Goal: Contribute content

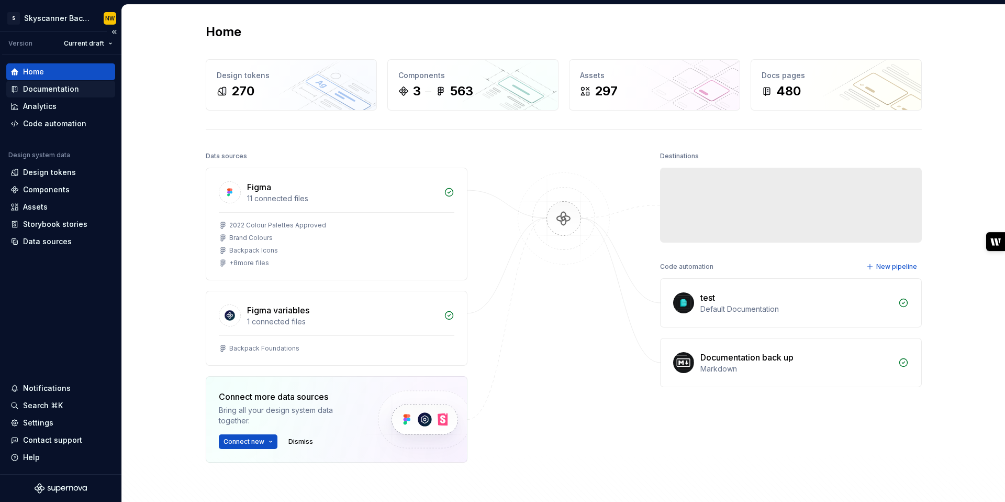
click at [40, 85] on div "Documentation" at bounding box center [51, 89] width 56 height 10
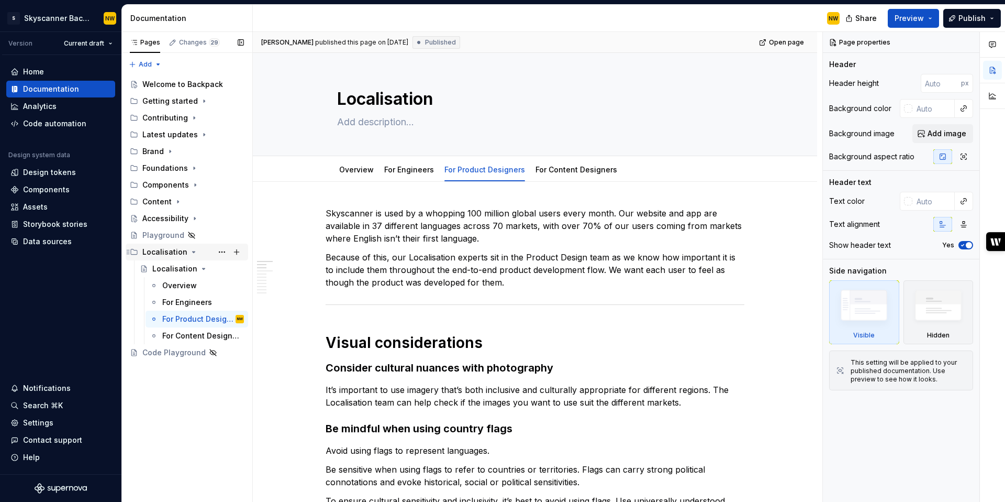
click at [193, 252] on icon "Page tree" at bounding box center [194, 251] width 3 height 1
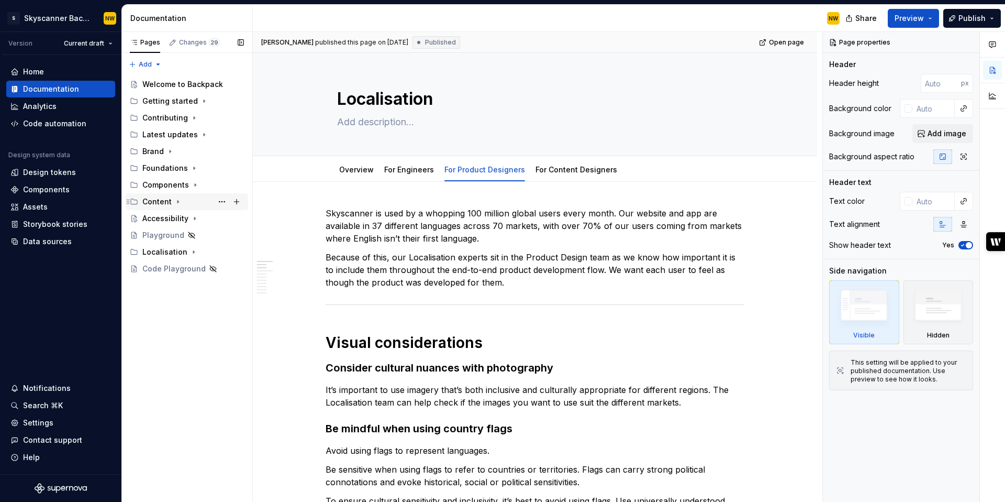
click at [175, 203] on icon "Page tree" at bounding box center [178, 201] width 8 height 8
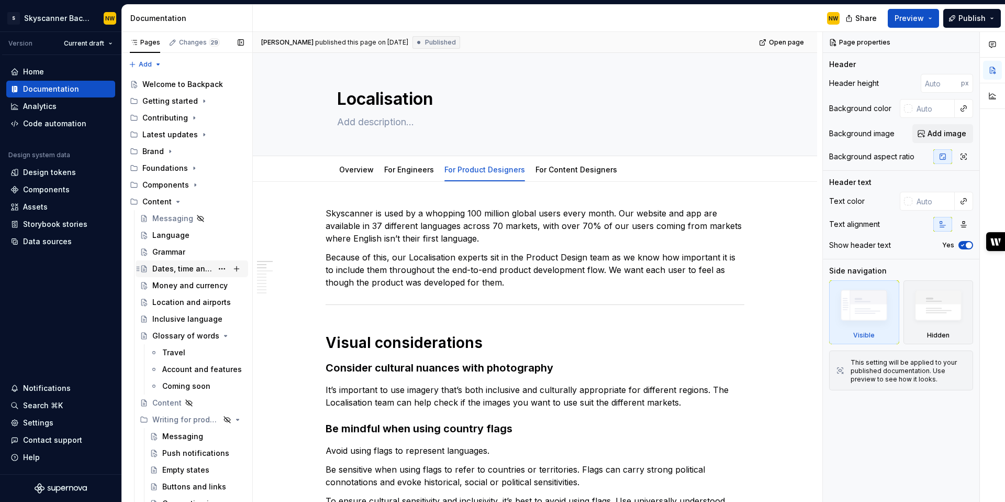
click at [182, 270] on div "Dates, time and numbers" at bounding box center [182, 268] width 60 height 10
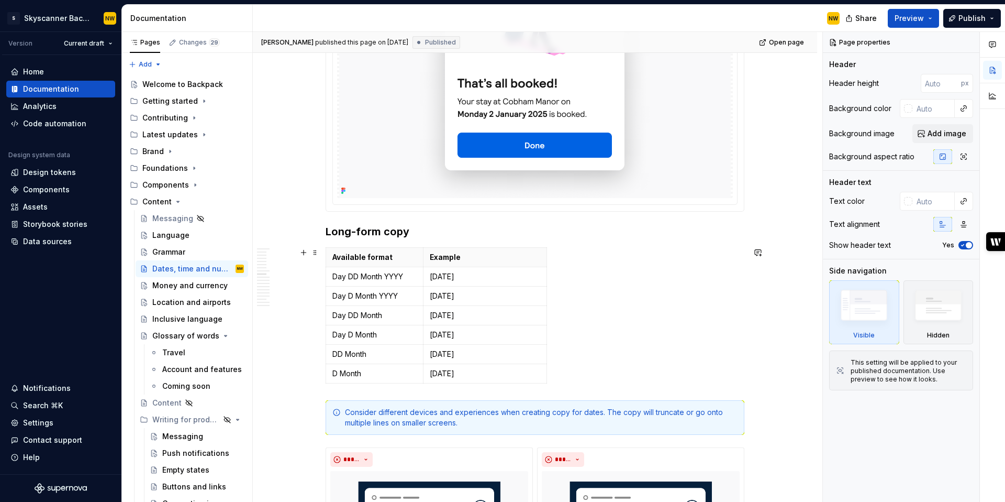
scroll to position [2398, 0]
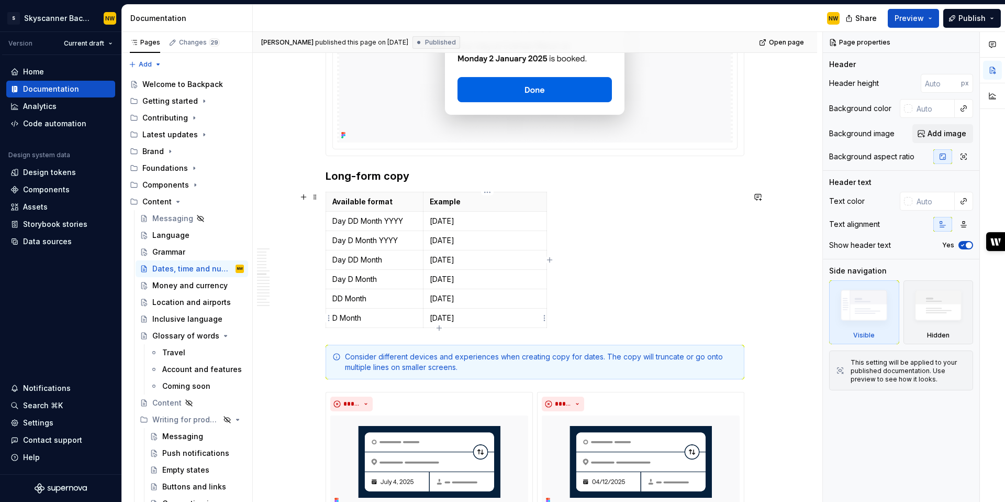
click at [436, 327] on icon "button" at bounding box center [439, 328] width 8 height 8
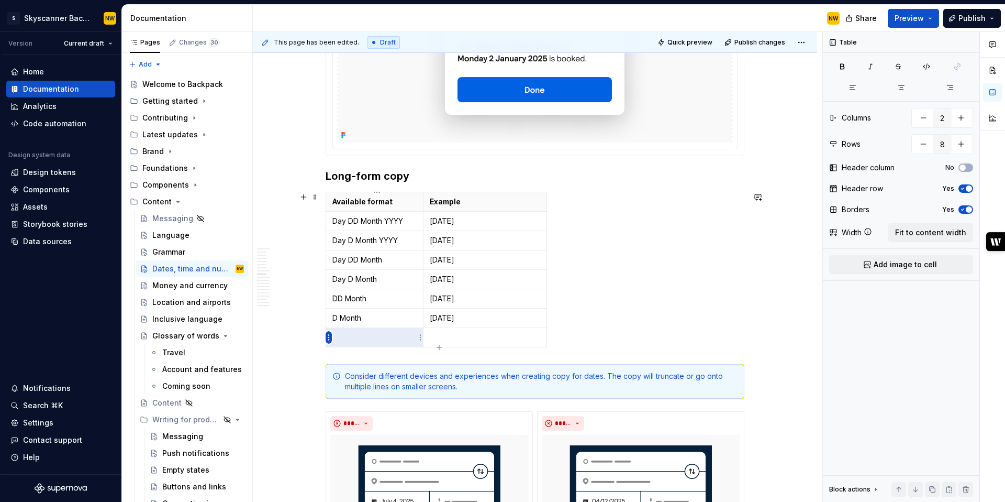
type textarea "*"
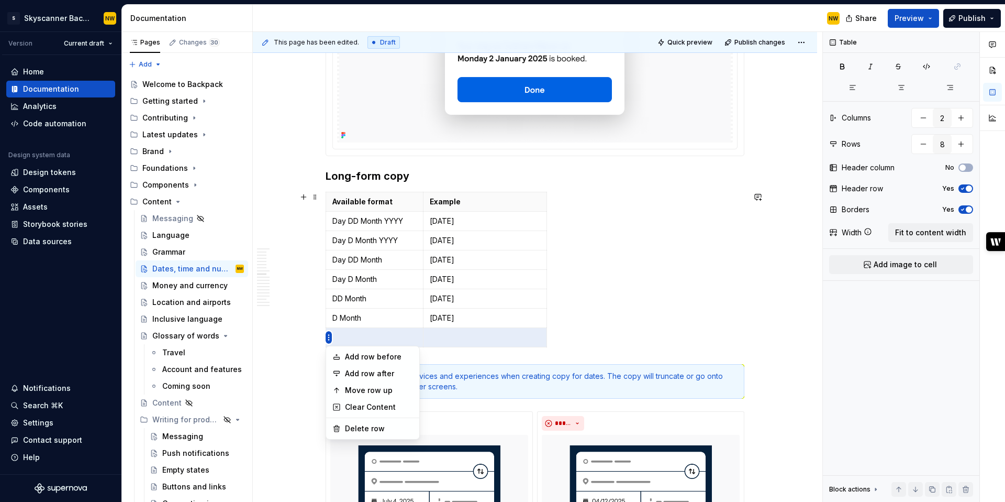
click at [331, 291] on html "S Skyscanner Backpack NW Version Current draft Home Documentation Analytics Cod…" at bounding box center [502, 251] width 1005 height 502
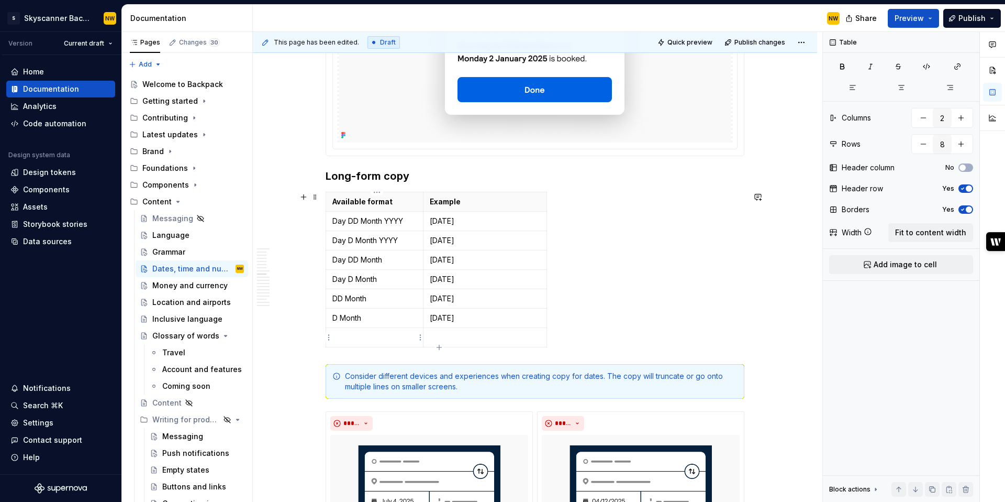
click at [371, 339] on html "S Skyscanner Backpack NW Version Current draft Home Documentation Analytics Cod…" at bounding box center [502, 251] width 1005 height 502
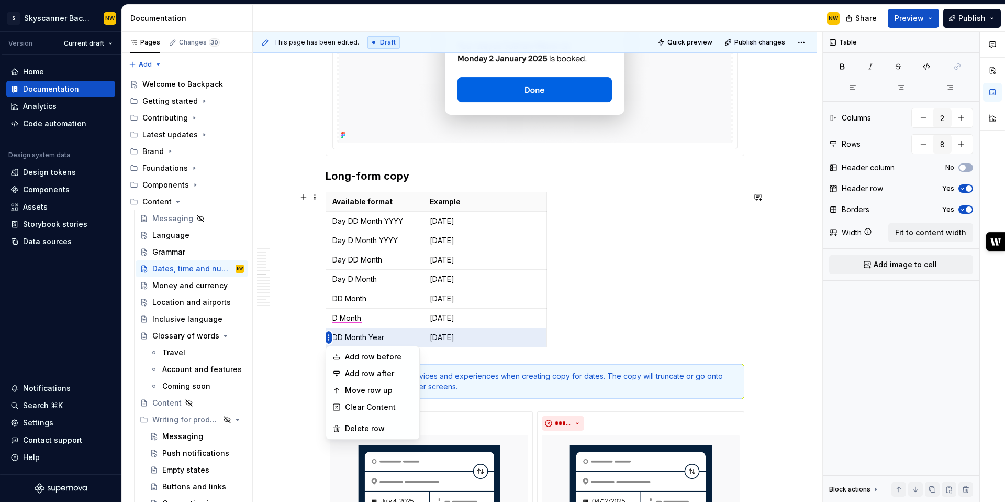
click at [332, 286] on html "S Skyscanner Backpack NW Version Current draft Home Documentation Analytics Cod…" at bounding box center [502, 251] width 1005 height 502
click at [346, 385] on div "Move row up" at bounding box center [379, 390] width 68 height 10
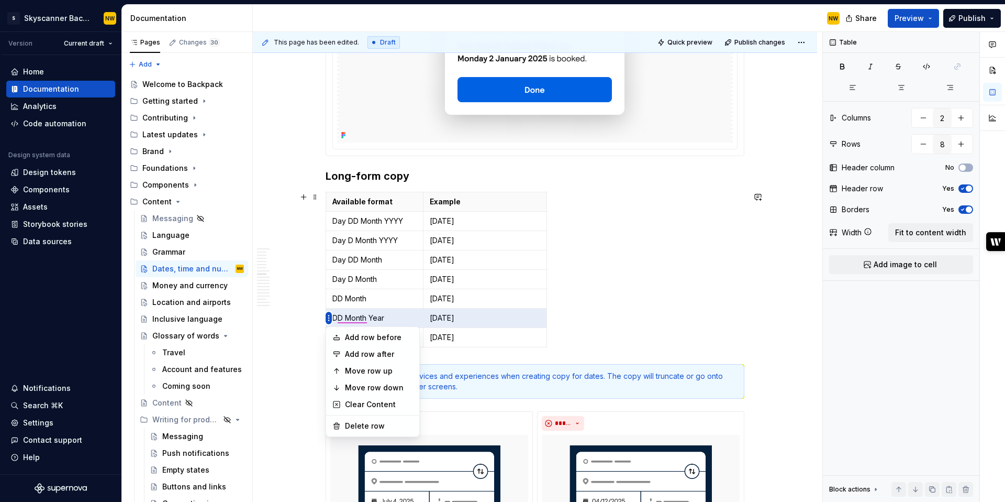
click at [328, 312] on html "S Skyscanner Backpack NW Version Current draft Home Documentation Analytics Cod…" at bounding box center [502, 251] width 1005 height 502
click at [349, 372] on div "Move row up" at bounding box center [379, 370] width 68 height 10
click at [330, 316] on html "S Skyscanner Backpack NW Version Current draft Home Documentation Analytics Cod…" at bounding box center [502, 251] width 1005 height 502
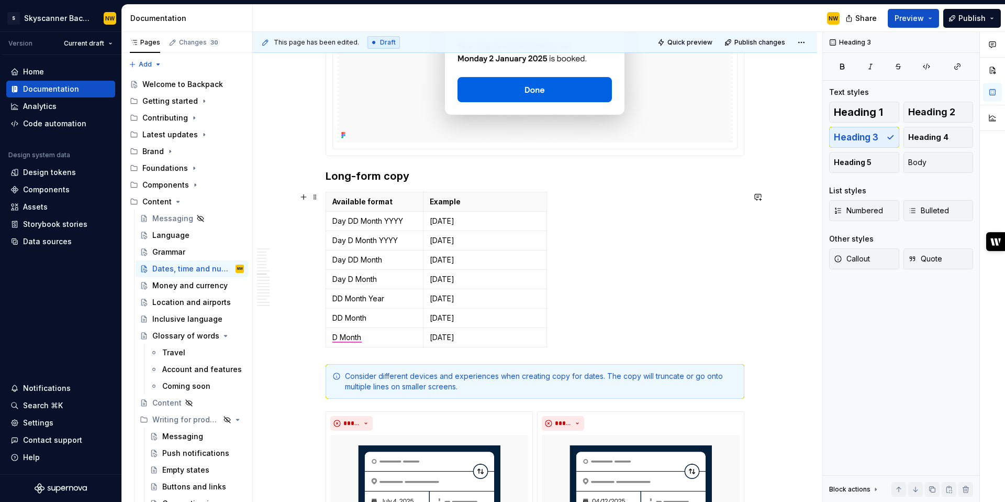
click at [617, 294] on html "S Skyscanner Backpack NW Version Current draft Home Documentation Analytics Cod…" at bounding box center [502, 251] width 1005 height 502
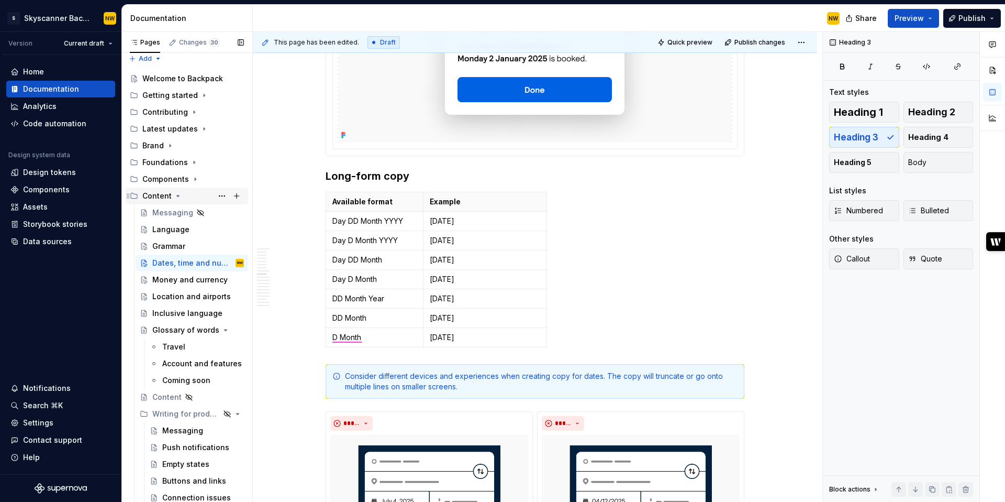
scroll to position [7, 0]
click at [192, 176] on icon "Page tree" at bounding box center [195, 178] width 8 height 8
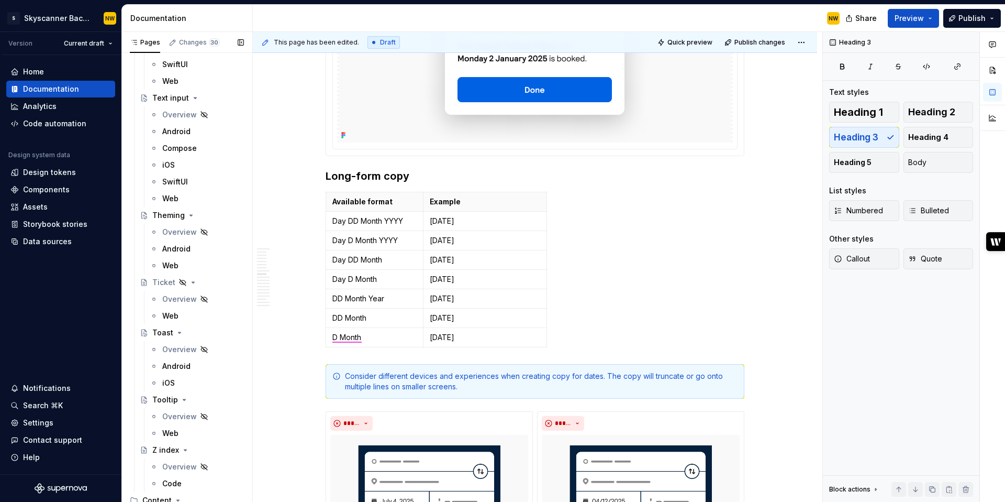
scroll to position [7508, 0]
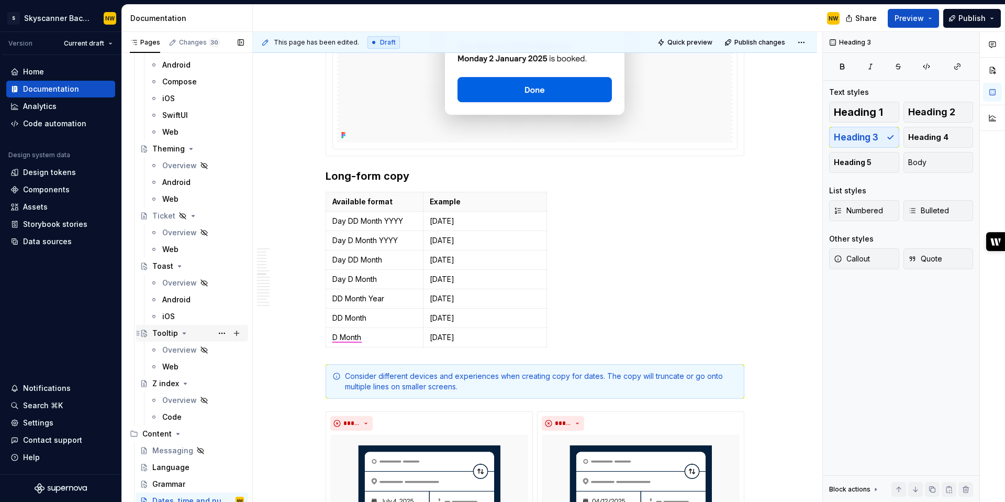
click at [161, 336] on div "Tooltip" at bounding box center [165, 333] width 26 height 10
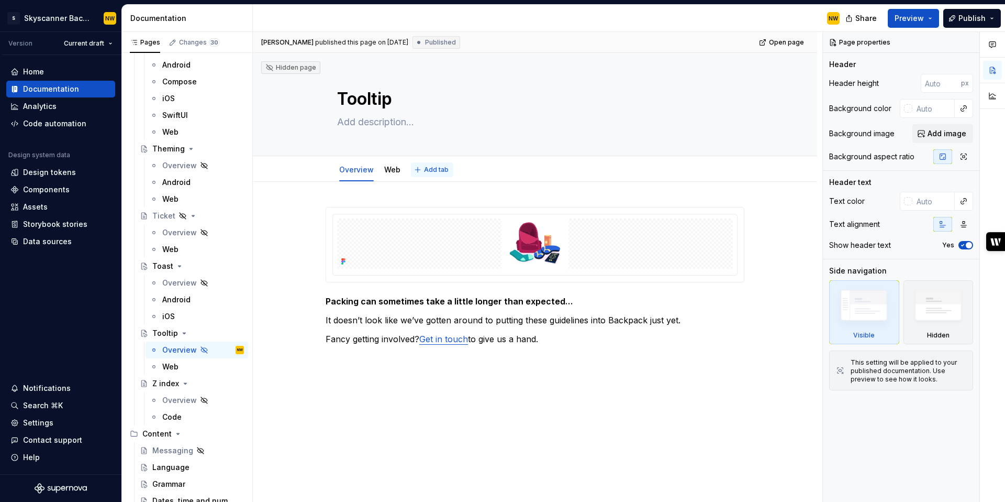
type textarea "*"
click at [442, 167] on span "Add tab" at bounding box center [436, 169] width 25 height 8
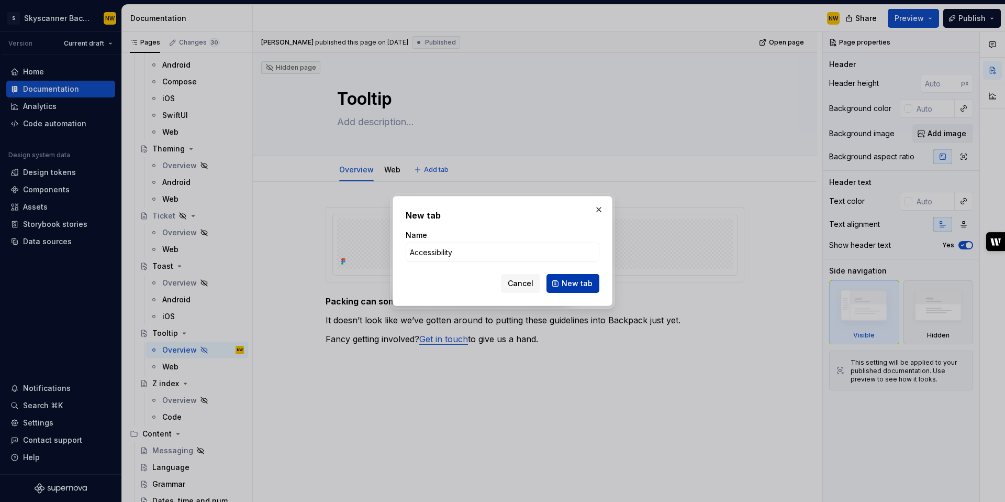
type input "Accessibility"
click at [573, 282] on span "New tab" at bounding box center [577, 283] width 31 height 10
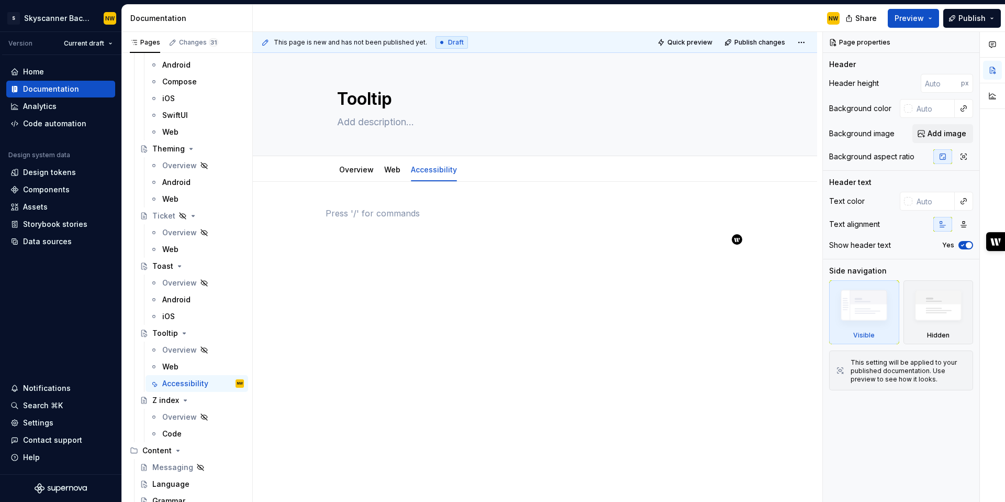
click at [382, 220] on div at bounding box center [535, 227] width 419 height 40
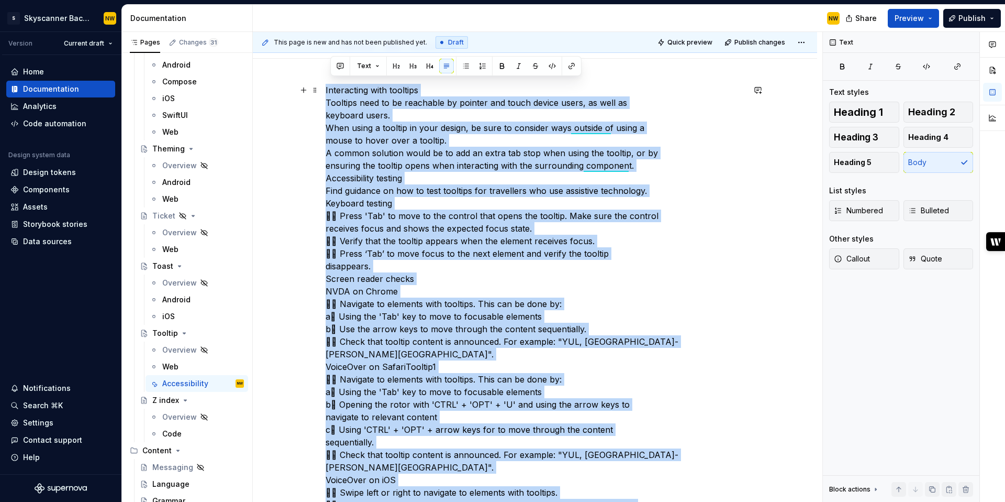
scroll to position [44, 0]
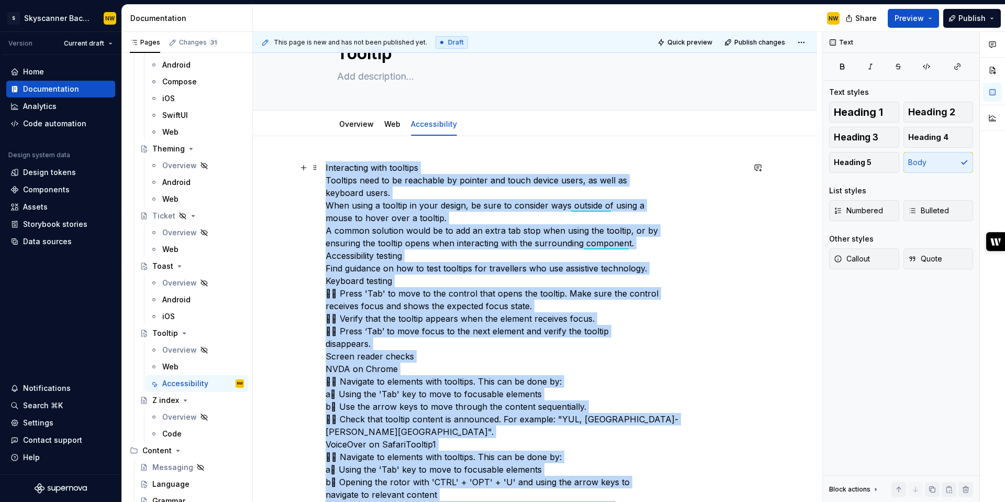
drag, startPoint x: 650, startPoint y: 337, endPoint x: 310, endPoint y: 78, distance: 427.7
click at [310, 78] on div "Tooltip Edit header Overview Web Accessibility Interacting with tooltips Toolti…" at bounding box center [535, 398] width 564 height 782
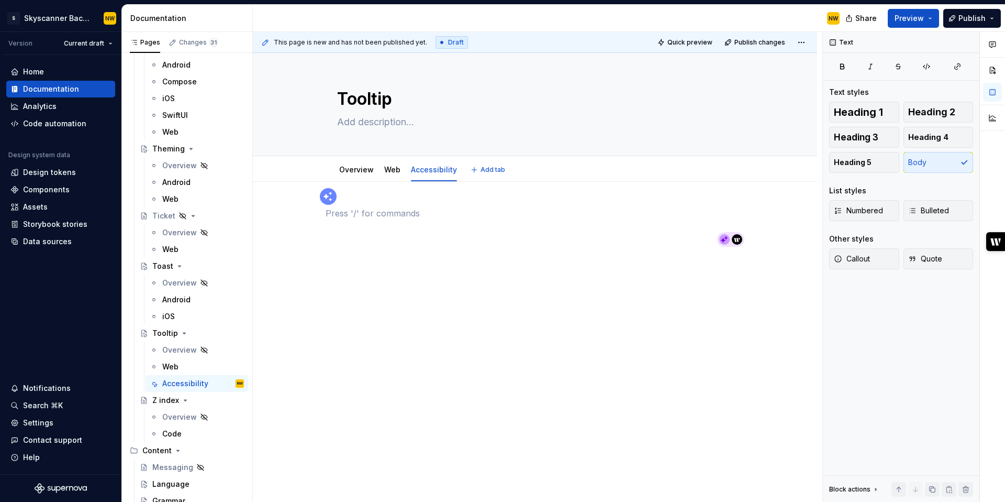
scroll to position [0, 0]
click at [353, 219] on p at bounding box center [535, 213] width 419 height 13
click at [363, 225] on div at bounding box center [535, 227] width 419 height 40
click at [363, 211] on p at bounding box center [535, 213] width 419 height 13
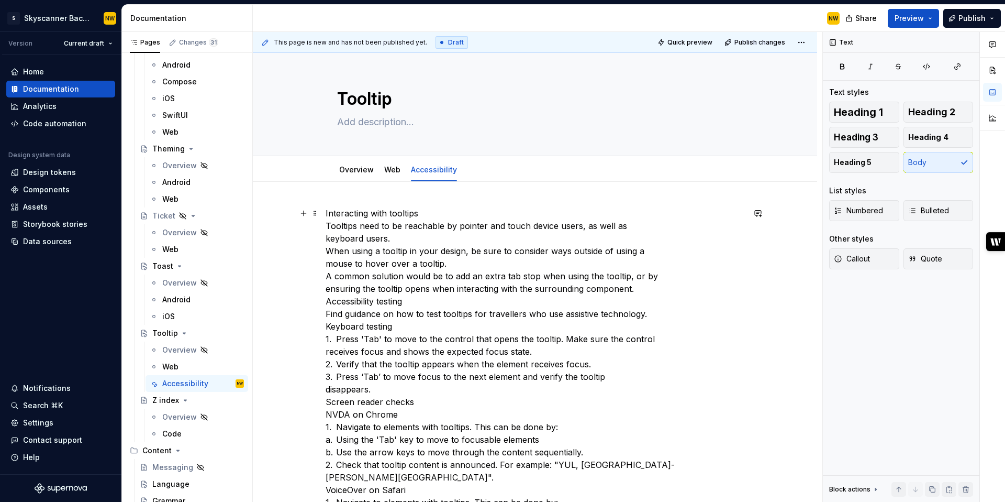
click at [437, 212] on p "Interacting with tooltips Tooltips need to be reachable by pointer and touch de…" at bounding box center [535, 439] width 419 height 465
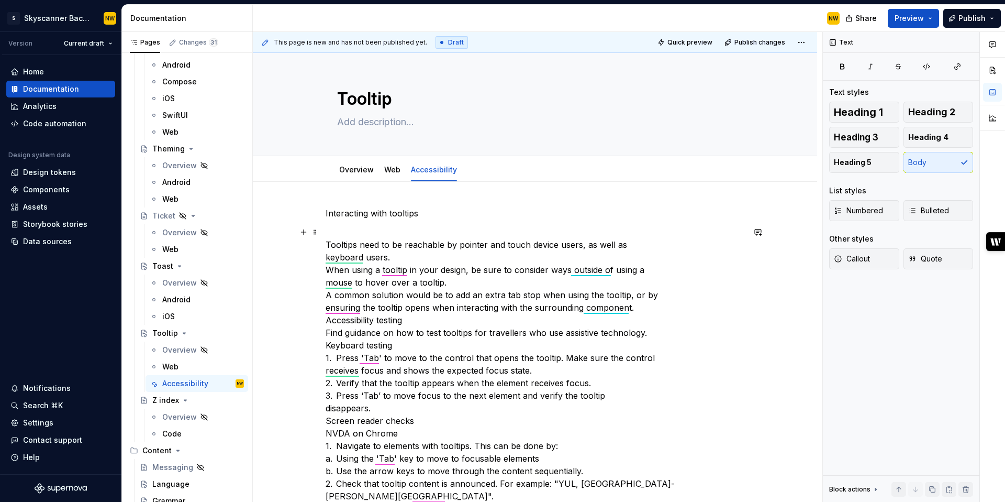
click at [422, 256] on p "Tooltips need to be reachable by pointer and touch device users, as well as key…" at bounding box center [535, 458] width 419 height 465
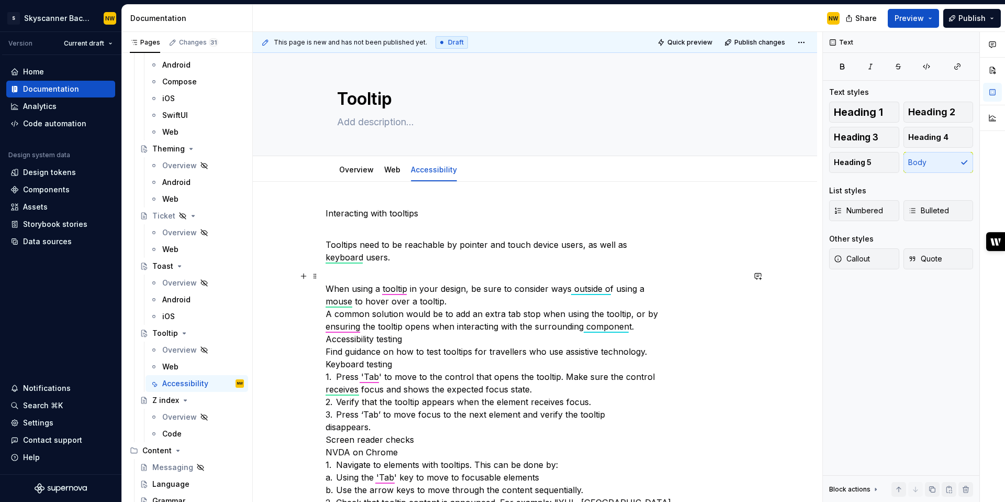
click at [464, 304] on p "When using a tooltip in your design, be sure to consider ways outside of using …" at bounding box center [535, 490] width 419 height 440
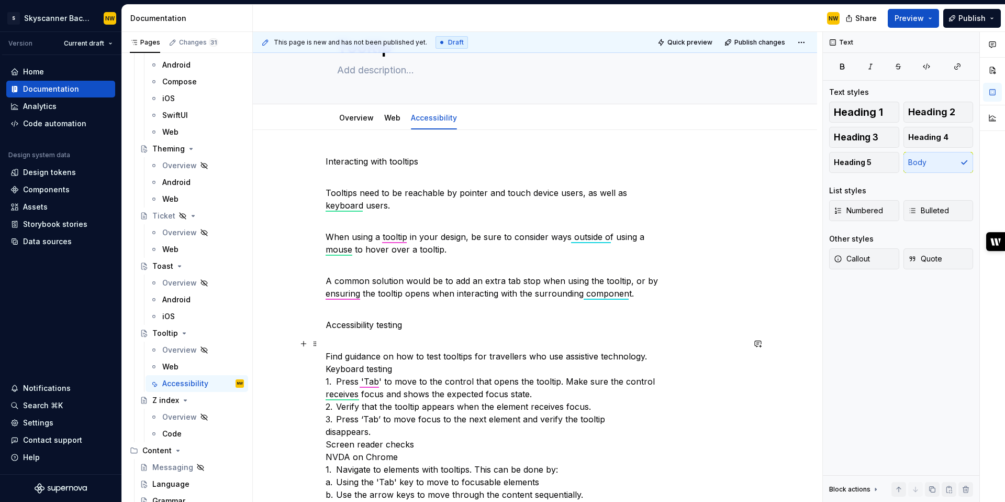
scroll to position [69, 0]
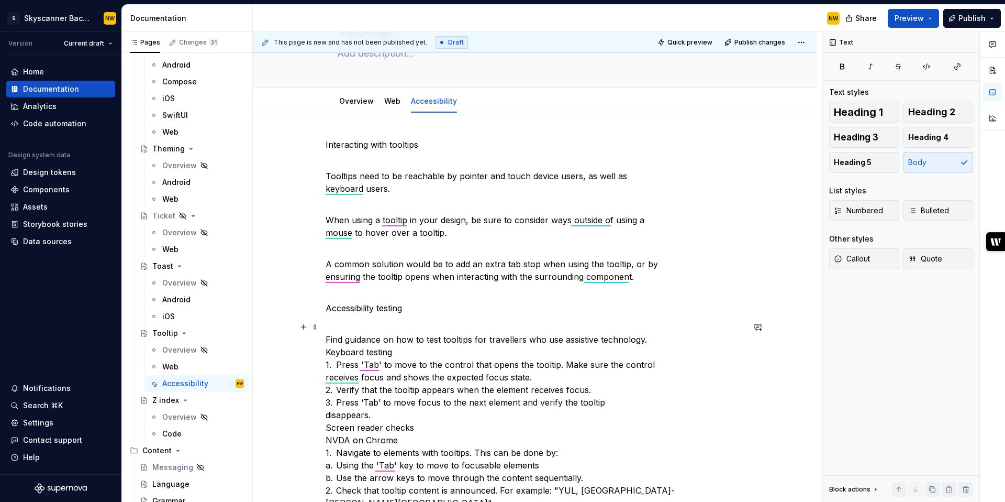
click at [401, 357] on p "Find guidance on how to test tooltips for travellers who use assistive technolo…" at bounding box center [535, 508] width 419 height 377
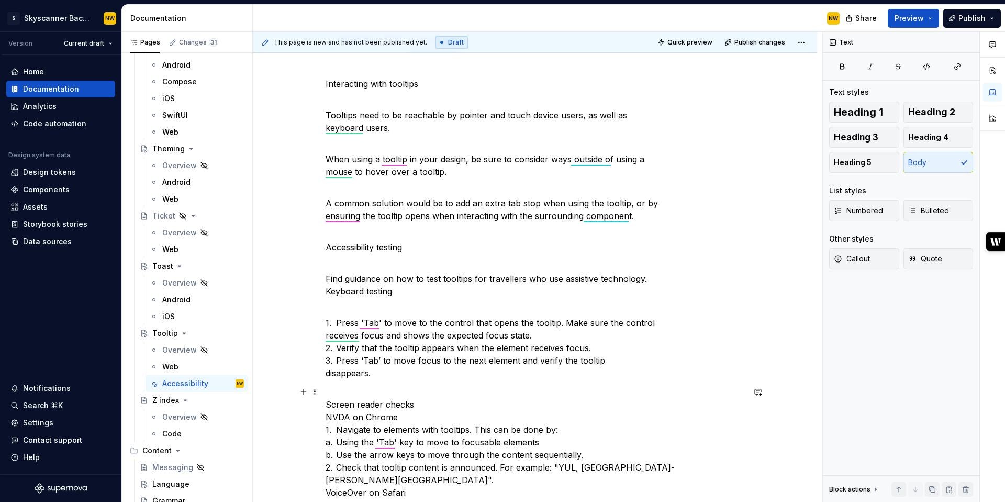
scroll to position [155, 0]
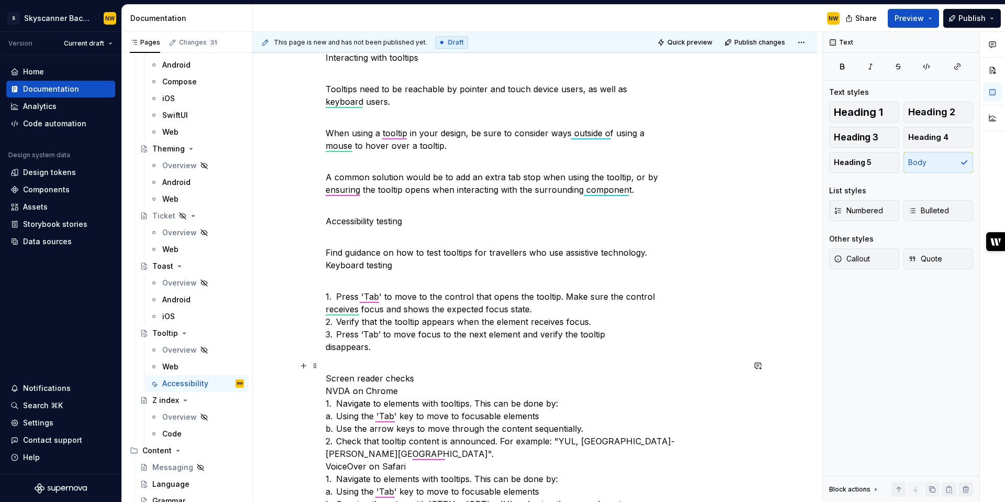
click at [422, 372] on p "Screen reader checks NVDA on Chrome 1. Navigate to elements with tooltips. This…" at bounding box center [535, 503] width 419 height 289
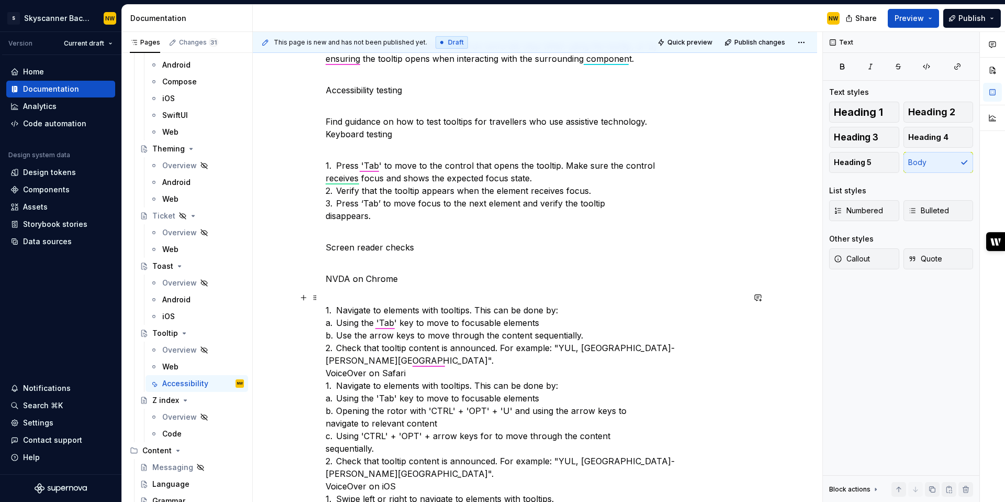
scroll to position [314, 0]
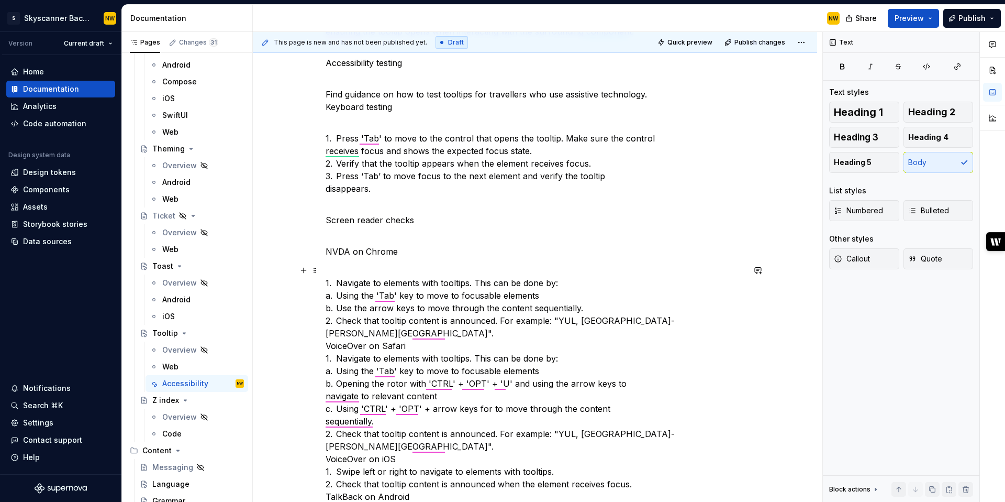
click at [327, 344] on div "Interacting with tooltips Tooltips need to be reachable by pointer and touch de…" at bounding box center [535, 279] width 564 height 822
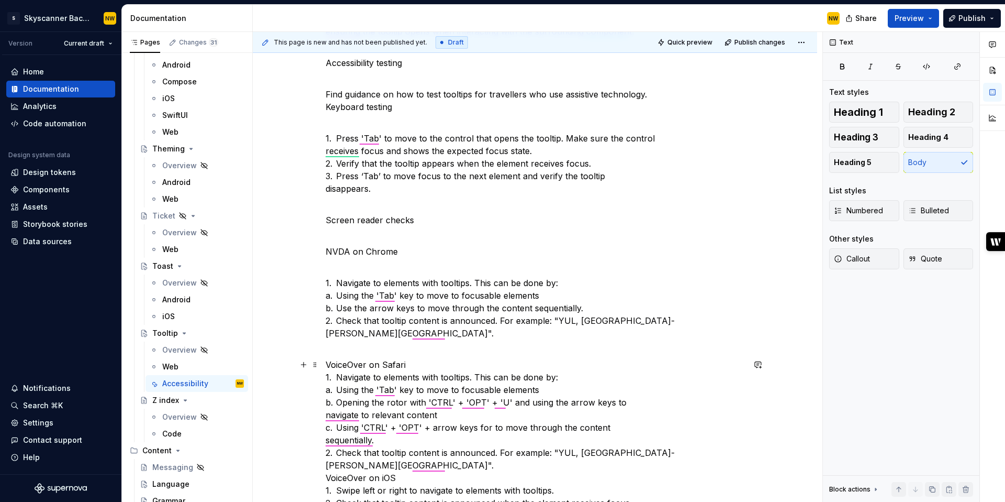
click at [420, 360] on p "VoiceOver on Safari 1. Navigate to elements with tooltips. This can be done by:…" at bounding box center [535, 452] width 419 height 188
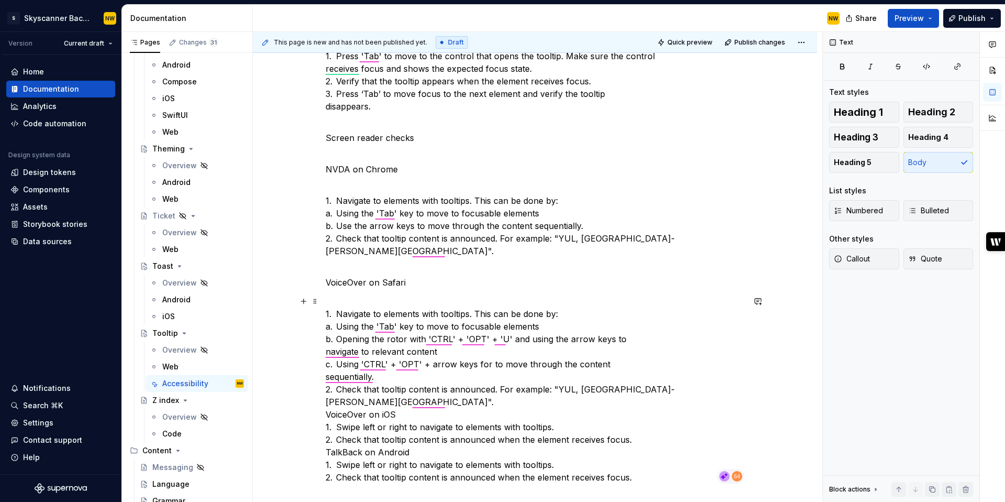
scroll to position [440, 0]
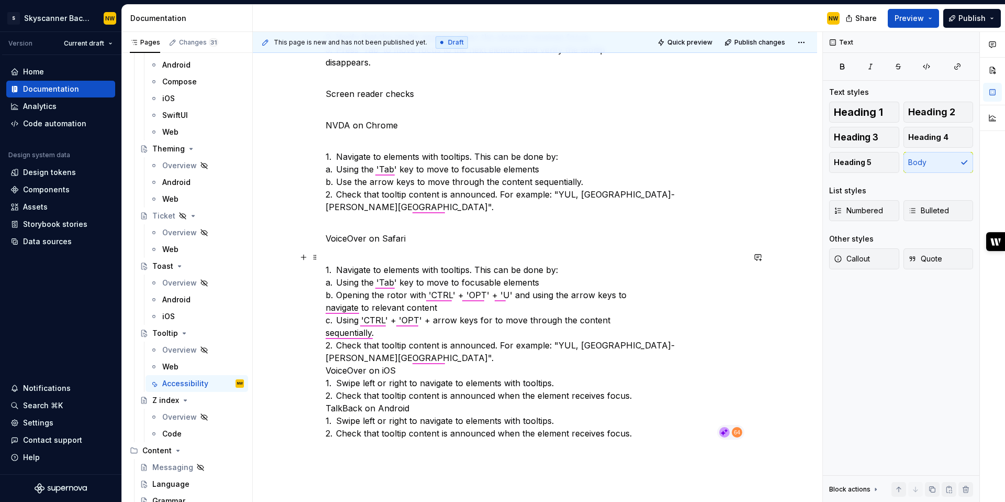
click at [324, 370] on div "Interacting with tooltips Tooltips need to be reachable by pointer and touch de…" at bounding box center [535, 172] width 564 height 860
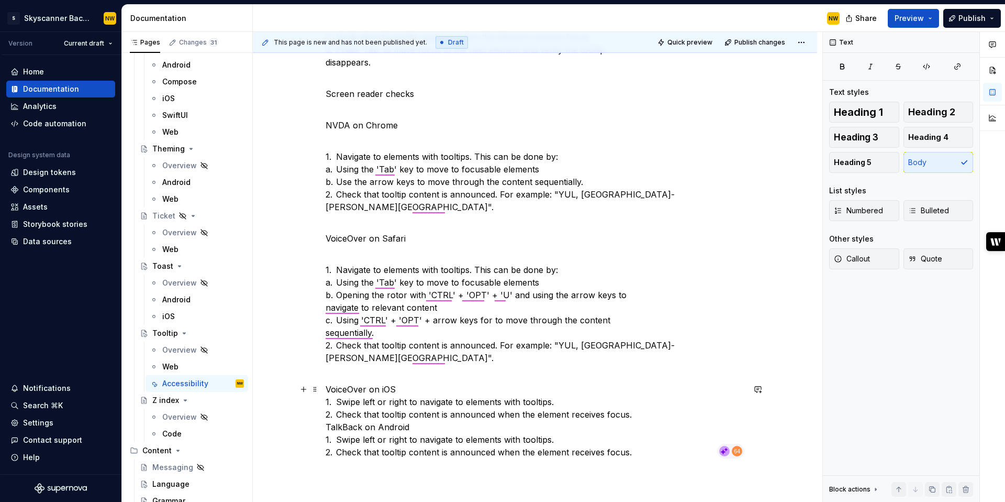
click at [417, 387] on p "VoiceOver on iOS 1. Swipe left or right to navigate to elements with tooltips. …" at bounding box center [535, 420] width 419 height 75
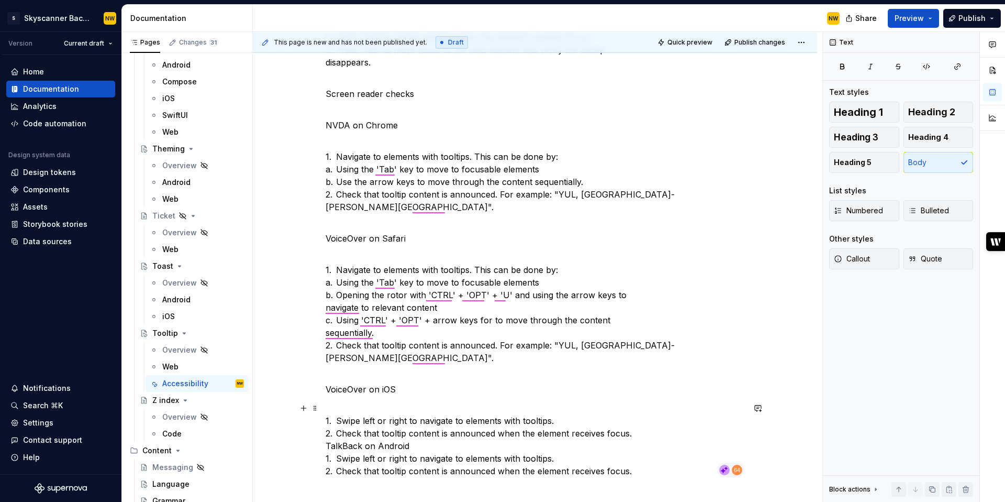
click at [325, 444] on div "Interacting with tooltips Tooltips need to be reachable by pointer and touch de…" at bounding box center [535, 191] width 564 height 898
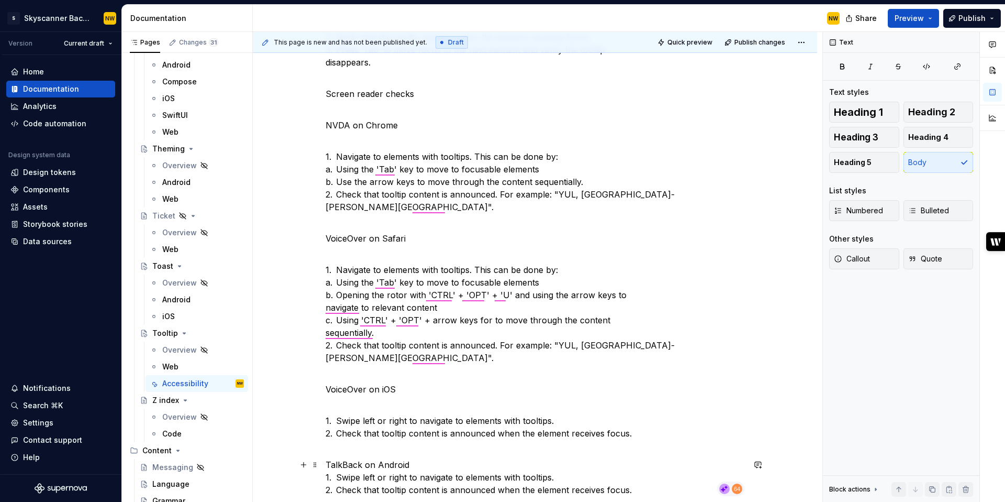
click at [446, 460] on p "TalkBack on Android 1. Swipe left or right to navigate to elements with tooltip…" at bounding box center [535, 477] width 419 height 38
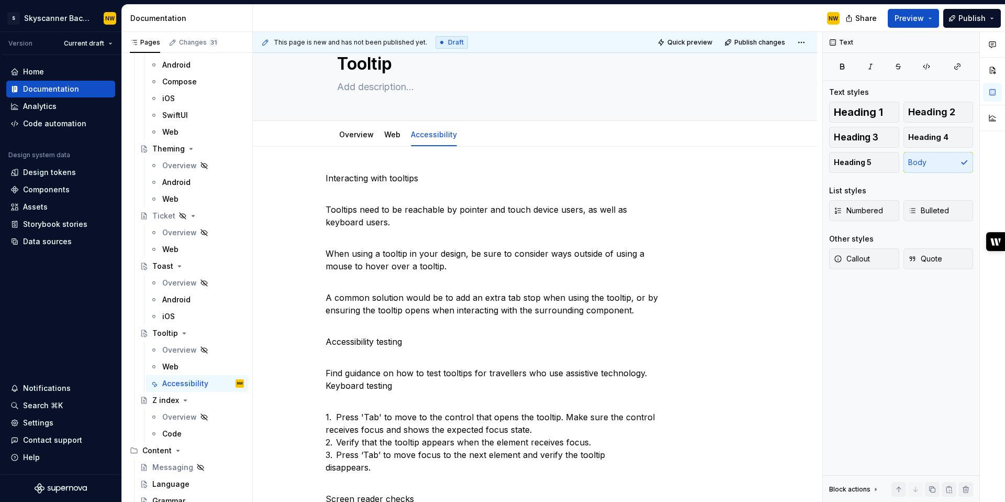
scroll to position [0, 0]
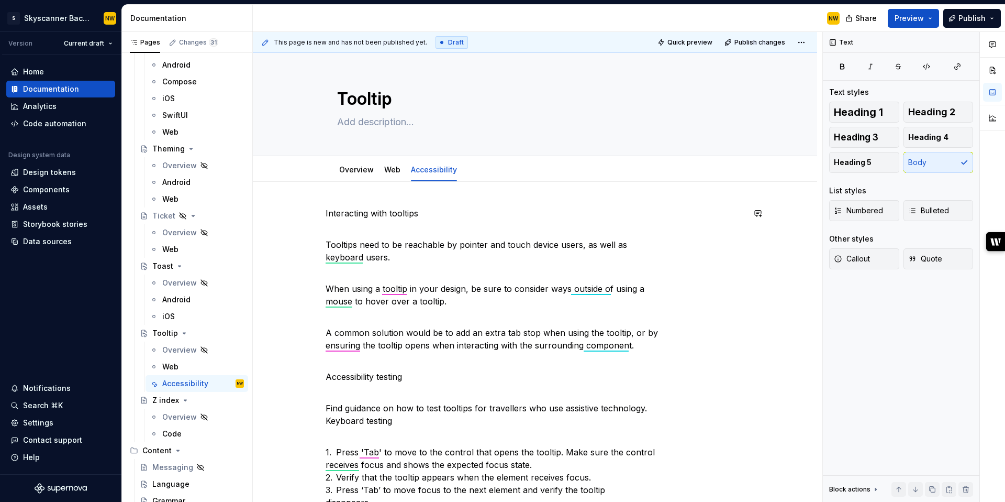
drag, startPoint x: 416, startPoint y: 380, endPoint x: 312, endPoint y: 376, distance: 104.8
click at [862, 107] on span "Heading 1" at bounding box center [858, 112] width 49 height 10
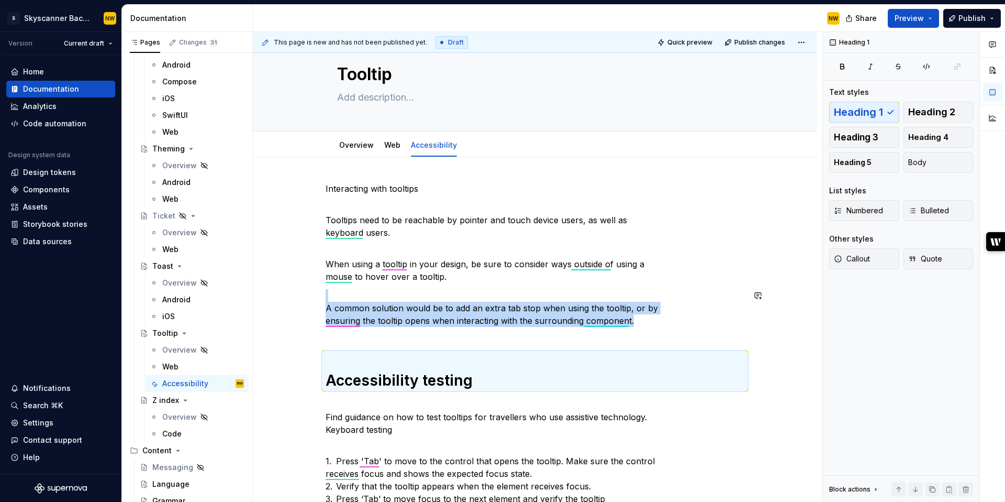
scroll to position [28, 0]
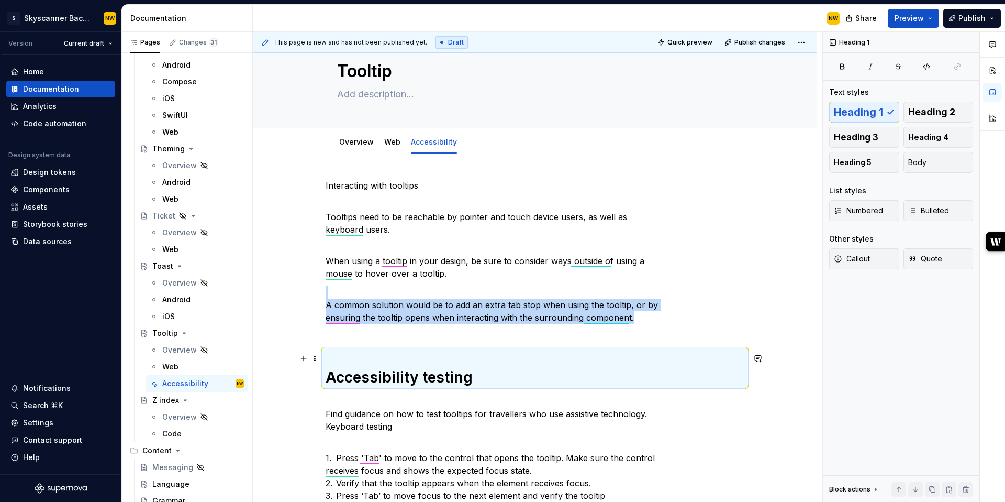
click at [364, 363] on h1 "Accessibility testing" at bounding box center [535, 368] width 419 height 38
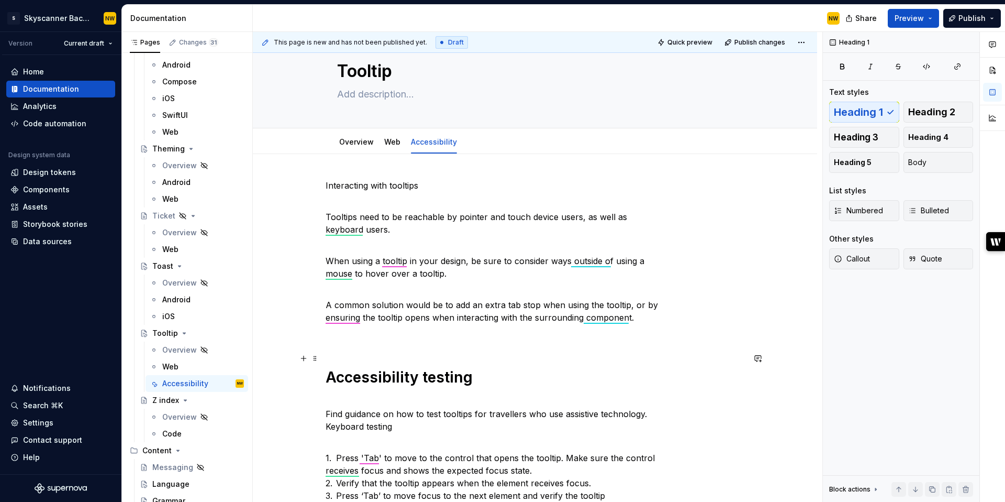
click at [328, 374] on h1 "Accessibility testing" at bounding box center [535, 368] width 419 height 38
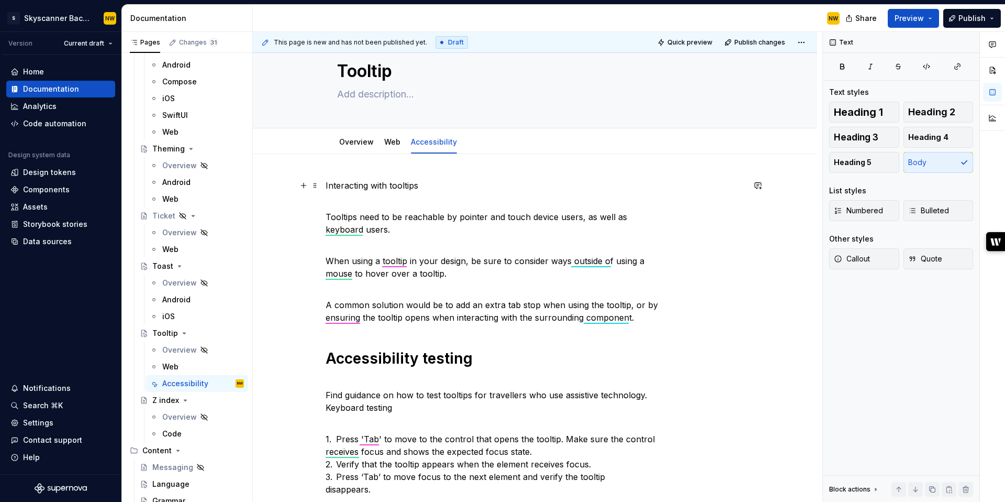
click at [420, 189] on p "Interacting with tooltips" at bounding box center [535, 185] width 419 height 13
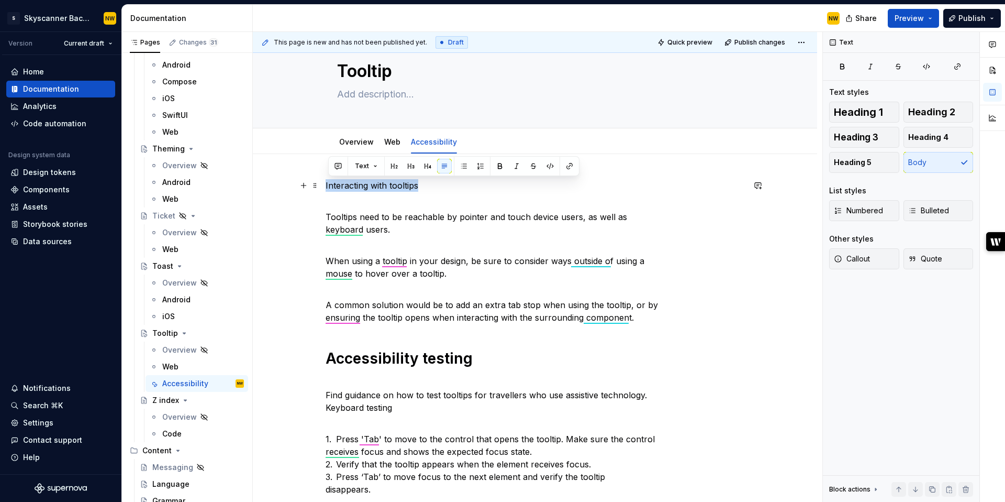
drag, startPoint x: 425, startPoint y: 189, endPoint x: 324, endPoint y: 188, distance: 101.0
click at [873, 107] on span "Heading 1" at bounding box center [858, 112] width 49 height 10
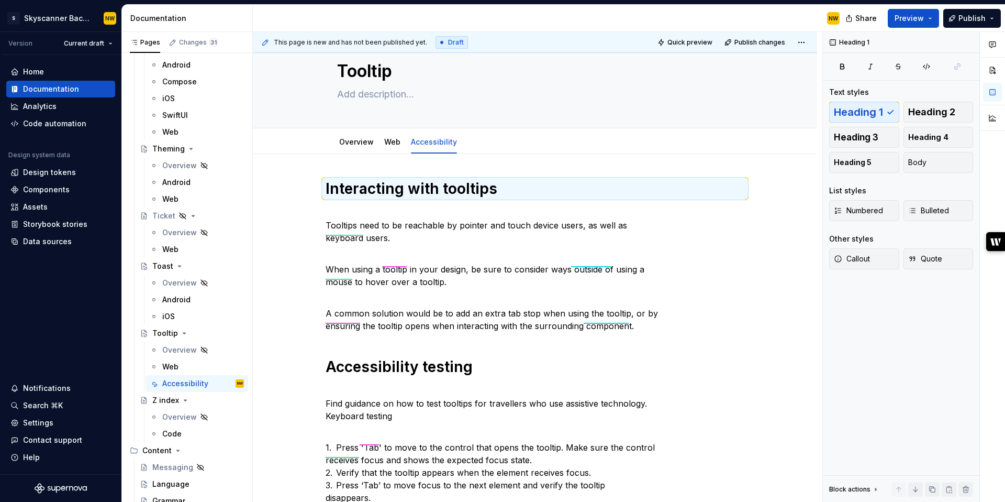
type textarea "*"
click at [438, 214] on p "Tooltips need to be reachable by pointer and touch device users, as well as key…" at bounding box center [535, 225] width 419 height 38
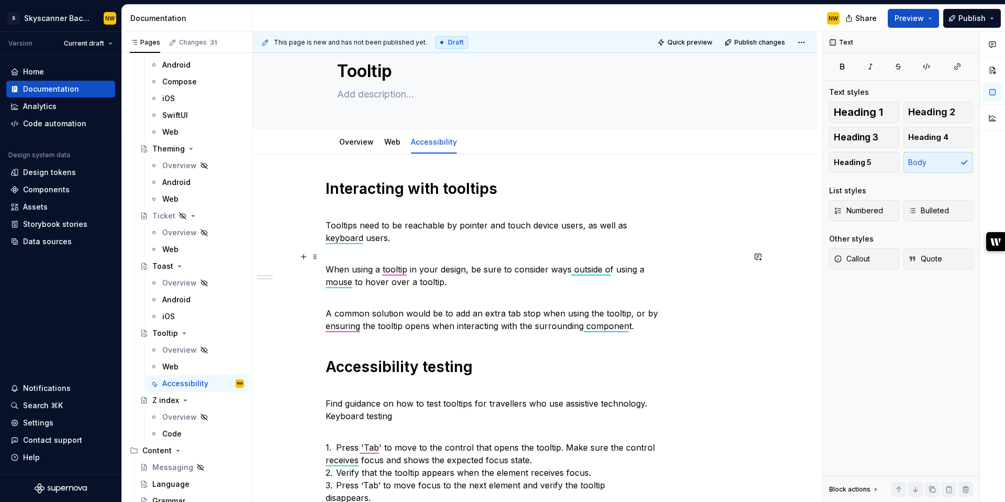
click at [341, 255] on p "When using a tooltip in your design, be sure to consider ways outside of using …" at bounding box center [535, 269] width 419 height 38
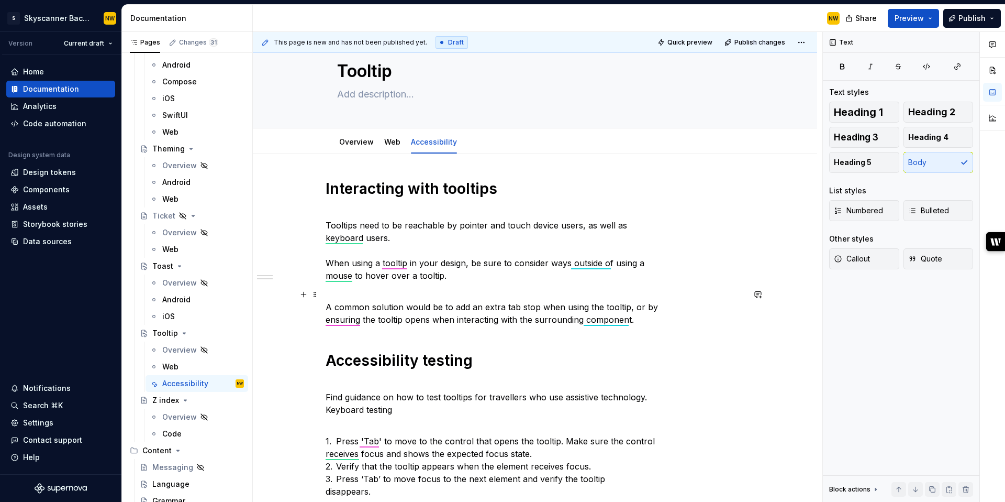
click at [339, 297] on p "A common solution would be to add an extra tab stop when using the tooltip, or …" at bounding box center [535, 307] width 419 height 38
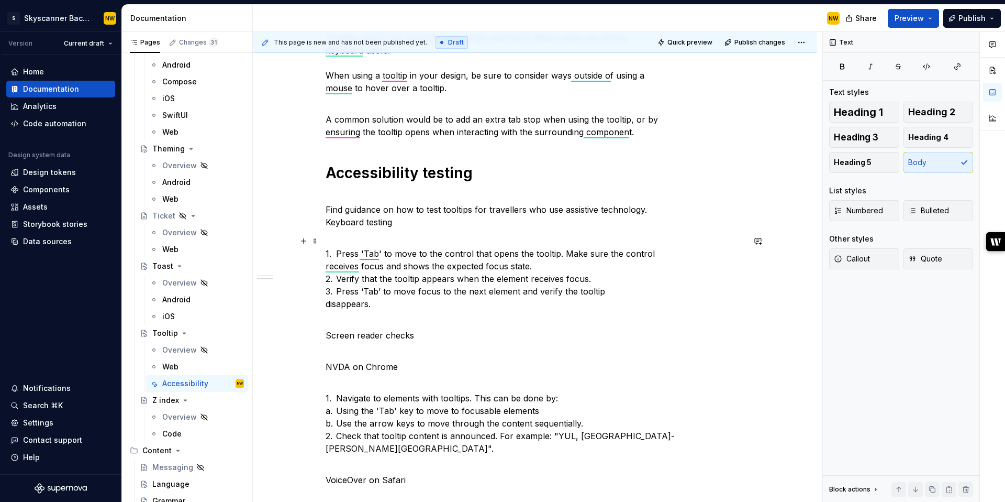
scroll to position [239, 0]
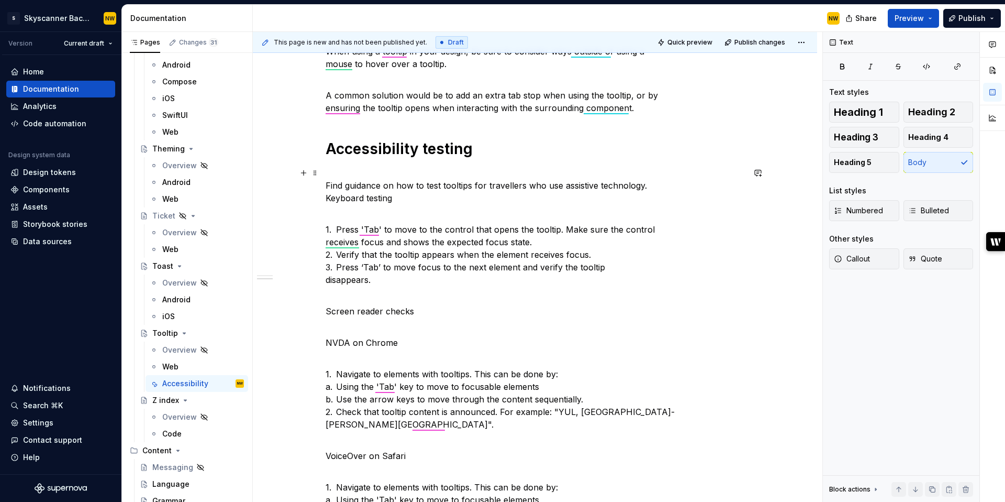
click at [326, 198] on div "Interacting with tooltips Tooltips need to be reachable by pointer and touch de…" at bounding box center [535, 418] width 564 height 952
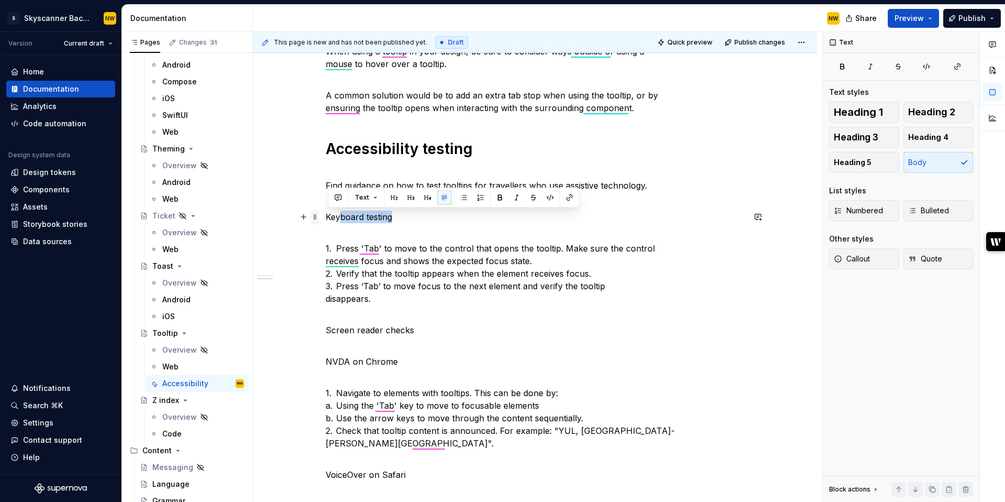
drag, startPoint x: 384, startPoint y: 215, endPoint x: 321, endPoint y: 214, distance: 63.4
click at [326, 214] on div "Interacting with tooltips Tooltips need to be reachable by pointer and touch de…" at bounding box center [535, 366] width 419 height 796
click at [426, 194] on button "button" at bounding box center [425, 197] width 15 height 15
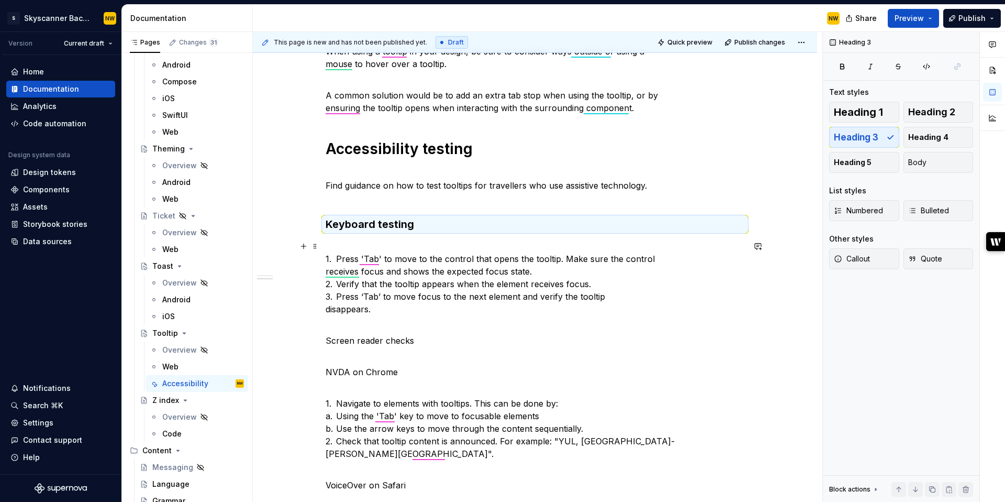
click at [372, 253] on p "1. Press 'Tab' to move to the control that opens the tooltip. Make sure the con…" at bounding box center [535, 277] width 419 height 75
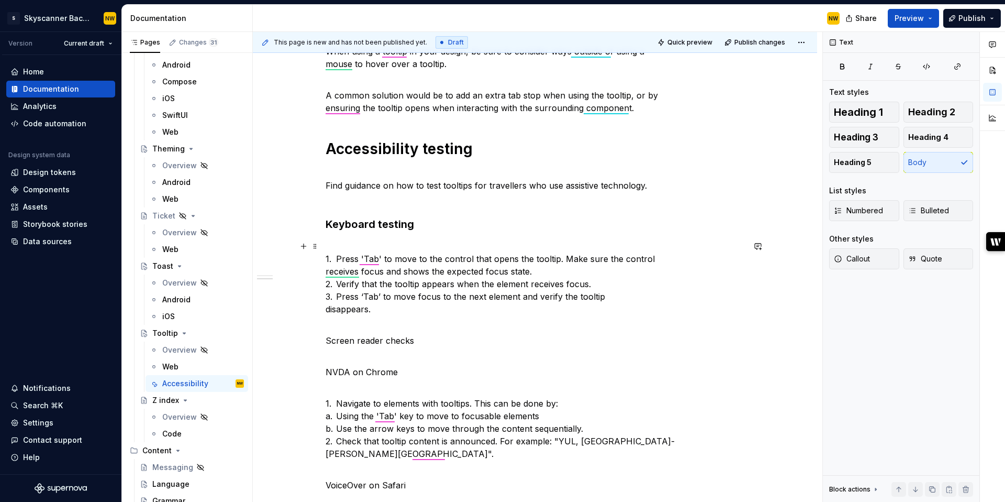
click at [357, 246] on p "1. Press 'Tab' to move to the control that opens the tooltip. Make sure the con…" at bounding box center [535, 277] width 419 height 75
click at [427, 339] on p "Screen reader checks" at bounding box center [535, 333] width 419 height 25
drag, startPoint x: 418, startPoint y: 340, endPoint x: 320, endPoint y: 342, distance: 97.4
click at [320, 342] on div "Interacting with tooltips Tooltips need to be reachable by pointer and touch de…" at bounding box center [535, 433] width 564 height 982
click at [409, 318] on button "button" at bounding box center [411, 321] width 15 height 15
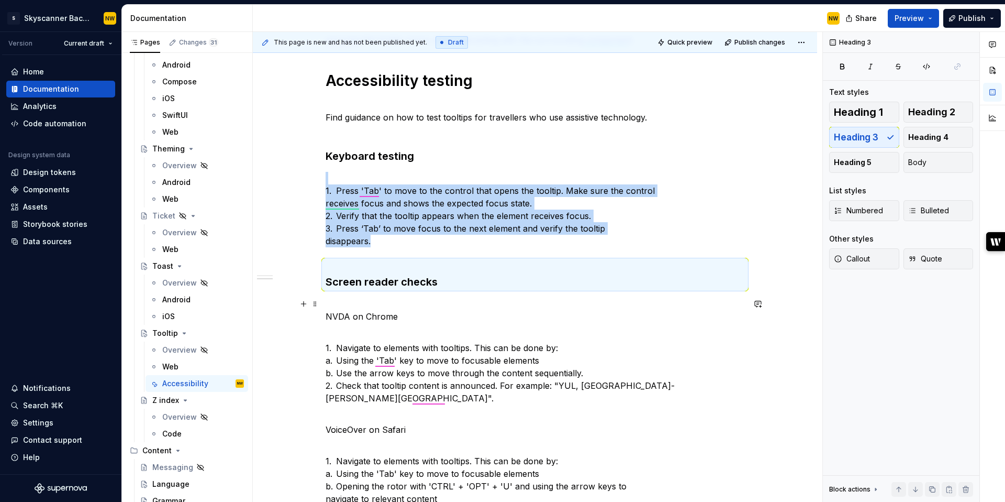
scroll to position [316, 0]
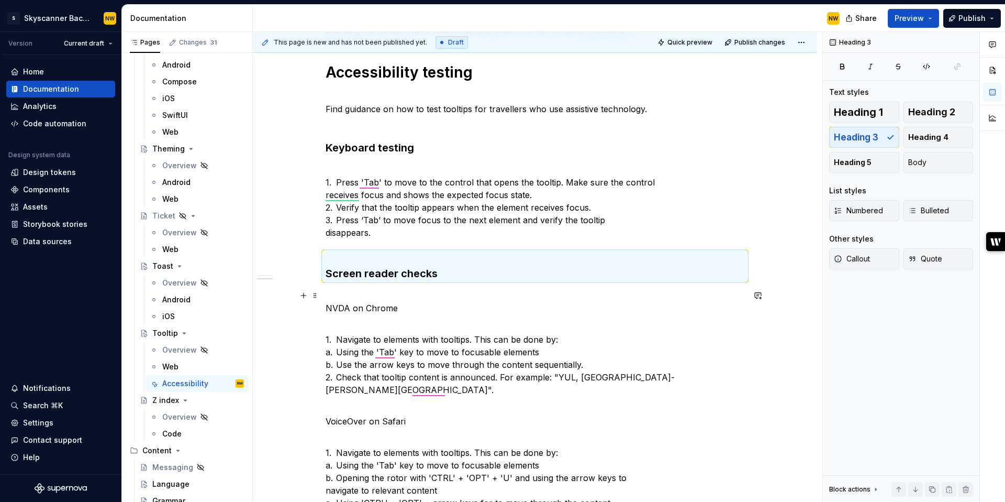
click at [399, 308] on p "NVDA on Chrome" at bounding box center [535, 301] width 419 height 25
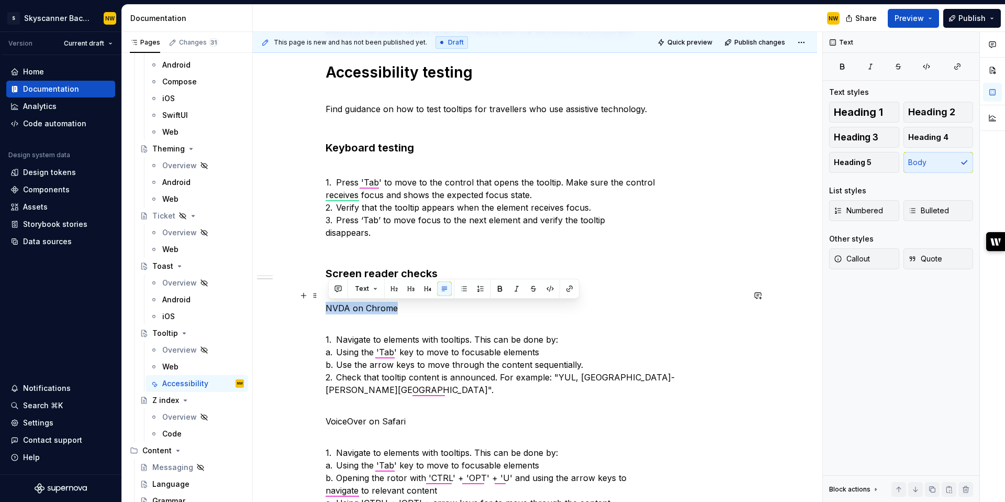
drag, startPoint x: 399, startPoint y: 308, endPoint x: 327, endPoint y: 308, distance: 72.2
click at [327, 308] on div "Interacting with tooltips Tooltips need to be reachable by pointer and touch de…" at bounding box center [535, 363] width 564 height 994
click at [311, 300] on button "button" at bounding box center [303, 295] width 15 height 15
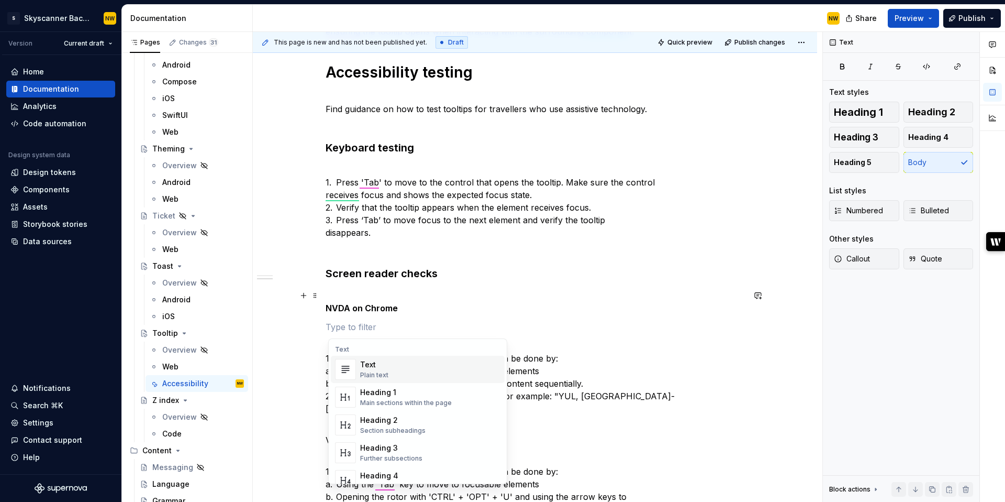
click at [349, 291] on p "NVDA on Chrome" at bounding box center [535, 301] width 419 height 25
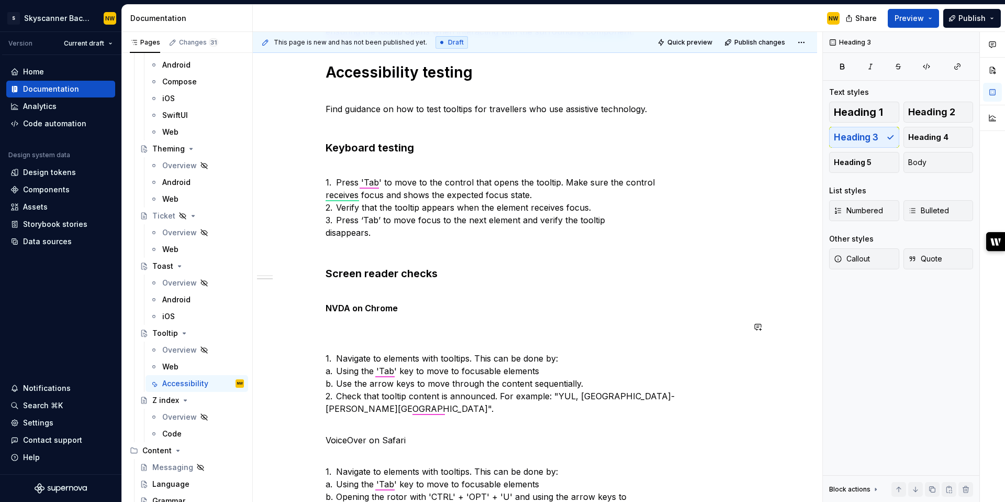
click at [349, 337] on div "Interacting with tooltips Tooltips need to be reachable by pointer and touch de…" at bounding box center [535, 303] width 419 height 825
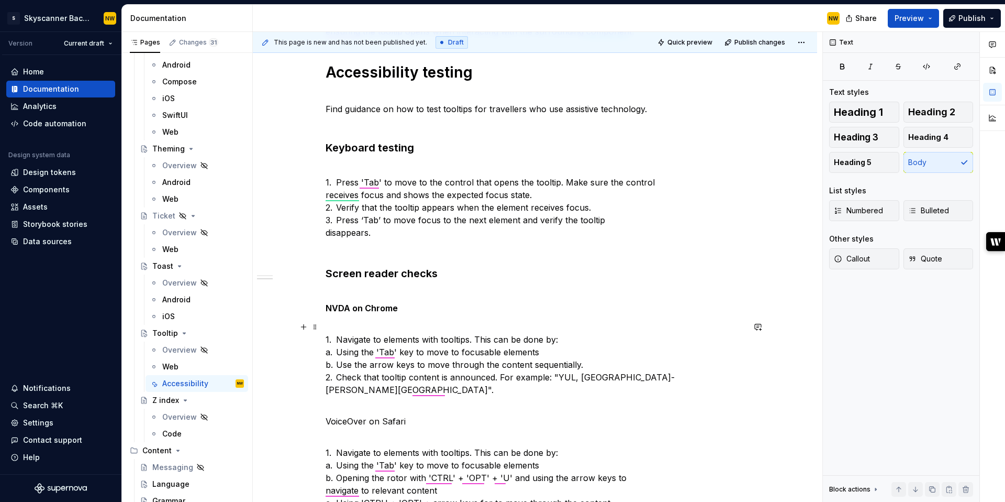
click at [336, 353] on p "1. Navigate to elements with tooltips. This can be done by: a. Using the 'Tab' …" at bounding box center [535, 364] width 419 height 88
click at [339, 350] on p "1. Navigate to elements with tooltips. This can be done by: a. Using the 'Tab' …" at bounding box center [535, 364] width 419 height 88
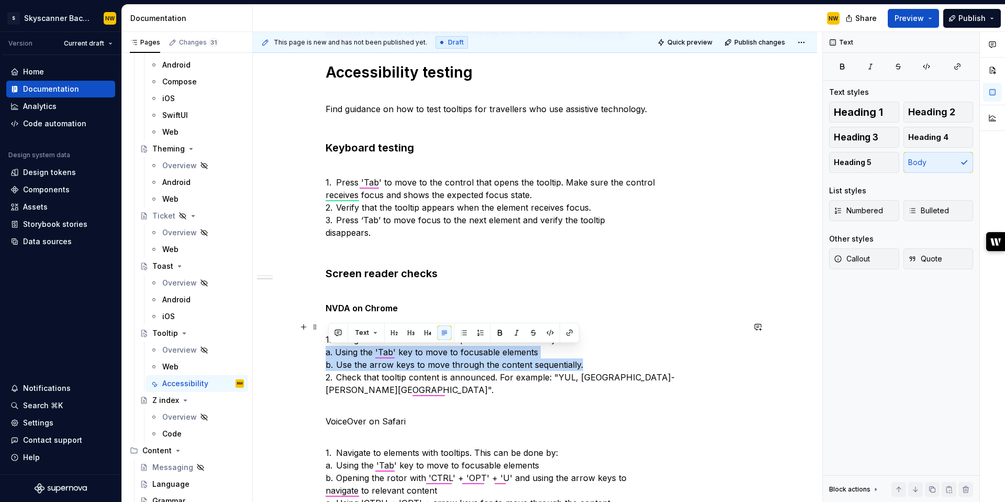
drag, startPoint x: 583, startPoint y: 367, endPoint x: 312, endPoint y: 353, distance: 272.1
click at [312, 353] on div "Interacting with tooltips Tooltips need to be reachable by pointer and touch de…" at bounding box center [535, 363] width 564 height 994
click at [479, 333] on button "button" at bounding box center [480, 332] width 15 height 15
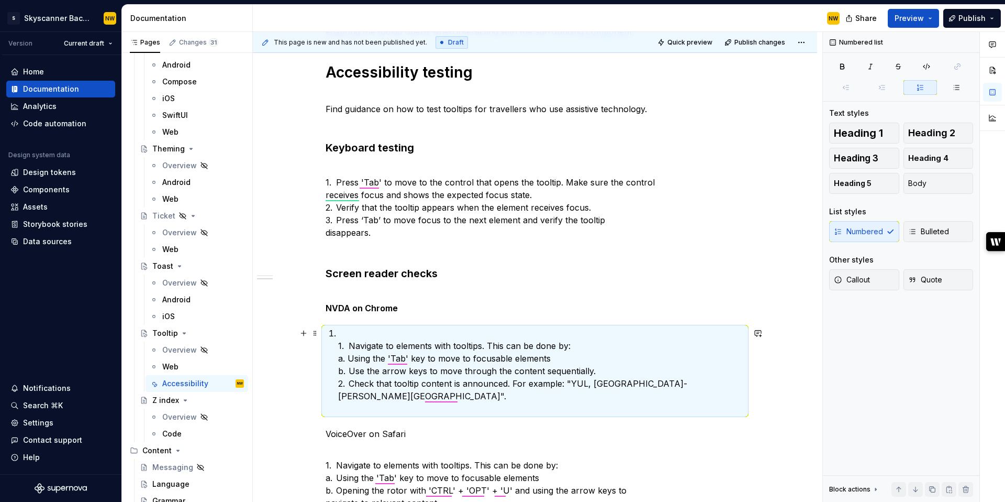
click at [348, 345] on p "1. Navigate to elements with tooltips. This can be done by: a. Using the 'Tab' …" at bounding box center [541, 371] width 406 height 88
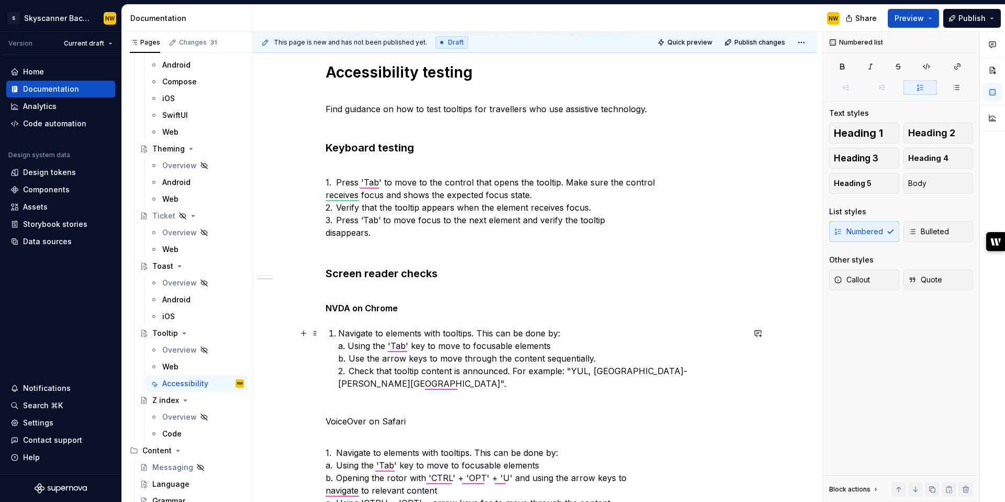
click at [350, 373] on p "Navigate to elements with tooltips. This can be done by: a. Using the 'Tab' key…" at bounding box center [541, 364] width 406 height 75
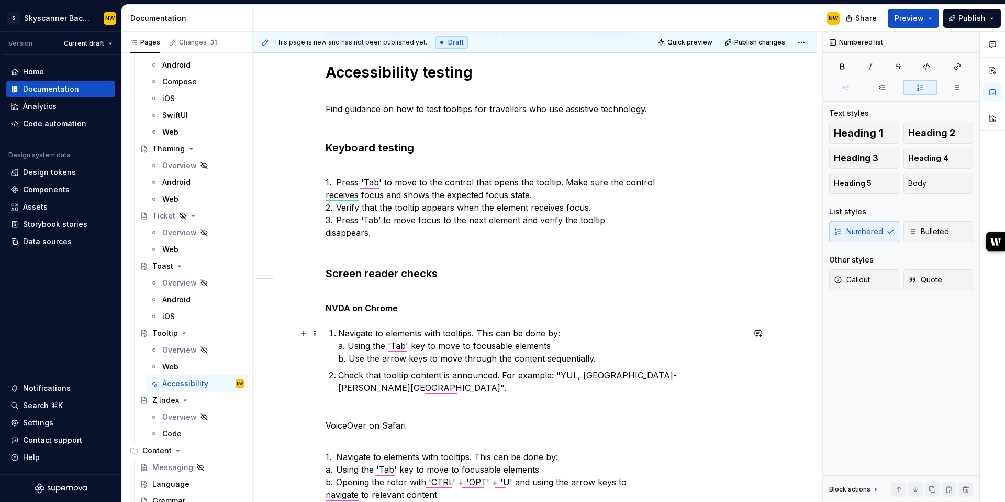
click at [349, 343] on p "Navigate to elements with tooltips. This can be done by: a. Using the 'Tab' key…" at bounding box center [541, 346] width 406 height 38
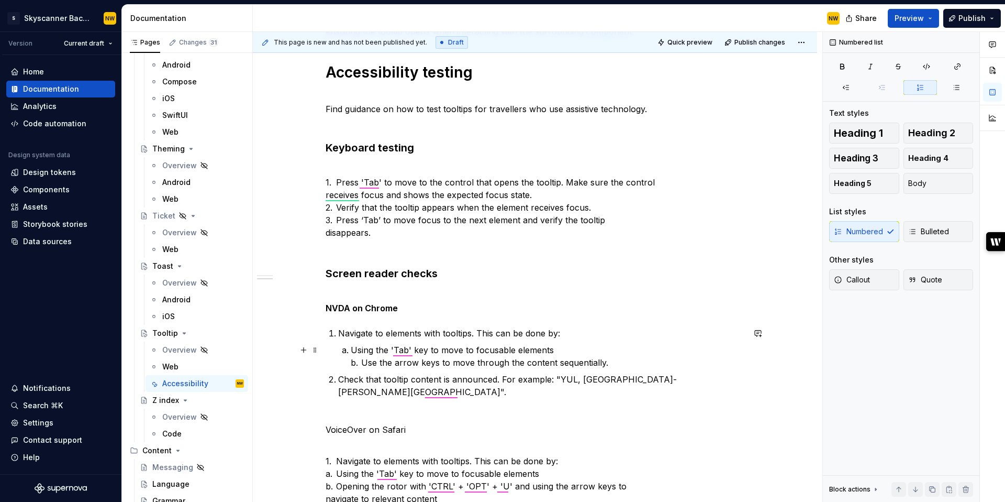
click at [364, 364] on p "Using the 'Tab' key to move to focusable elements b. Use the arrow keys to move…" at bounding box center [548, 355] width 394 height 25
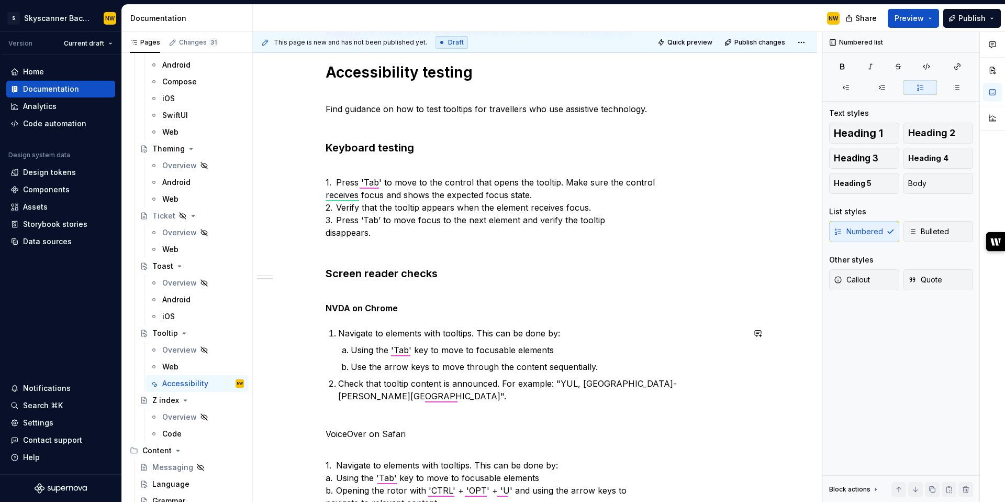
click at [408, 415] on div "Interacting with tooltips Tooltips need to be reachable by pointer and touch de…" at bounding box center [535, 300] width 419 height 819
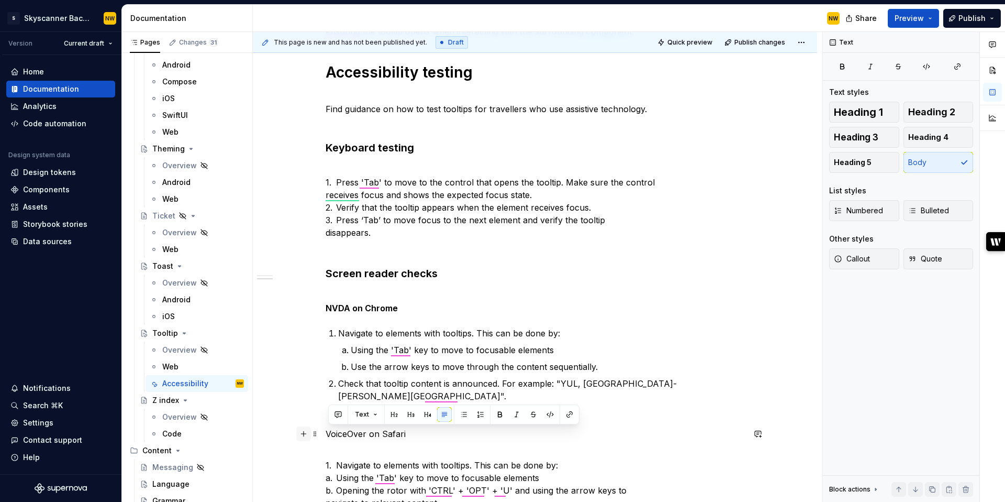
drag, startPoint x: 359, startPoint y: 435, endPoint x: 307, endPoint y: 436, distance: 51.8
click at [326, 436] on div "Interacting with tooltips Tooltips need to be reachable by pointer and touch de…" at bounding box center [535, 306] width 419 height 831
click at [373, 416] on div "Interacting with tooltips Tooltips need to be reachable by pointer and touch de…" at bounding box center [535, 300] width 419 height 819
drag, startPoint x: 410, startPoint y: 435, endPoint x: 324, endPoint y: 435, distance: 86.4
click at [324, 435] on div "Interacting with tooltips Tooltips need to be reachable by pointer and touch de…" at bounding box center [535, 369] width 564 height 1007
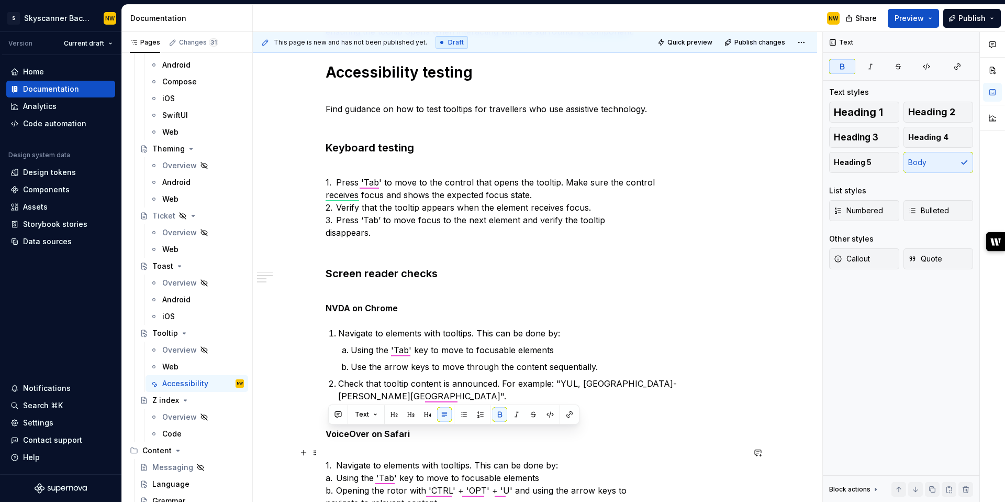
click at [348, 462] on p "1. Navigate to elements with tooltips. This can be done by: a. Using the 'Tab' …" at bounding box center [535, 509] width 419 height 126
click at [347, 449] on p "1. Navigate to elements with tooltips. This can be done by: a. Using the 'Tab' …" at bounding box center [535, 509] width 419 height 126
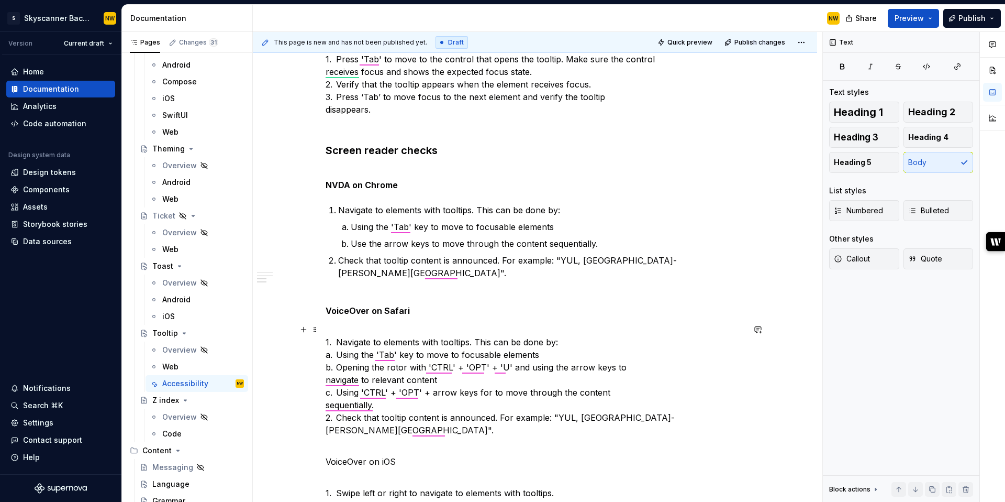
scroll to position [480, 0]
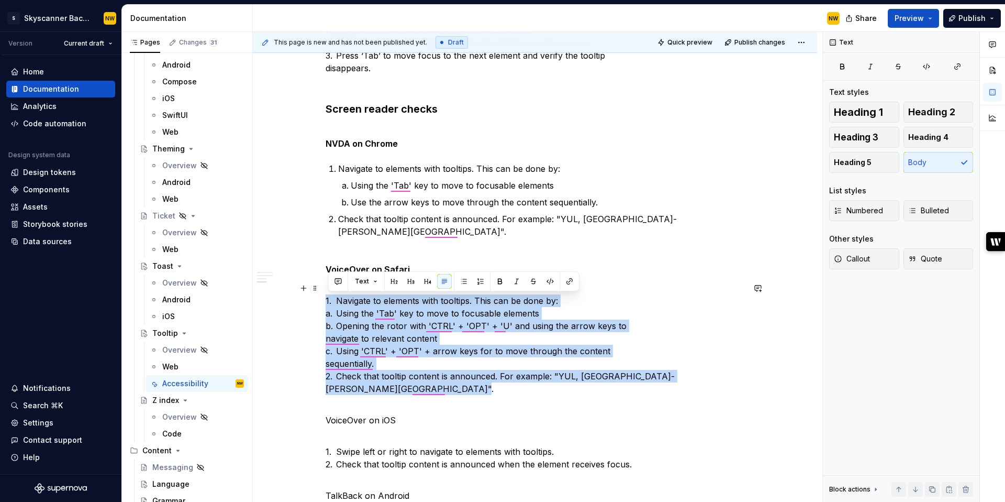
drag, startPoint x: 461, startPoint y: 392, endPoint x: 319, endPoint y: 301, distance: 168.9
click at [319, 301] on div "Interacting with tooltips Tooltips need to be reachable by pointer and touch de…" at bounding box center [535, 205] width 564 height 1007
click at [479, 279] on button "button" at bounding box center [480, 281] width 15 height 15
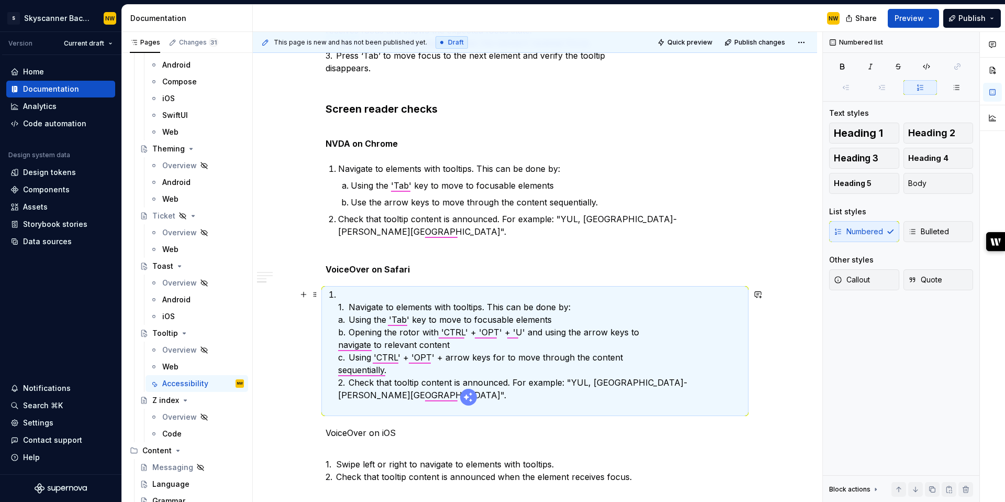
click at [351, 308] on p "1. Navigate to elements with tooltips. This can be done by: a. Using the 'Tab' …" at bounding box center [541, 351] width 406 height 126
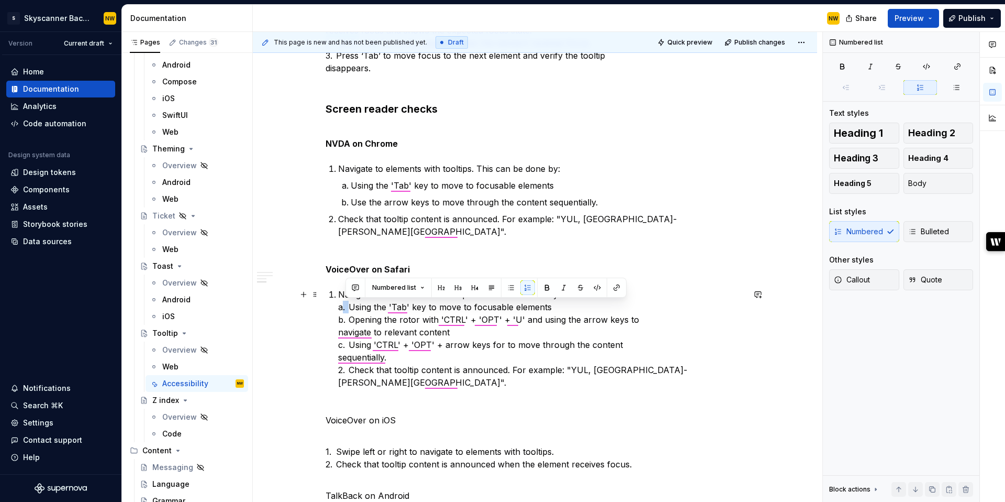
drag, startPoint x: 351, startPoint y: 305, endPoint x: 345, endPoint y: 305, distance: 5.8
click at [345, 305] on p "Navigate to elements with tooltips. This can be done by: a. Using the 'Tab' key…" at bounding box center [541, 344] width 406 height 113
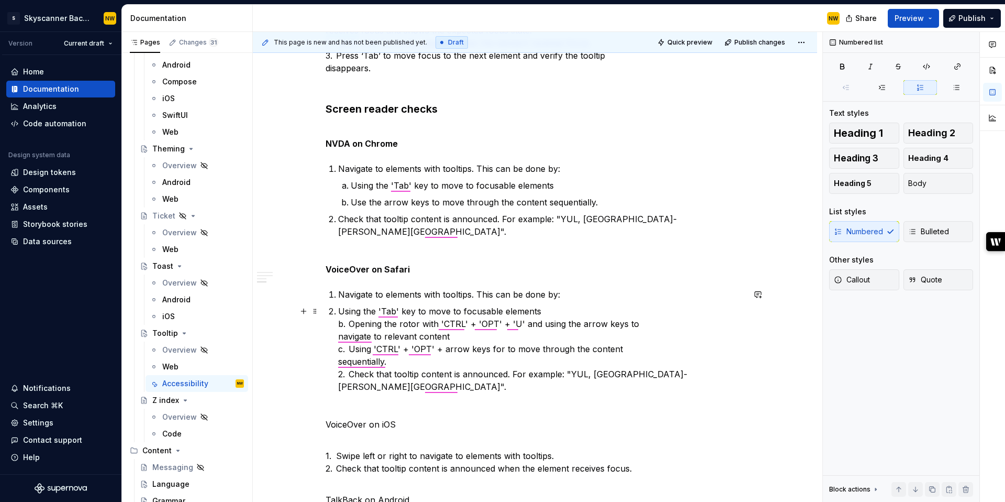
click at [352, 321] on p "Using the 'Tab' key to move to focusable elements b. Opening the rotor with 'CT…" at bounding box center [541, 355] width 406 height 101
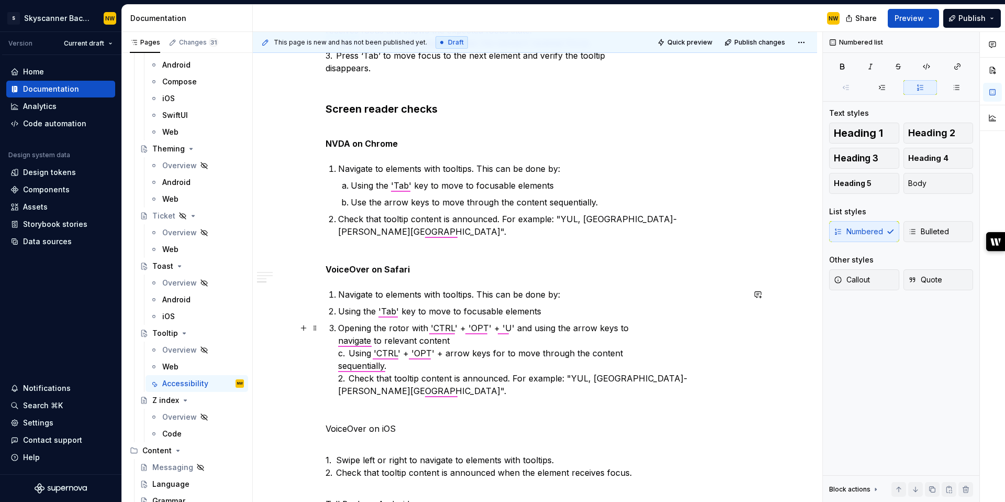
click at [350, 359] on p "Opening the rotor with 'CTRL' + 'OPT' + 'U' and using the arrow keys to navigat…" at bounding box center [541, 365] width 406 height 88
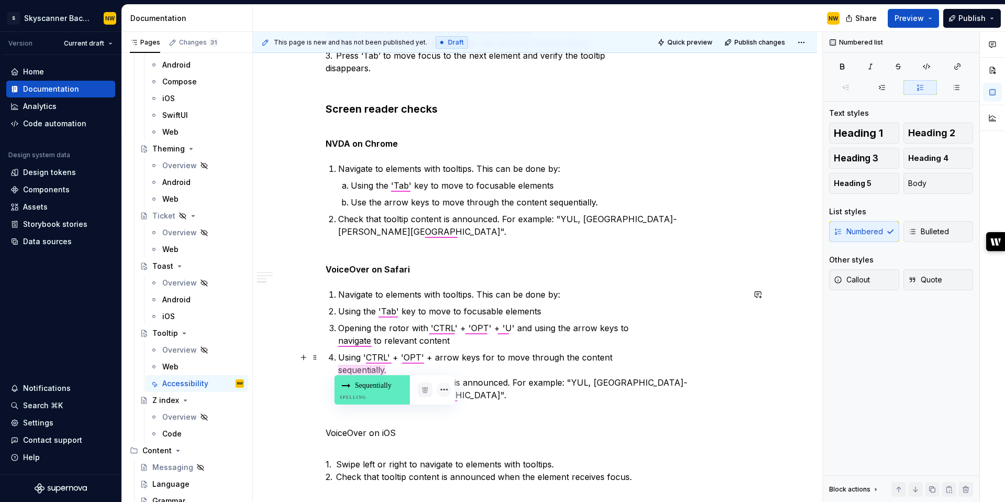
click at [352, 381] on div "Sequentially Spelling" at bounding box center [372, 389] width 75 height 29
click at [352, 384] on p "Using 'CTRL' + 'OPT' + arrow keys for to move through the content sequentially.…" at bounding box center [541, 382] width 406 height 63
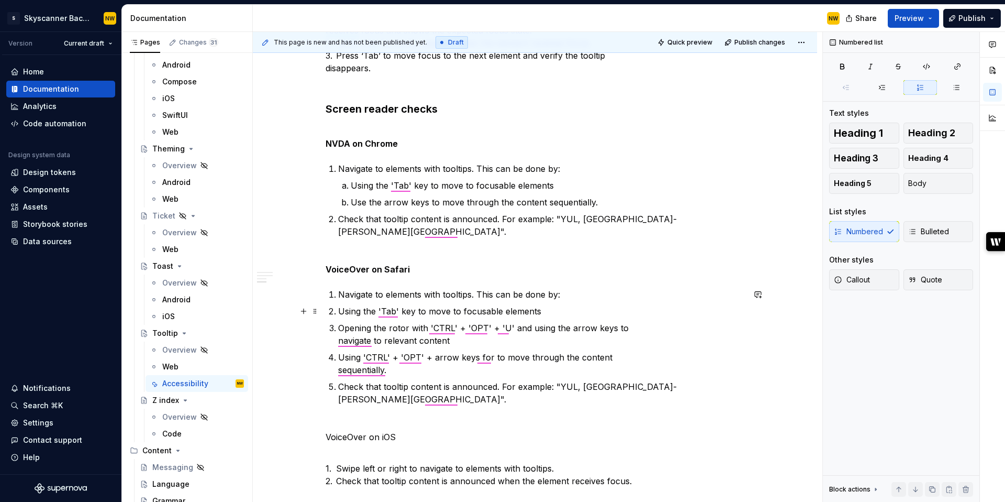
click at [340, 316] on p "Using the 'Tab' key to move to focusable elements" at bounding box center [541, 311] width 406 height 13
click at [341, 326] on p "Opening the rotor with 'CTRL' + 'OPT' + 'U' and using the arrow keys to navigat…" at bounding box center [541, 333] width 406 height 25
click at [342, 355] on p "Using 'CTRL' + 'OPT' + arrow keys for to move through the content sequentially." at bounding box center [541, 363] width 406 height 25
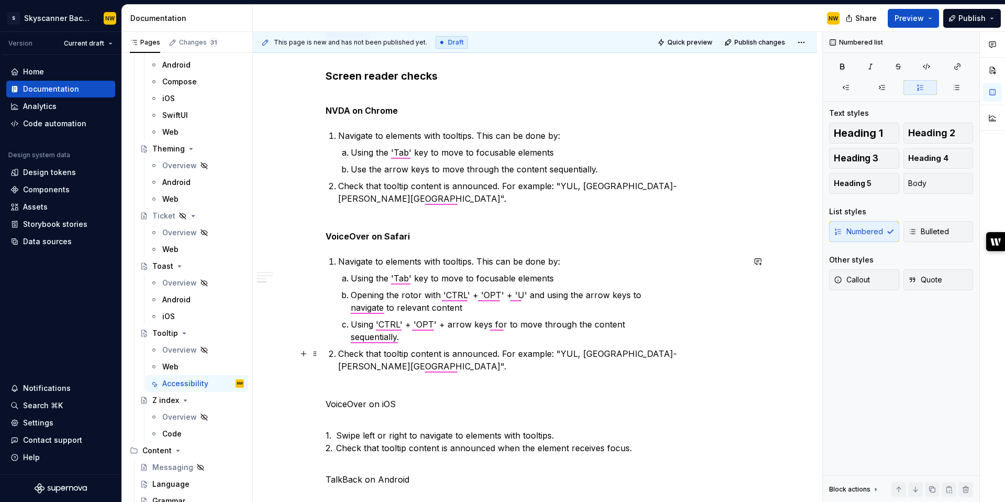
scroll to position [524, 0]
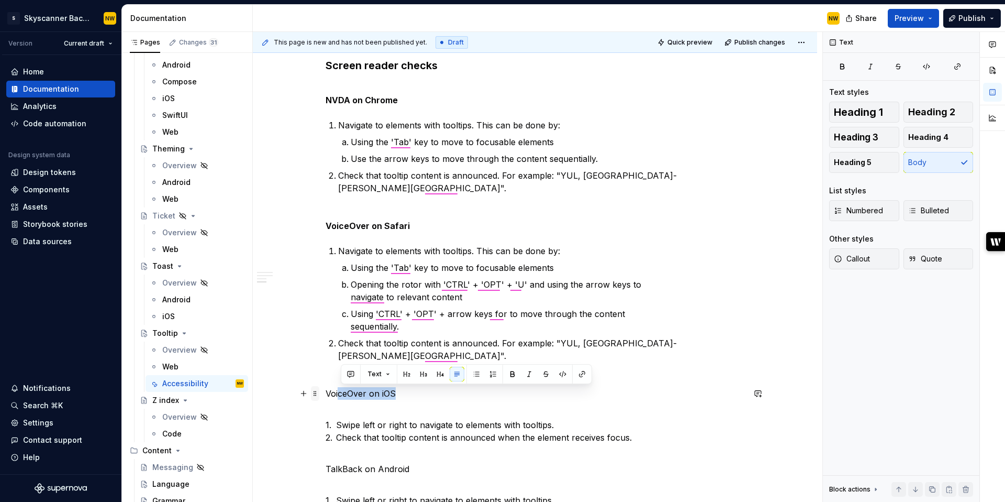
drag, startPoint x: 410, startPoint y: 392, endPoint x: 317, endPoint y: 397, distance: 93.9
click at [326, 397] on div "Interacting with tooltips Tooltips need to be reachable by pointer and touch de…" at bounding box center [535, 107] width 419 height 848
click at [366, 392] on p "VoiceOver on iOS" at bounding box center [535, 393] width 419 height 13
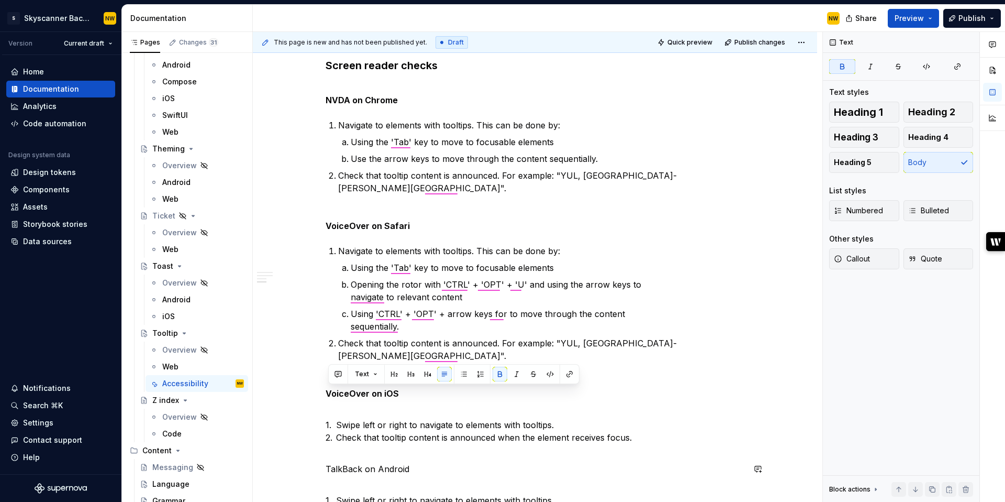
click at [379, 460] on div "Interacting with tooltips Tooltips need to be reachable by pointer and touch de…" at bounding box center [535, 101] width 419 height 836
click at [381, 468] on p "TalkBack on Android" at bounding box center [535, 468] width 419 height 13
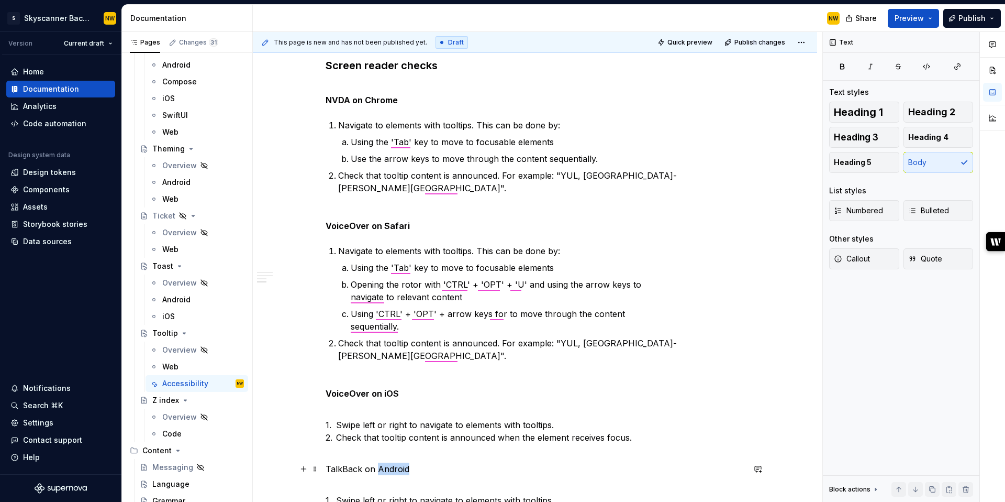
click at [381, 468] on p "TalkBack on Android" at bounding box center [535, 468] width 419 height 13
click at [436, 253] on p "Navigate to elements with tooltips. This can be done by:" at bounding box center [541, 250] width 406 height 13
click at [471, 426] on p "1. Swipe left or right to navigate to elements with tooltips. 2. Check that too…" at bounding box center [535, 431] width 419 height 50
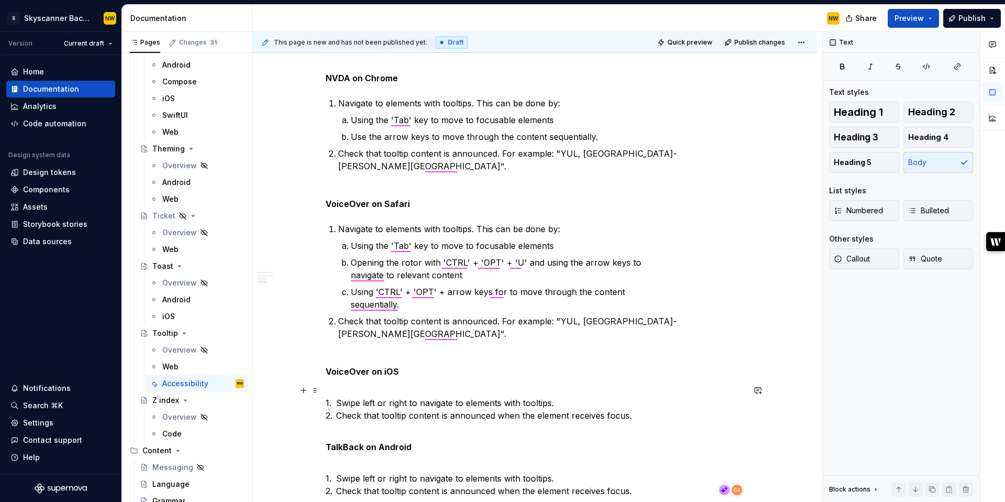
scroll to position [551, 0]
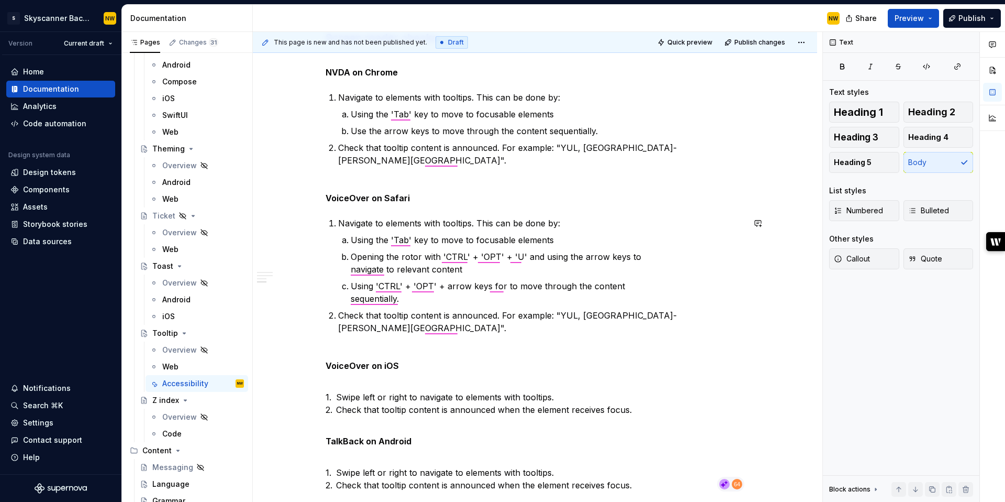
click at [456, 214] on div "Interacting with tooltips Tooltips need to be reachable by pointer and touch de…" at bounding box center [535, 74] width 419 height 836
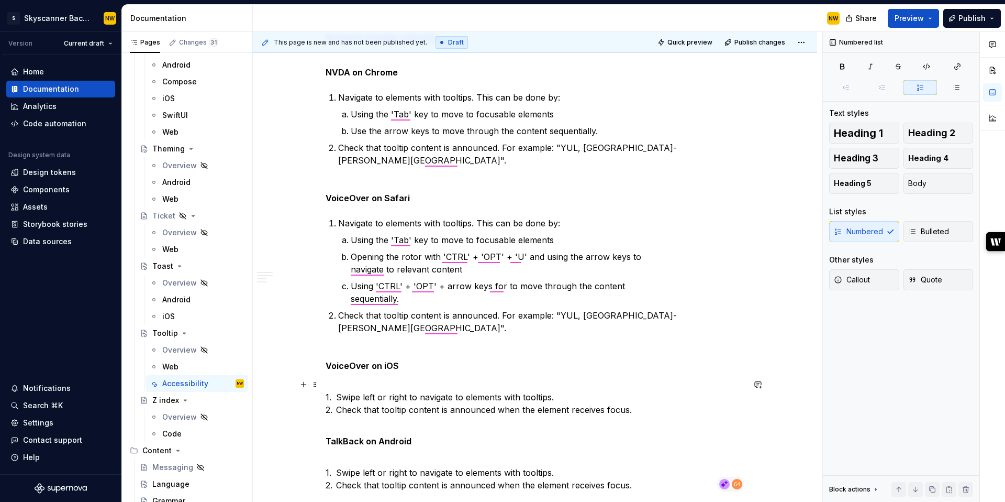
scroll to position [670, 0]
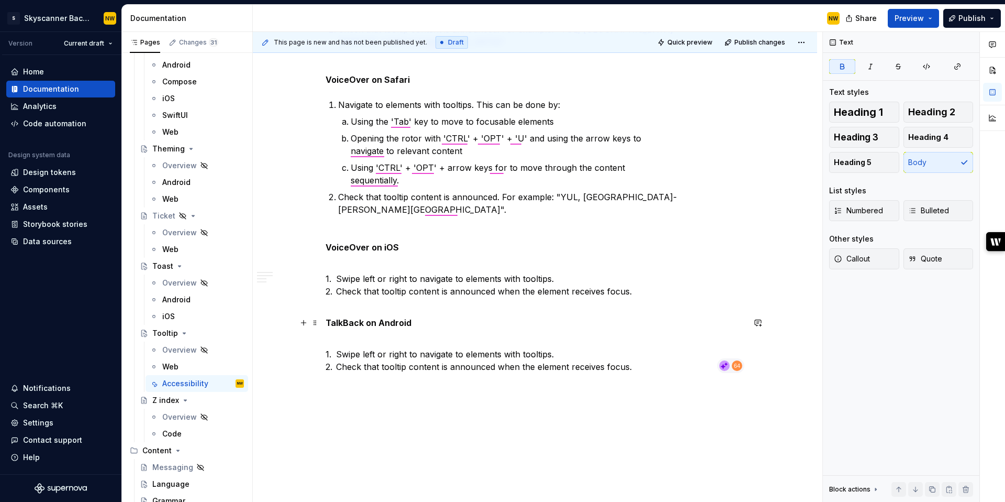
click at [438, 320] on p "TalkBack on Android" at bounding box center [535, 322] width 419 height 13
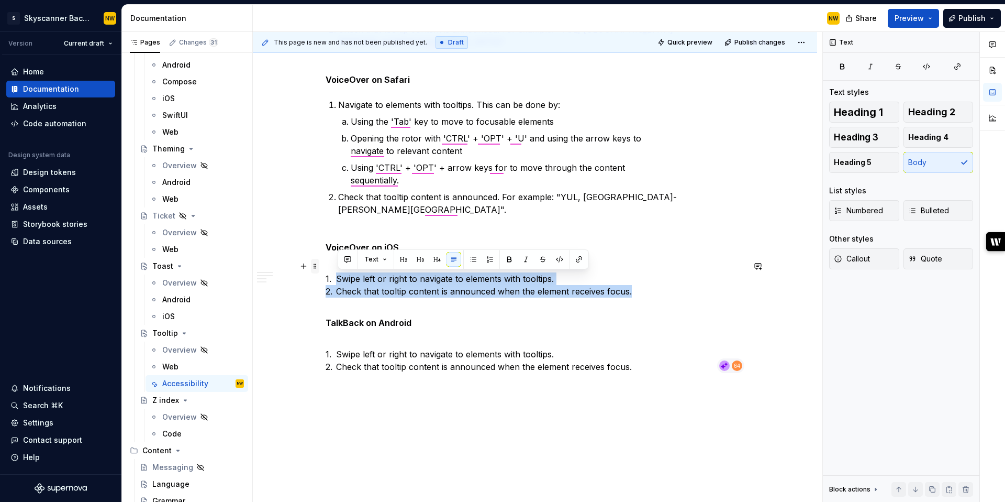
drag, startPoint x: 635, startPoint y: 289, endPoint x: 316, endPoint y: 273, distance: 318.7
click at [355, 280] on p "1. Swipe left or right to navigate to elements with tooltips. 2. Check that too…" at bounding box center [535, 285] width 419 height 50
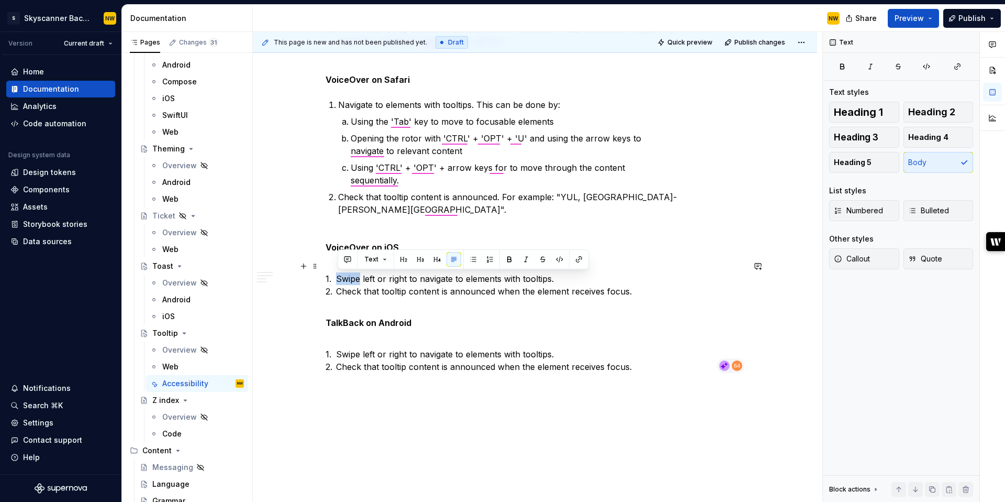
click at [355, 280] on p "1. Swipe left or right to navigate to elements with tooltips. 2. Check that too…" at bounding box center [535, 285] width 419 height 50
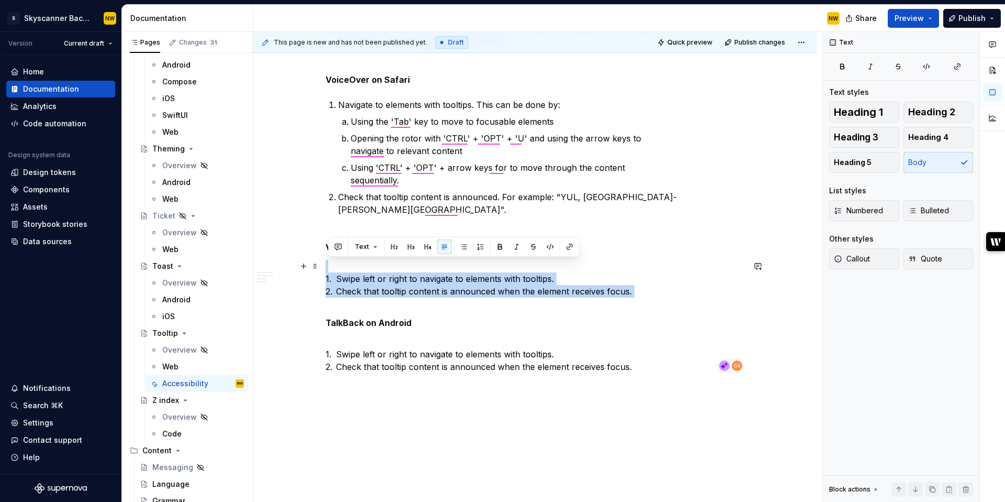
click at [355, 280] on p "1. Swipe left or right to navigate to elements with tooltips. 2. Check that too…" at bounding box center [535, 285] width 419 height 50
click at [859, 205] on span "Numbered" at bounding box center [858, 210] width 49 height 10
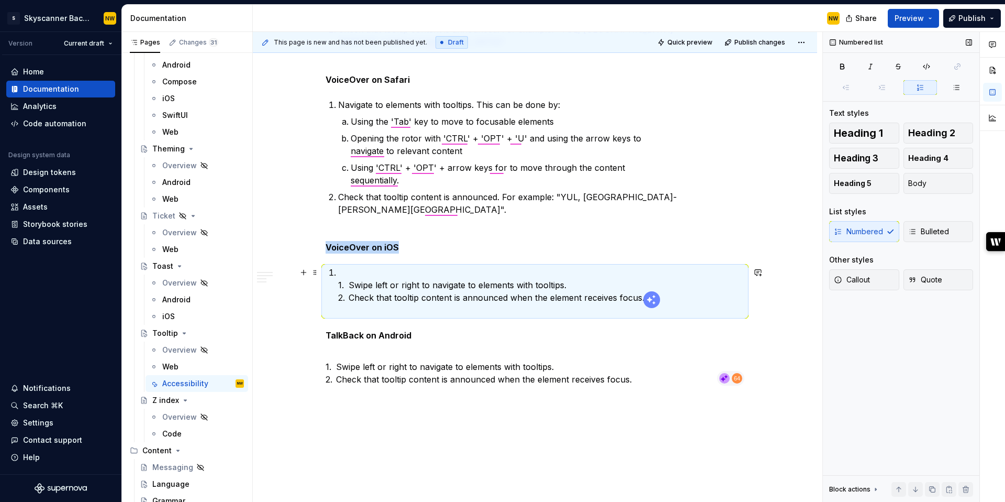
click at [340, 278] on p "1. Swipe left or right to navigate to elements with tooltips. 2. Check that too…" at bounding box center [541, 291] width 406 height 50
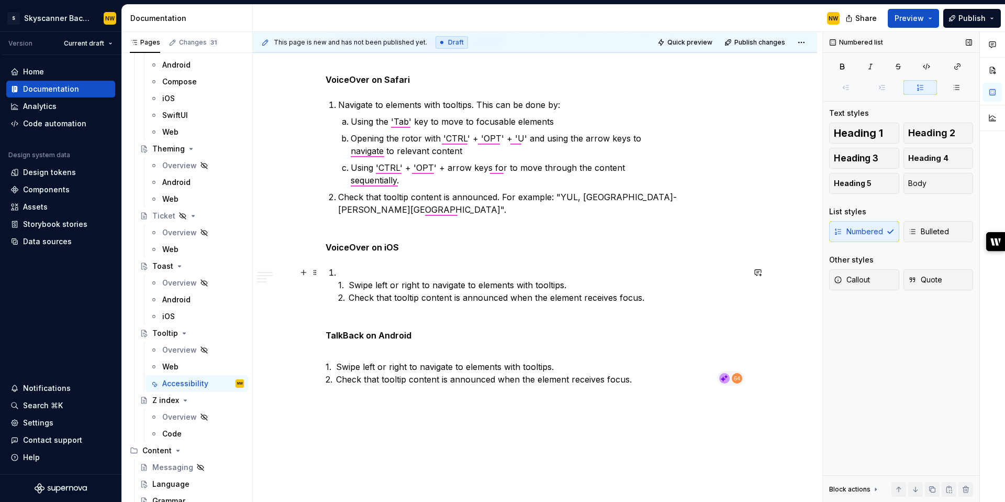
click at [350, 285] on p "1. Swipe left or right to navigate to elements with tooltips. 2. Check that too…" at bounding box center [541, 291] width 406 height 50
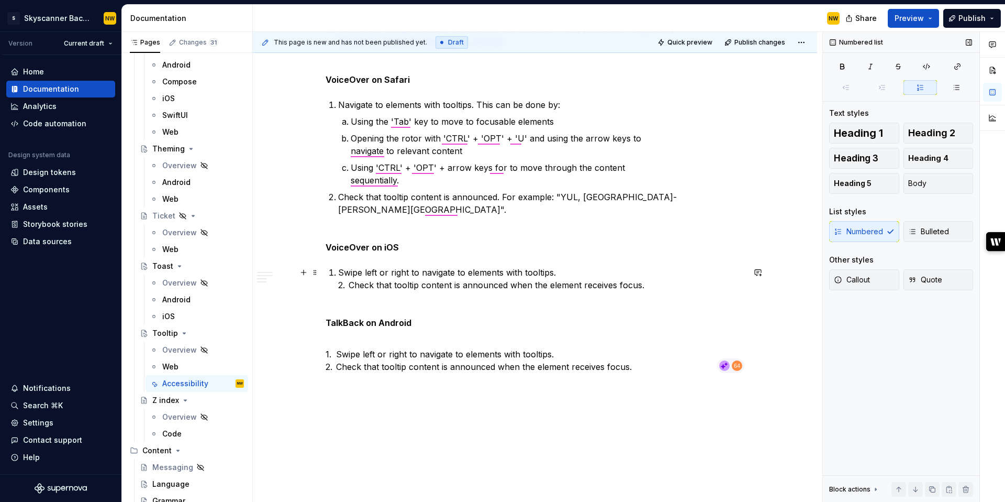
click at [349, 288] on p "Swipe left or right to navigate to elements with tooltips. 2. Check that toolti…" at bounding box center [541, 285] width 406 height 38
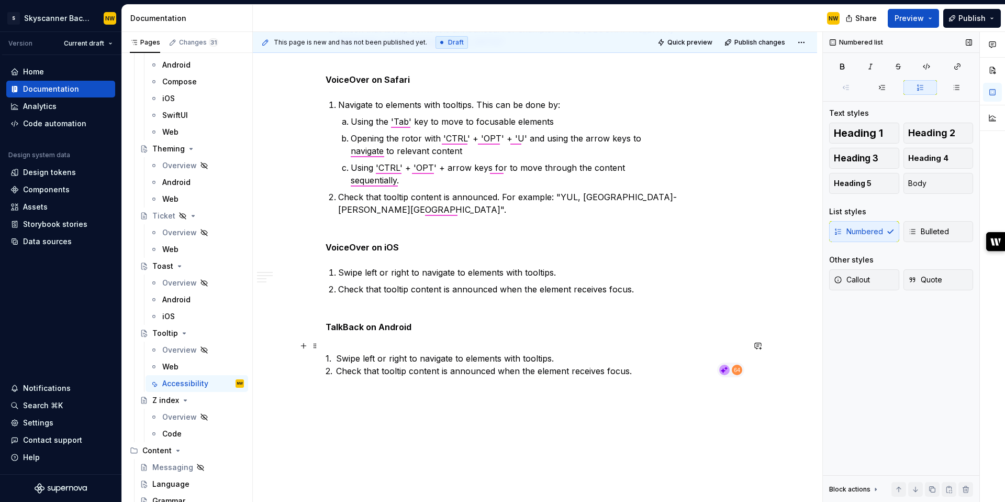
click at [537, 349] on p "1. Swipe left or right to navigate to elements with tooltips. 2. Check that too…" at bounding box center [535, 358] width 419 height 38
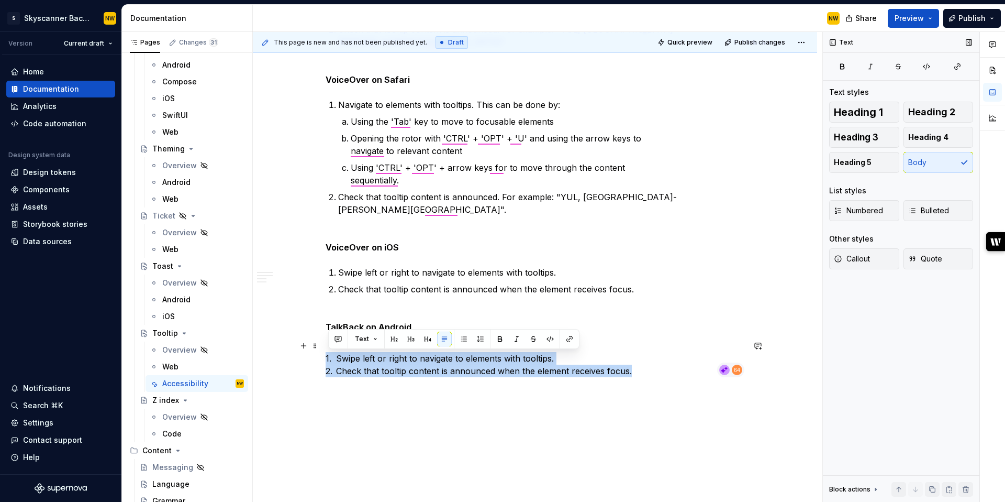
drag, startPoint x: 648, startPoint y: 369, endPoint x: 308, endPoint y: 356, distance: 339.5
click at [308, 356] on div "Interacting with tooltips Tooltips need to be reachable by pointer and touch de…" at bounding box center [535, 26] width 564 height 1028
click at [859, 212] on span "Numbered" at bounding box center [858, 210] width 49 height 10
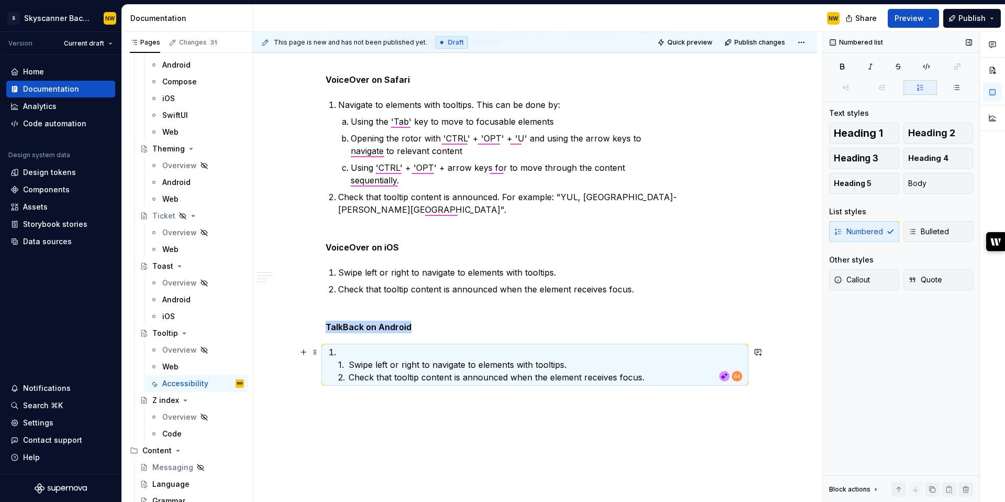
click at [350, 366] on p "1. Swipe left or right to navigate to elements with tooltips. 2. Check that too…" at bounding box center [541, 365] width 406 height 38
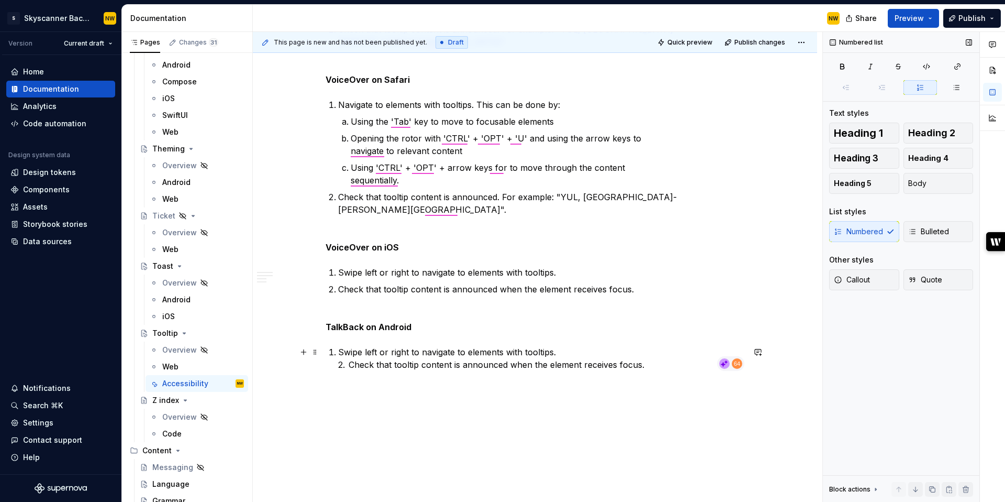
click at [351, 364] on p "Swipe left or right to navigate to elements with tooltips. 2. Check that toolti…" at bounding box center [541, 358] width 406 height 25
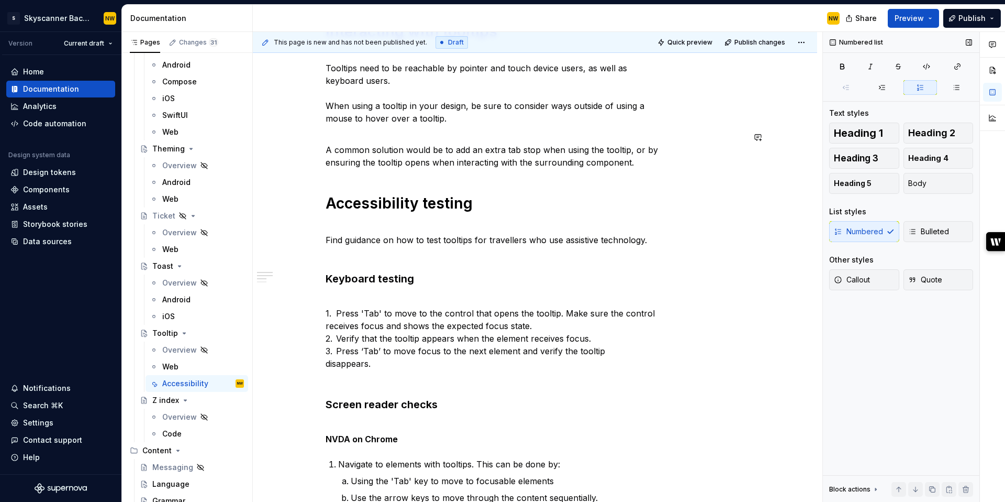
scroll to position [0, 0]
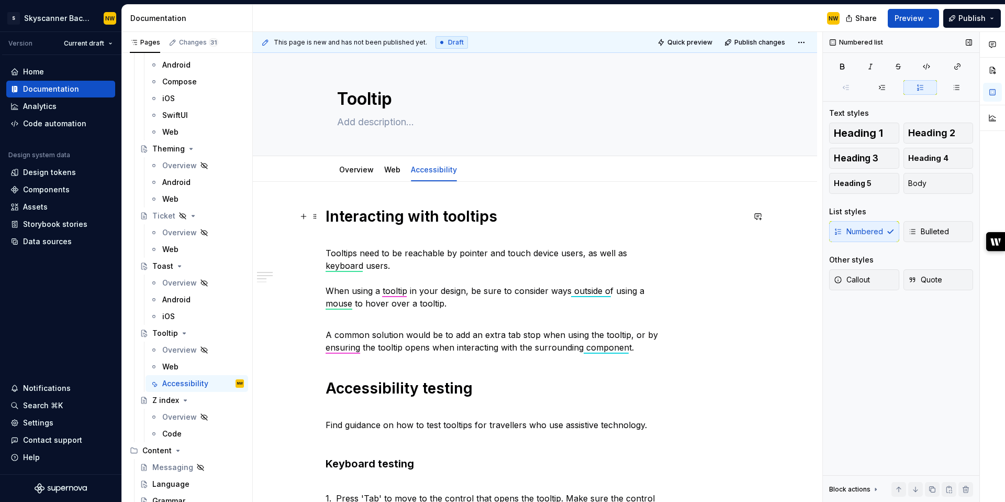
click at [475, 216] on h1 "Interacting with tooltips" at bounding box center [535, 216] width 419 height 19
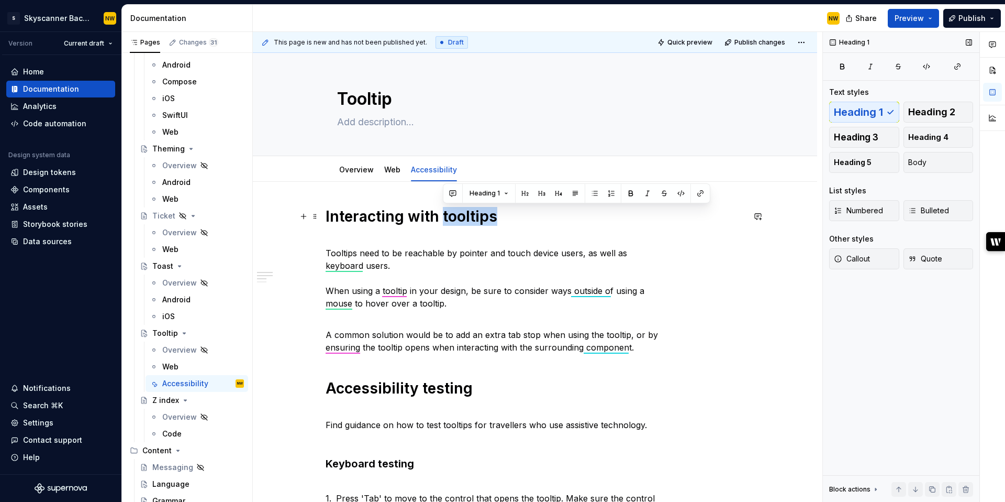
click at [475, 216] on h1 "Interacting with tooltips" at bounding box center [535, 216] width 419 height 19
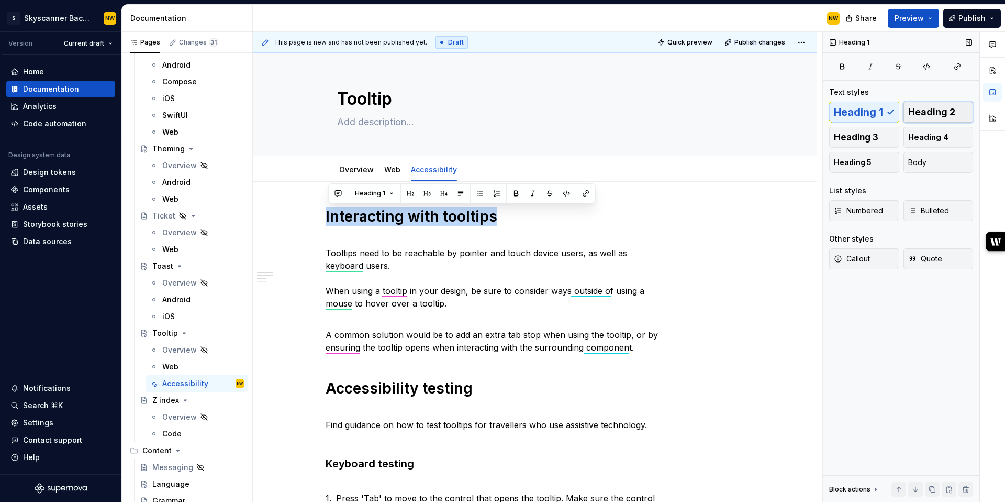
click at [934, 109] on span "Heading 2" at bounding box center [931, 112] width 47 height 10
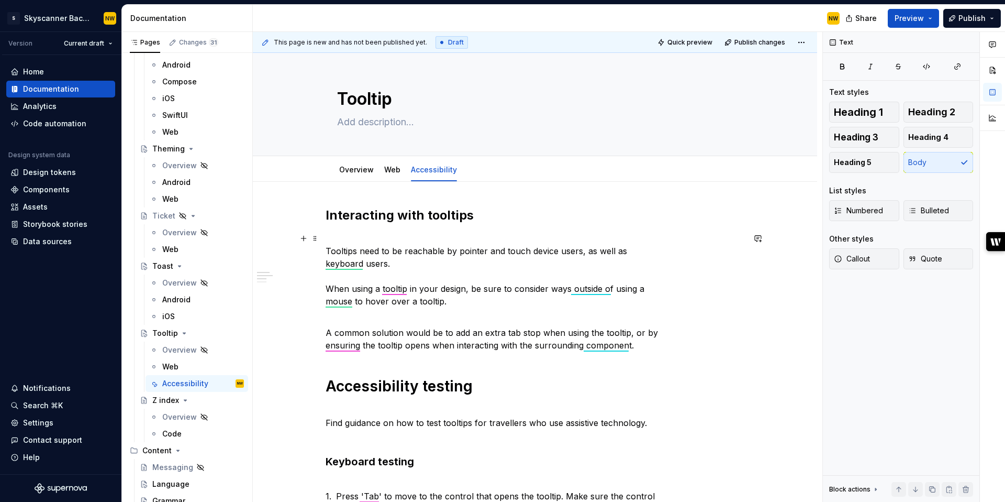
click at [534, 266] on p "Tooltips need to be reachable by pointer and touch device users, as well as key…" at bounding box center [535, 269] width 419 height 75
click at [375, 235] on p "Tooltips need to be reachable by pointer and touch device users, as well as key…" at bounding box center [535, 269] width 419 height 75
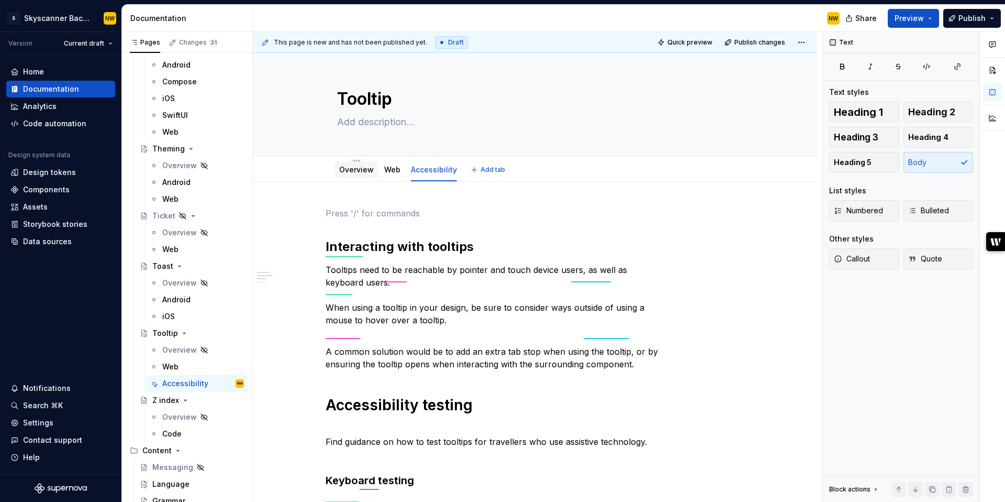
click at [358, 168] on link "Overview" at bounding box center [356, 169] width 35 height 9
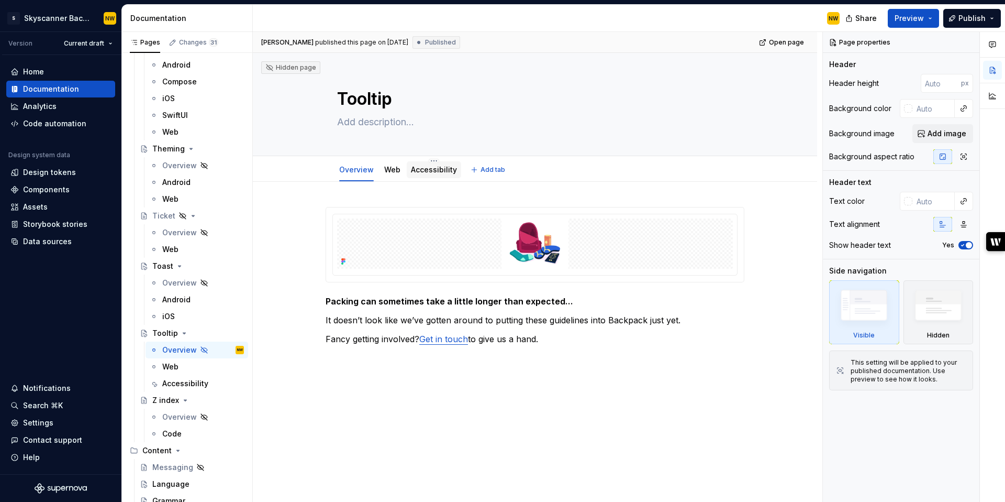
click at [442, 171] on link "Accessibility" at bounding box center [434, 169] width 46 height 9
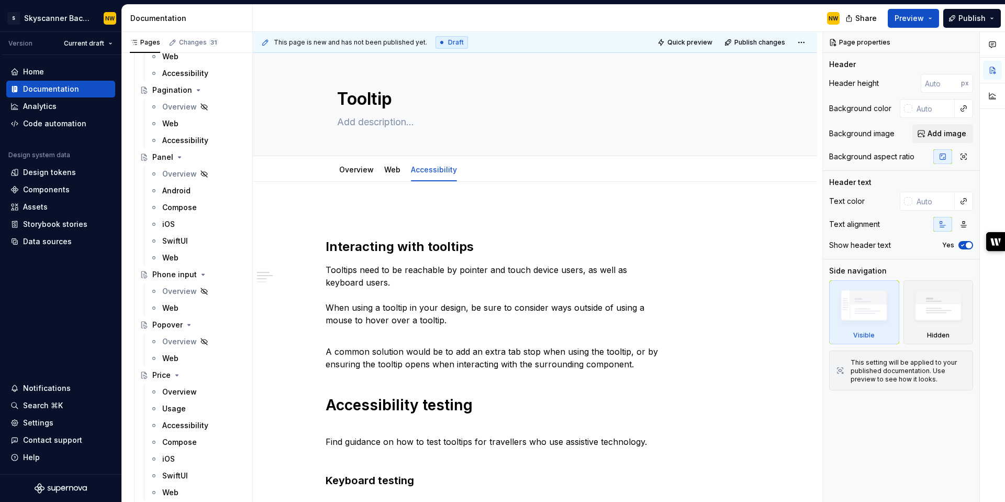
scroll to position [5050, 0]
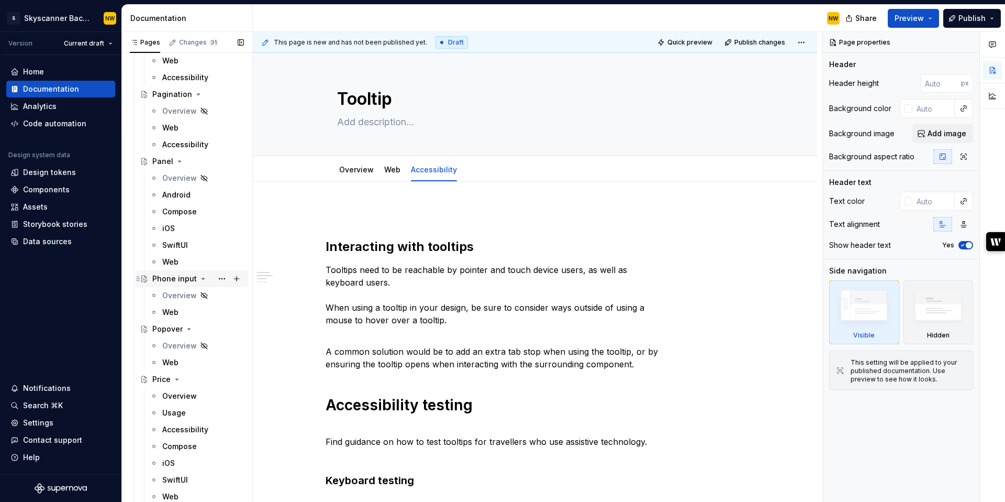
click at [175, 276] on div "Phone input" at bounding box center [174, 278] width 45 height 10
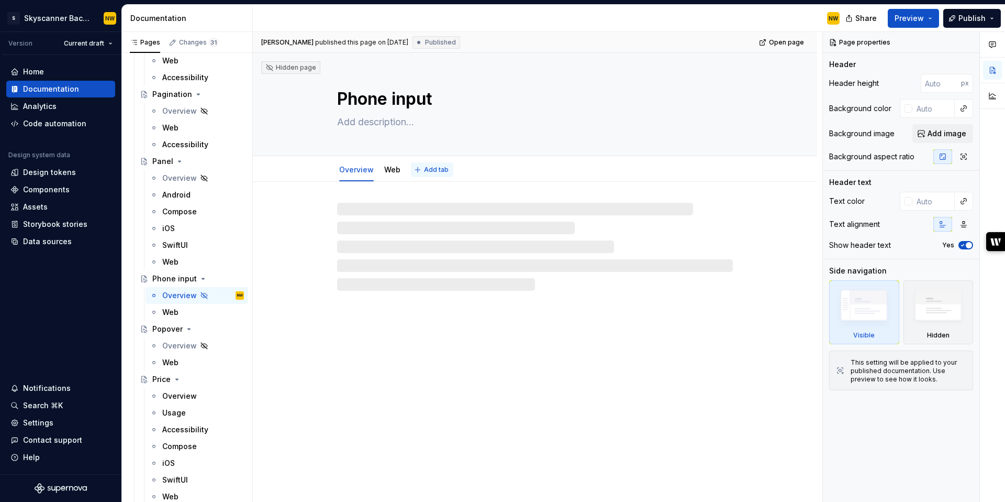
click at [439, 170] on span "Add tab" at bounding box center [436, 169] width 25 height 8
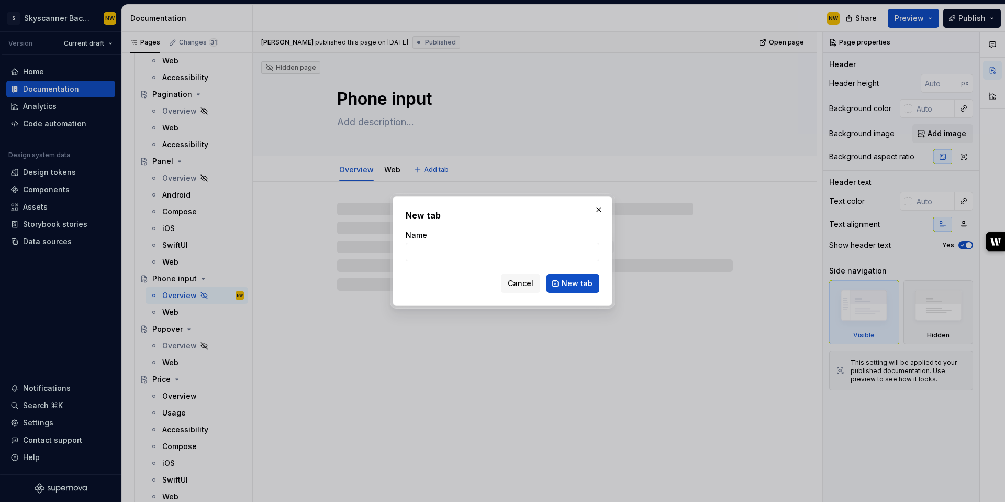
type textarea "*"
type input "A"
type textarea "*"
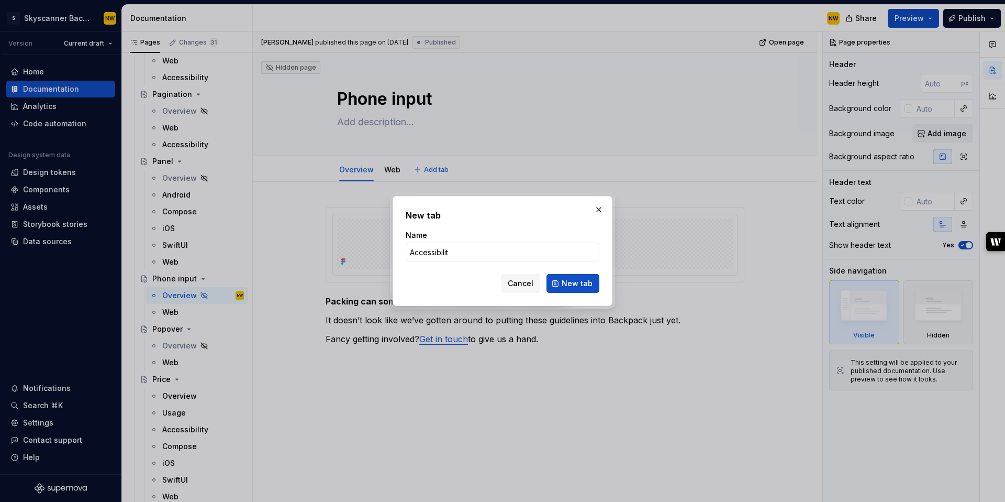
type input "Accessibility"
click button "New tab" at bounding box center [573, 283] width 53 height 19
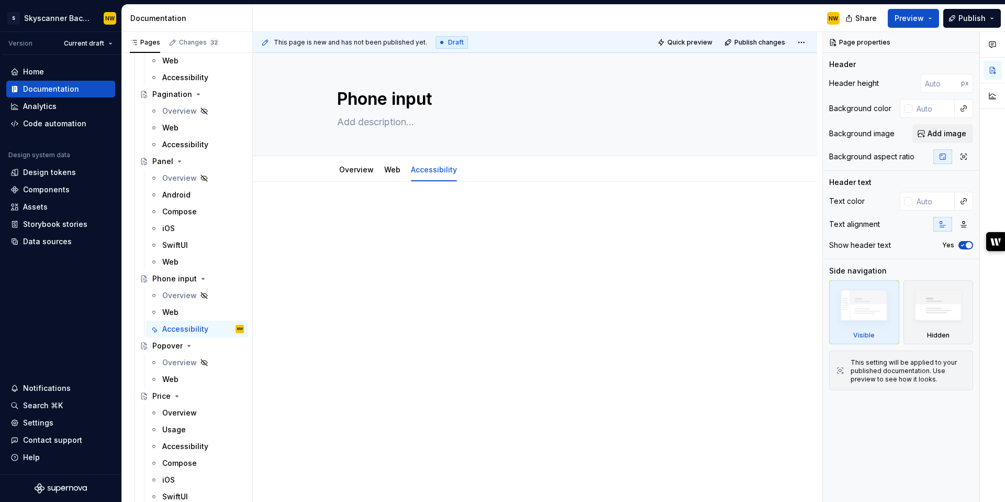
click at [386, 239] on div at bounding box center [535, 227] width 419 height 40
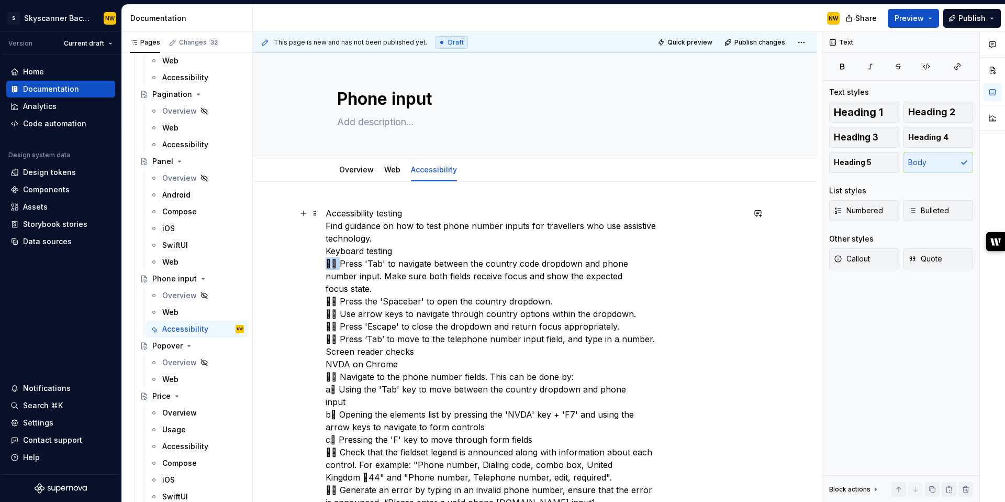
drag, startPoint x: 341, startPoint y: 263, endPoint x: 322, endPoint y: 263, distance: 18.9
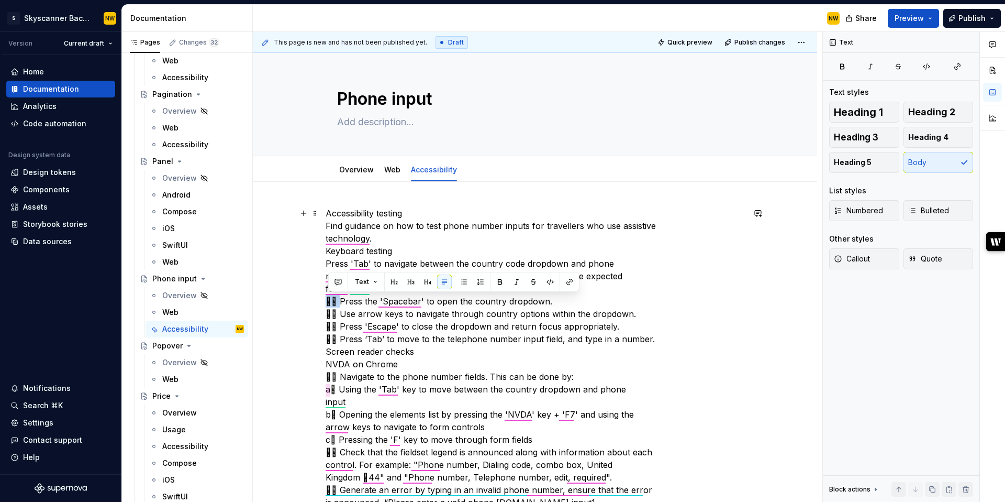
drag, startPoint x: 341, startPoint y: 304, endPoint x: 315, endPoint y: 298, distance: 26.7
drag, startPoint x: 343, startPoint y: 315, endPoint x: 322, endPoint y: 314, distance: 21.5
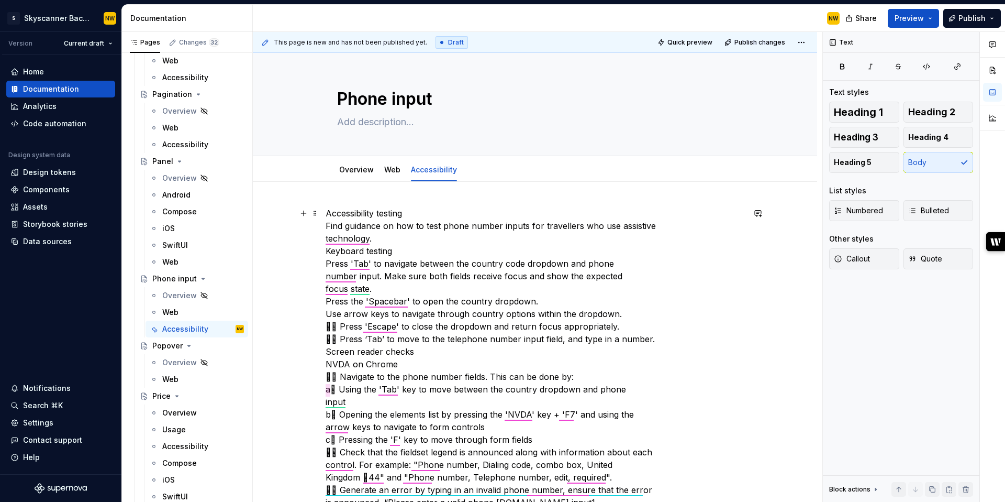
type textarea "*"
drag, startPoint x: 343, startPoint y: 327, endPoint x: 310, endPoint y: 326, distance: 33.0
drag, startPoint x: 341, startPoint y: 339, endPoint x: 320, endPoint y: 338, distance: 21.0
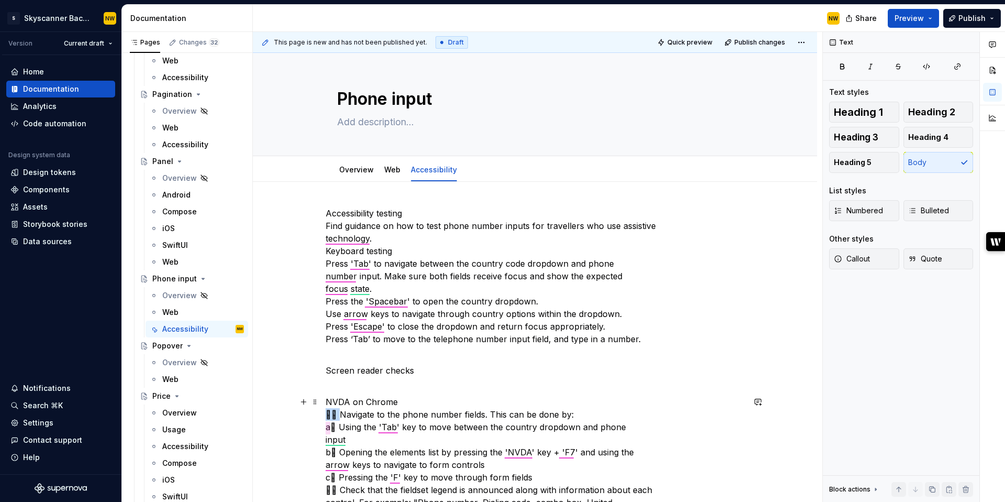
drag, startPoint x: 342, startPoint y: 415, endPoint x: 320, endPoint y: 414, distance: 21.5
drag, startPoint x: 342, startPoint y: 427, endPoint x: 315, endPoint y: 427, distance: 27.2
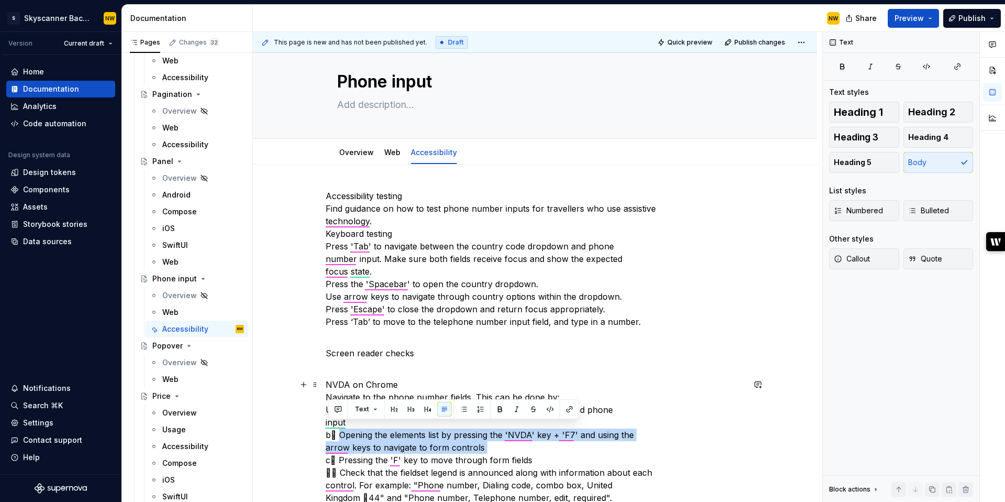
drag, startPoint x: 341, startPoint y: 452, endPoint x: 320, endPoint y: 450, distance: 21.0
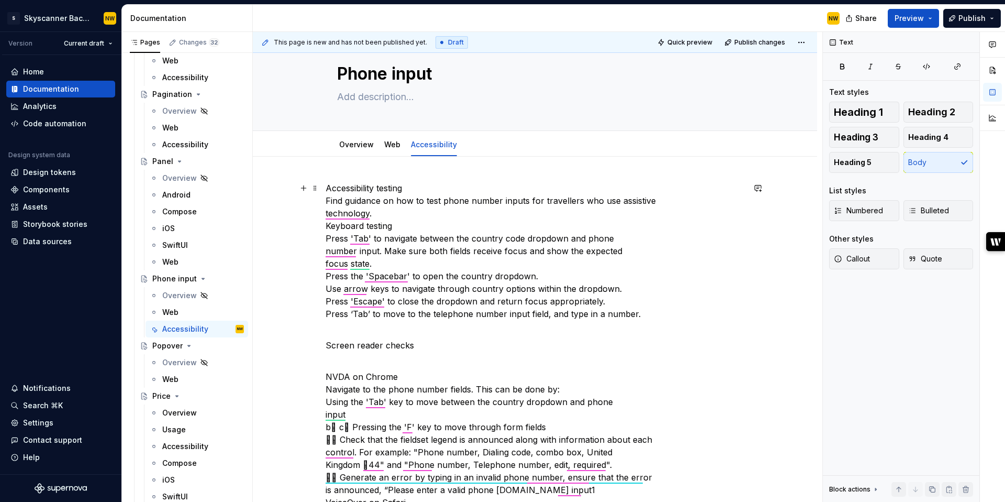
scroll to position [35, 0]
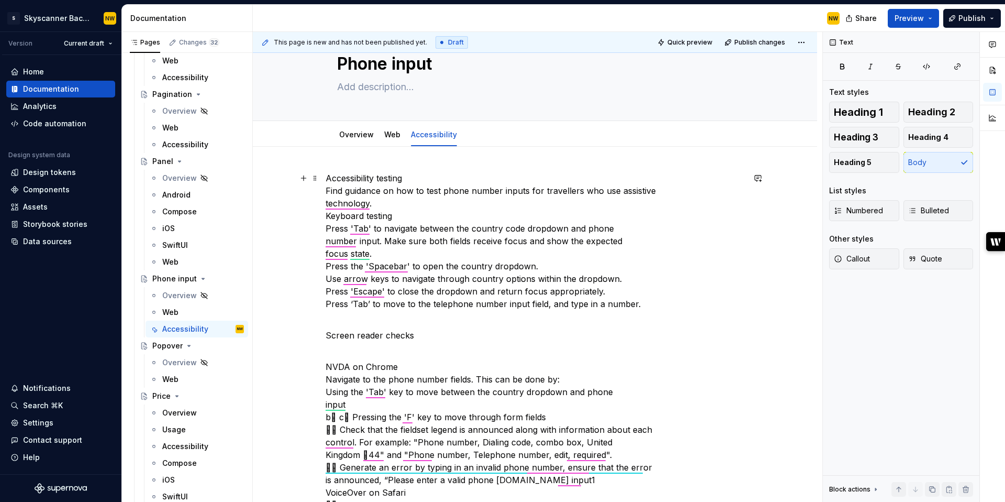
click at [390, 198] on p "Accessibility testing Find guidance on how to test phone number inputs for trav…" at bounding box center [535, 247] width 419 height 151
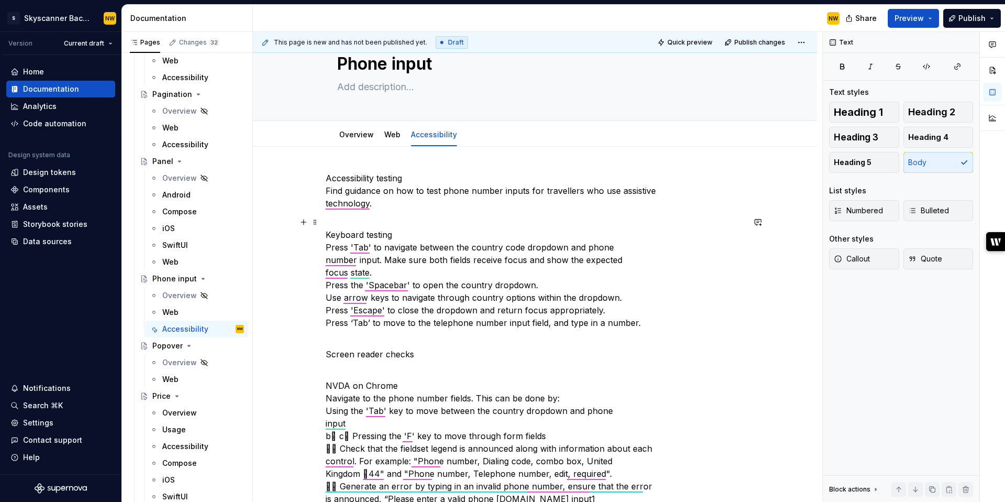
click at [407, 235] on p "Keyboard testing Press 'Tab' to navigate between the country code dropdown and …" at bounding box center [535, 279] width 419 height 126
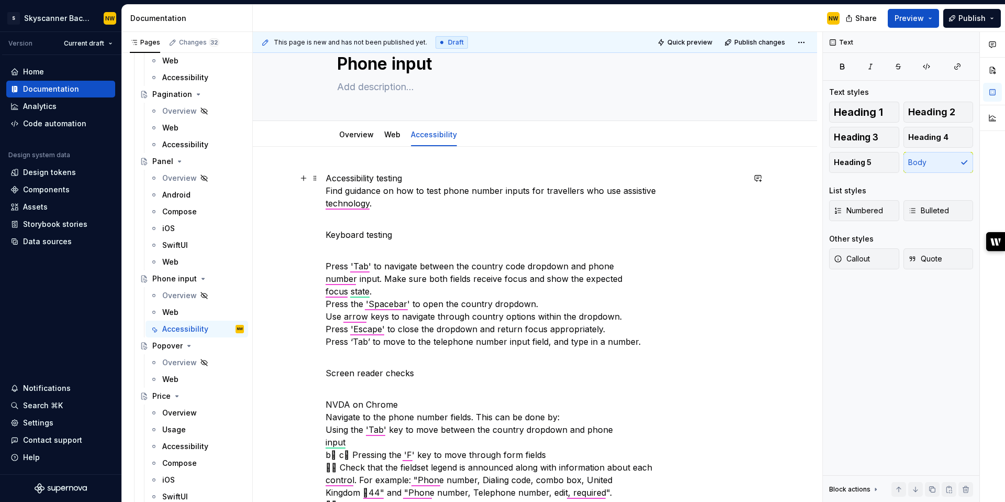
click at [420, 175] on p "Accessibility testing Find guidance on how to test phone number inputs for trav…" at bounding box center [535, 191] width 419 height 38
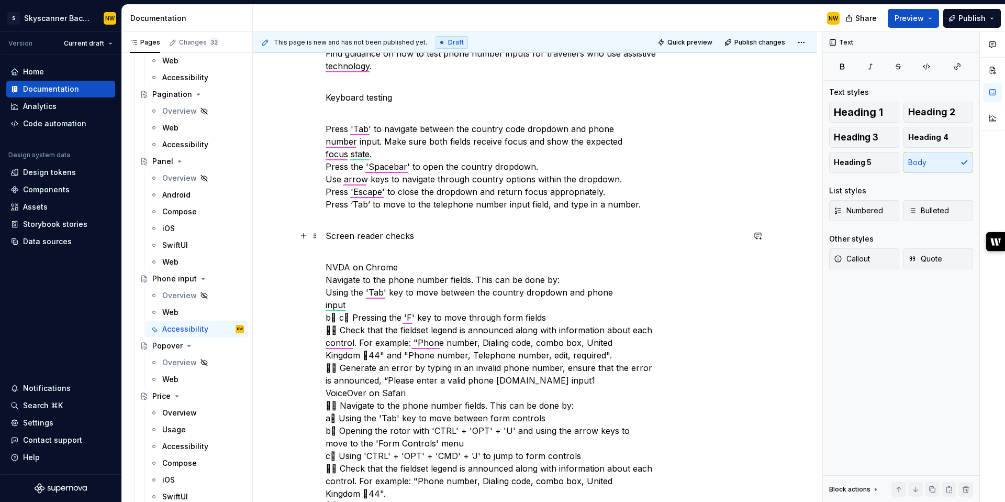
scroll to position [199, 0]
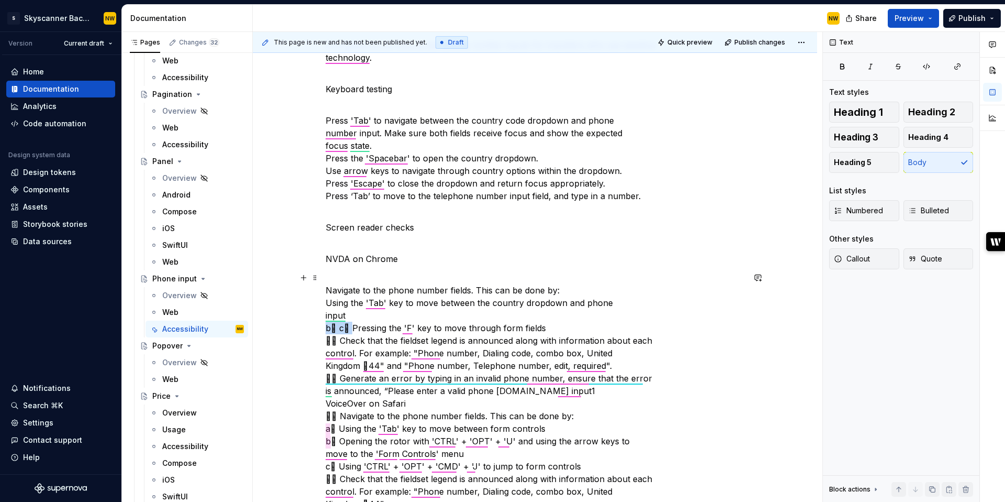
drag, startPoint x: 355, startPoint y: 329, endPoint x: 328, endPoint y: 328, distance: 27.2
drag, startPoint x: 341, startPoint y: 339, endPoint x: 329, endPoint y: 337, distance: 12.2
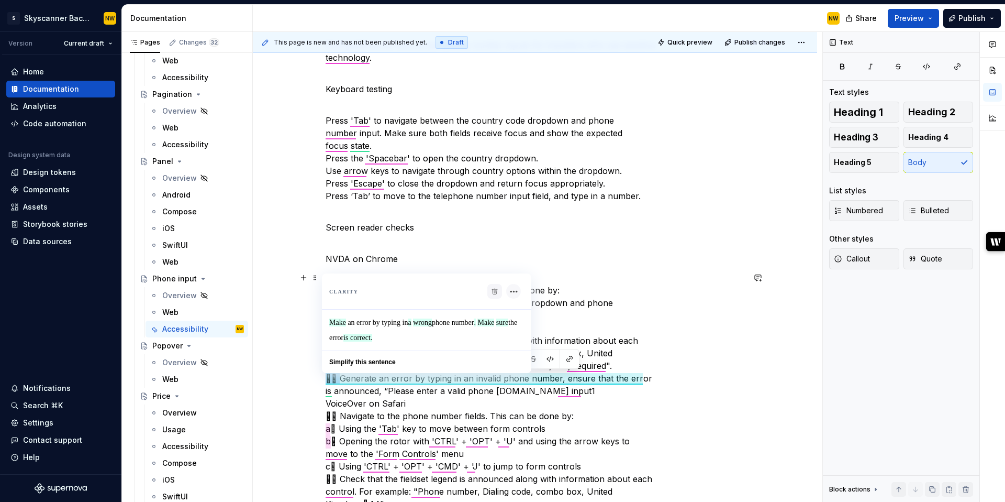
drag, startPoint x: 341, startPoint y: 376, endPoint x: 328, endPoint y: 376, distance: 13.6
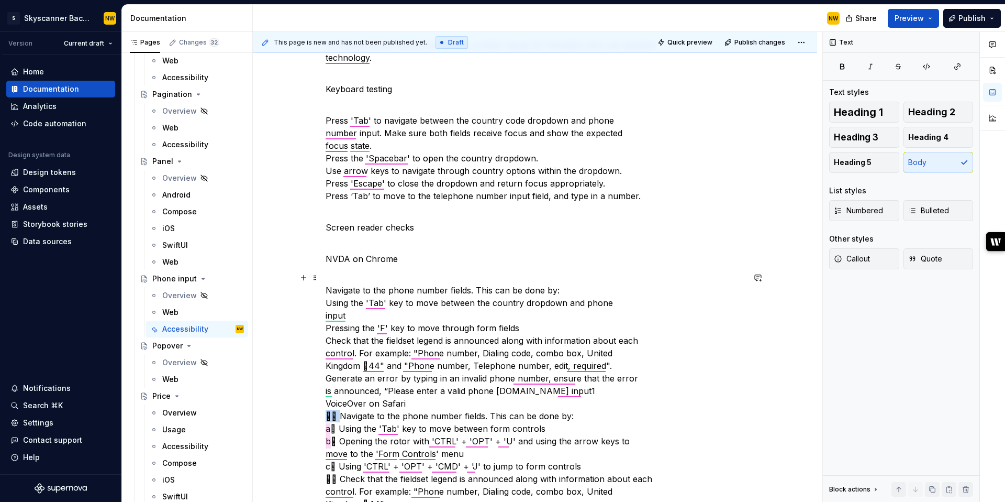
drag, startPoint x: 341, startPoint y: 417, endPoint x: 319, endPoint y: 413, distance: 22.4
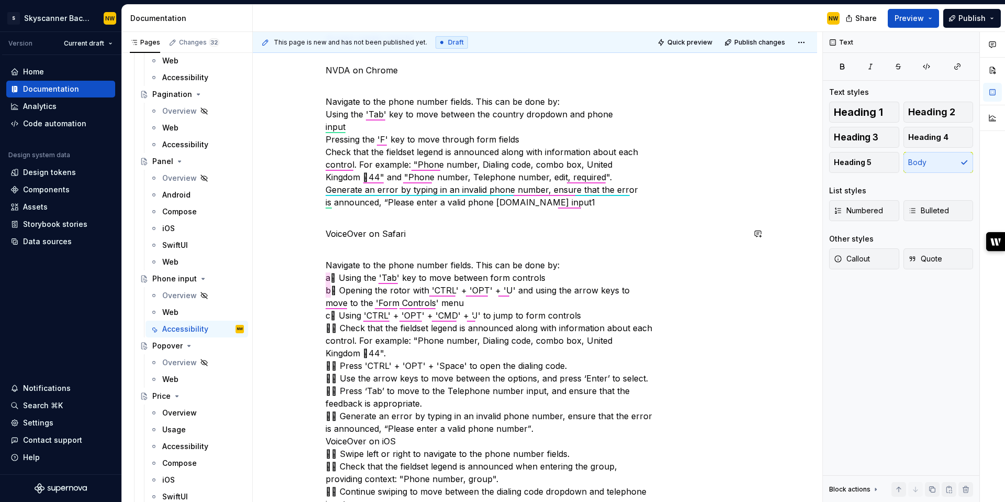
scroll to position [425, 0]
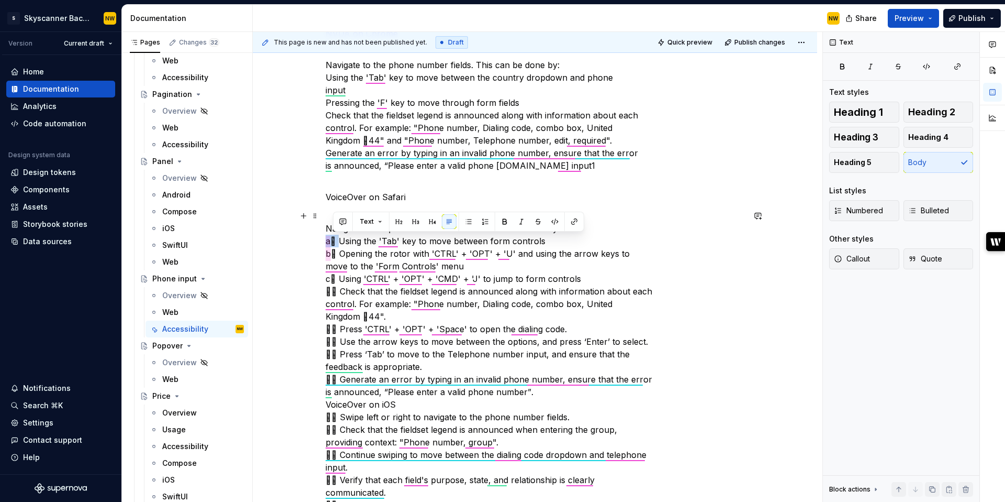
drag, startPoint x: 342, startPoint y: 238, endPoint x: 315, endPoint y: 238, distance: 26.7
click at [315, 238] on div "Accessibility testing Find guidance on how to test phone number inputs for trav…" at bounding box center [535, 309] width 564 height 1105
drag, startPoint x: 343, startPoint y: 254, endPoint x: 330, endPoint y: 254, distance: 13.6
click at [330, 254] on p "Navigate to the phone number fields. This can be done by: Using the 'Tab' key t…" at bounding box center [535, 454] width 419 height 490
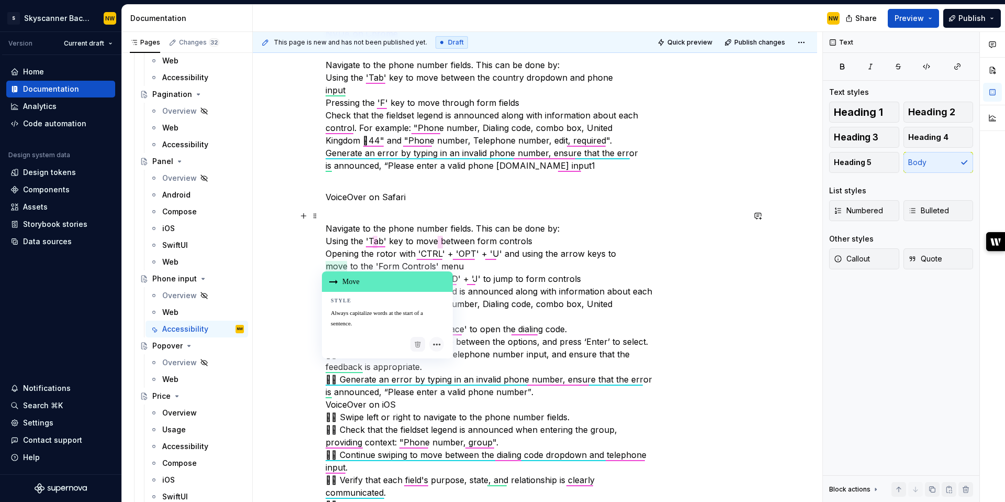
click at [340, 275] on div "Move" at bounding box center [387, 281] width 131 height 20
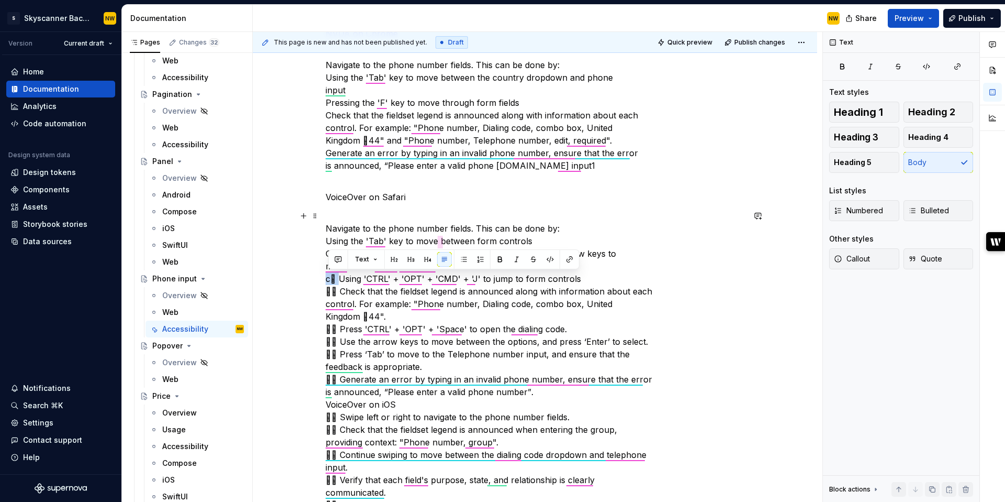
drag, startPoint x: 340, startPoint y: 278, endPoint x: 319, endPoint y: 278, distance: 21.5
click at [319, 278] on div "Accessibility testing Find guidance on how to test phone number inputs for trav…" at bounding box center [535, 309] width 564 height 1105
drag, startPoint x: 341, startPoint y: 288, endPoint x: 319, endPoint y: 288, distance: 22.5
click at [319, 288] on div "Accessibility testing Find guidance on how to test phone number inputs for trav…" at bounding box center [535, 309] width 564 height 1105
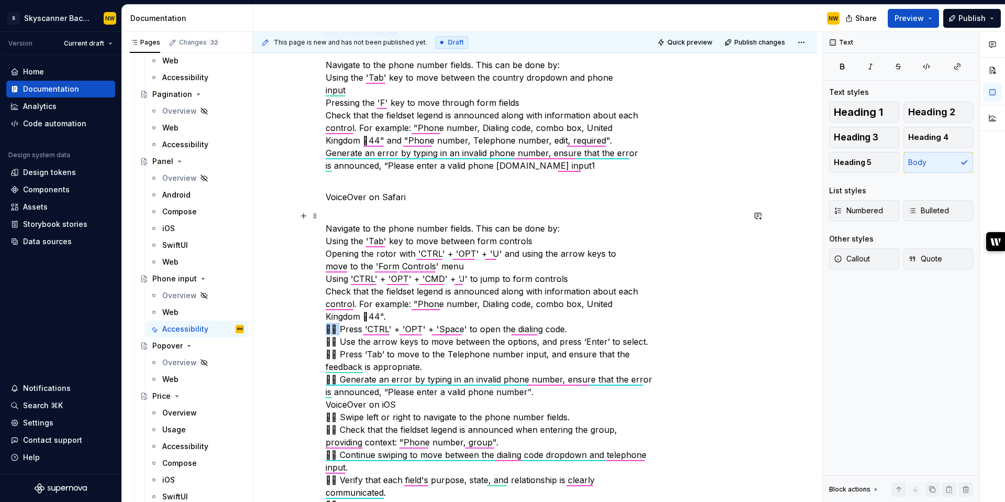
drag, startPoint x: 342, startPoint y: 328, endPoint x: 322, endPoint y: 328, distance: 20.4
click at [322, 328] on div "Accessibility testing Find guidance on how to test phone number inputs for trav…" at bounding box center [535, 309] width 564 height 1105
drag, startPoint x: 341, startPoint y: 340, endPoint x: 320, endPoint y: 340, distance: 21.5
click at [320, 340] on div "Accessibility testing Find guidance on how to test phone number inputs for trav…" at bounding box center [535, 309] width 564 height 1105
drag, startPoint x: 343, startPoint y: 353, endPoint x: 306, endPoint y: 352, distance: 37.7
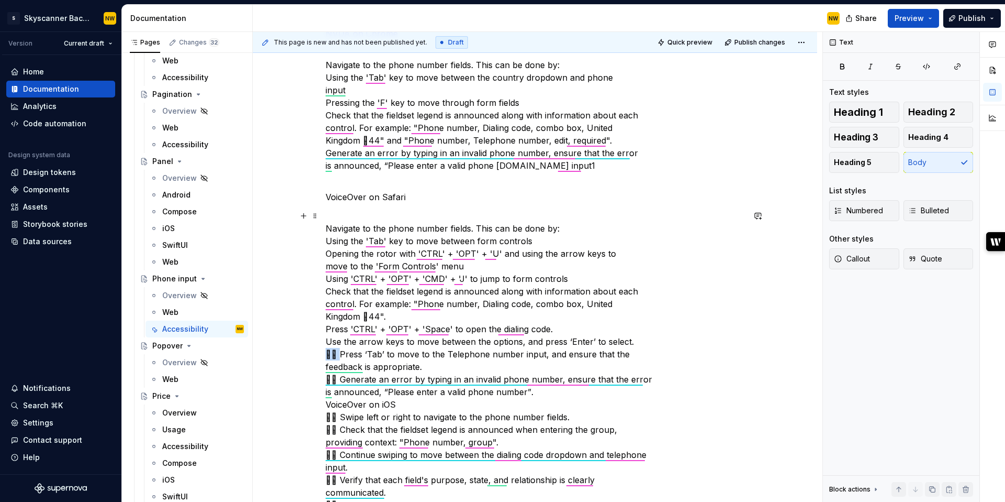
click at [306, 352] on div "Accessibility testing Find guidance on how to test phone number inputs for trav…" at bounding box center [535, 309] width 564 height 1105
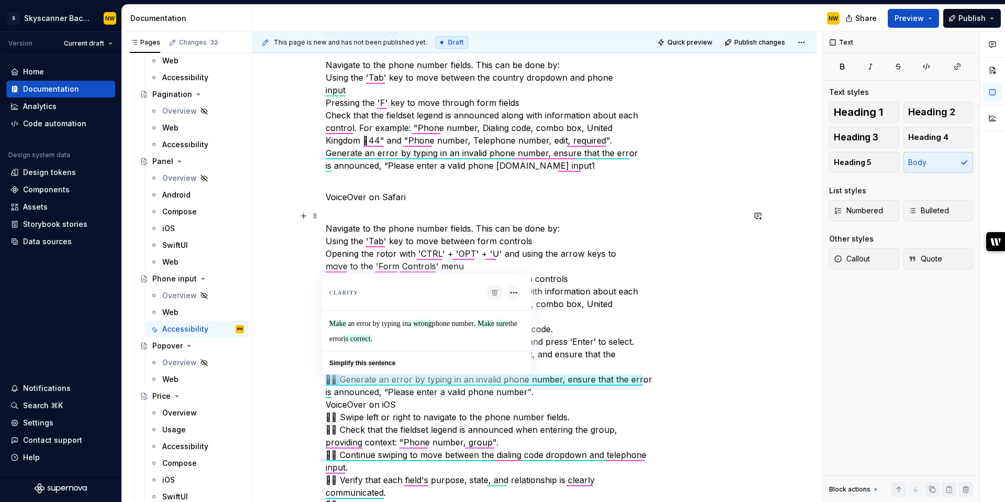
drag, startPoint x: 342, startPoint y: 379, endPoint x: 305, endPoint y: 381, distance: 37.8
click at [305, 381] on div "Accessibility testing Find guidance on how to test phone number inputs for trav…" at bounding box center [535, 309] width 564 height 1105
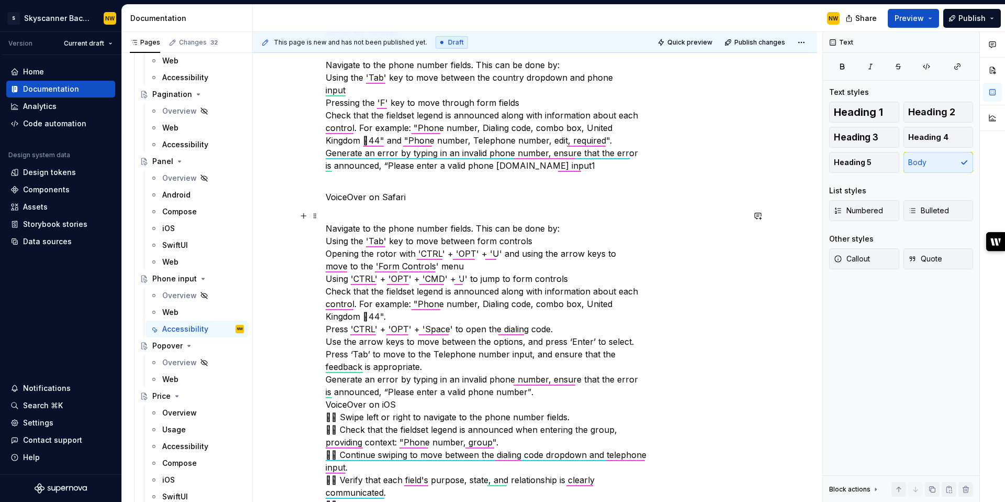
click at [328, 403] on p "Navigate to the phone number fields. This can be done by: Using the 'Tab' key t…" at bounding box center [535, 454] width 419 height 490
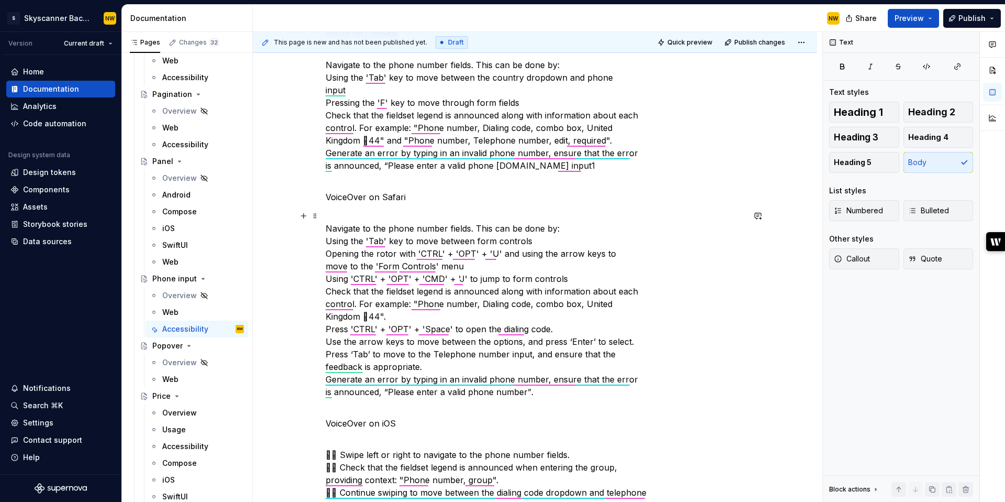
scroll to position [690, 0]
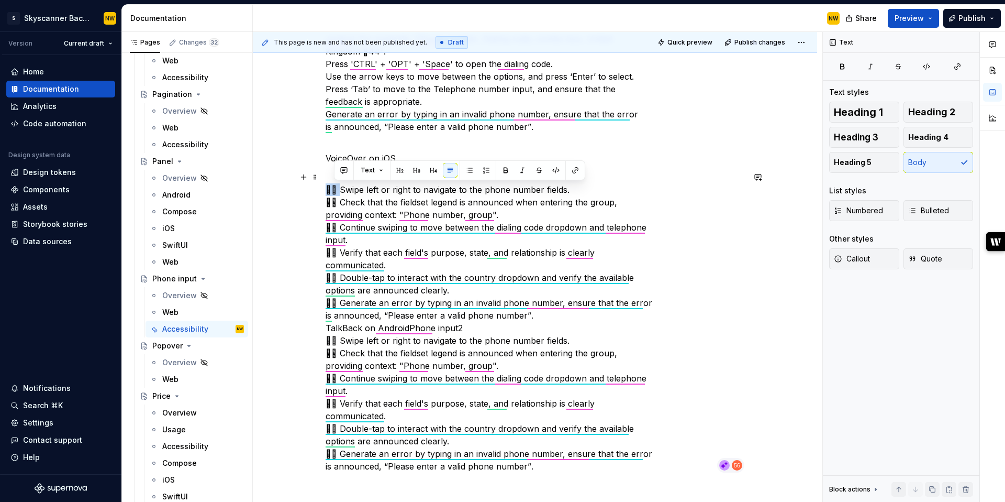
drag, startPoint x: 336, startPoint y: 189, endPoint x: 325, endPoint y: 188, distance: 10.5
click at [325, 188] on div "Accessibility testing Find guidance on how to test phone number inputs for trav…" at bounding box center [535, 63] width 564 height 1143
drag, startPoint x: 342, startPoint y: 204, endPoint x: 316, endPoint y: 204, distance: 26.2
click at [316, 204] on div "Accessibility testing Find guidance on how to test phone number inputs for trav…" at bounding box center [535, 63] width 564 height 1143
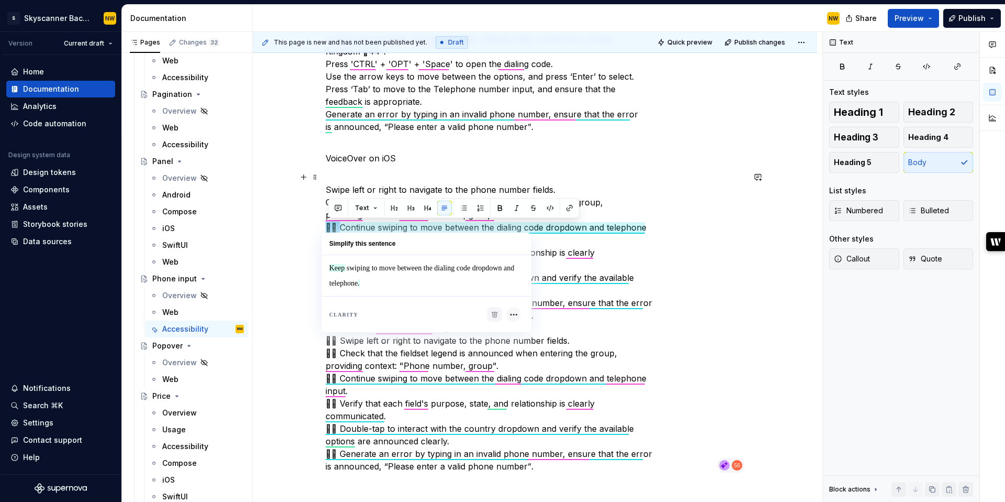
drag, startPoint x: 344, startPoint y: 228, endPoint x: 297, endPoint y: 225, distance: 47.2
click at [297, 225] on div "Accessibility testing Find guidance on how to test phone number inputs for trav…" at bounding box center [535, 63] width 564 height 1143
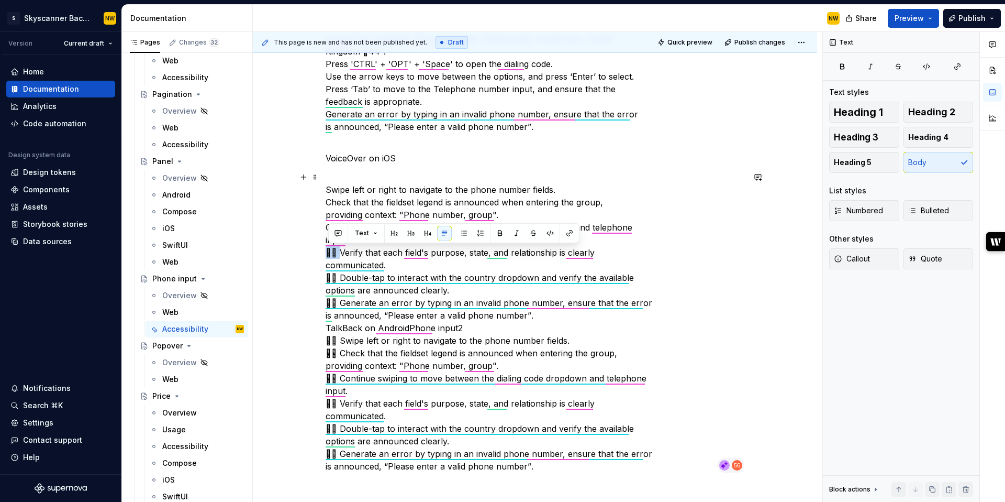
drag, startPoint x: 343, startPoint y: 254, endPoint x: 313, endPoint y: 251, distance: 31.0
click at [313, 251] on div "Accessibility testing Find guidance on how to test phone number inputs for trav…" at bounding box center [535, 63] width 564 height 1143
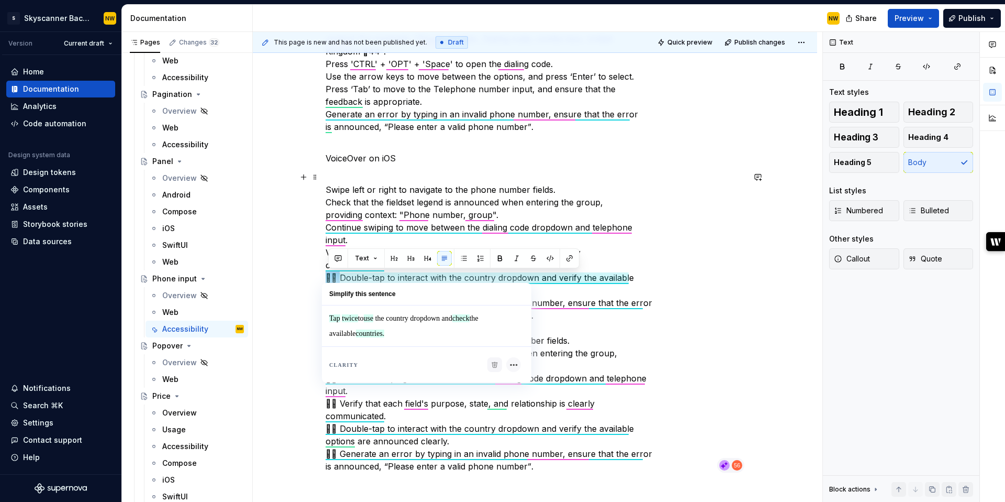
drag, startPoint x: 342, startPoint y: 277, endPoint x: 315, endPoint y: 277, distance: 27.7
click at [315, 277] on div "Accessibility testing Find guidance on how to test phone number inputs for trav…" at bounding box center [535, 63] width 564 height 1143
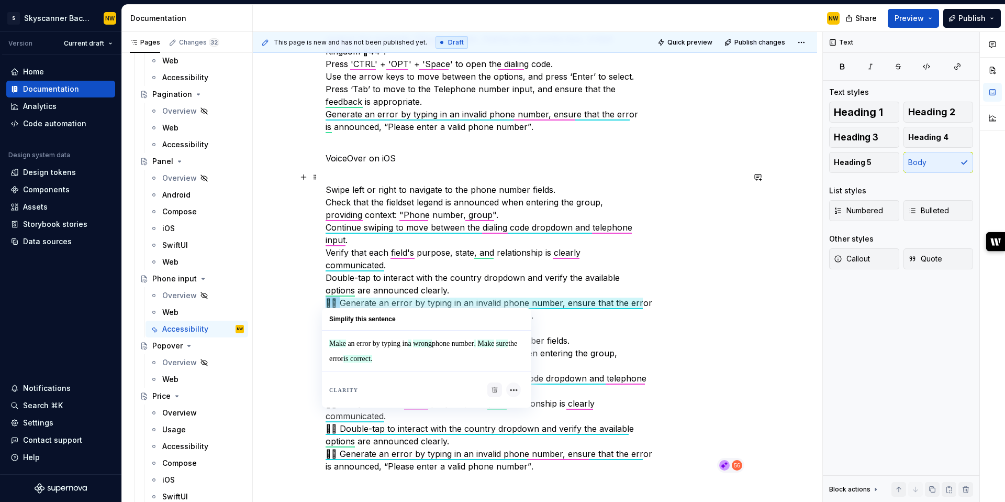
drag, startPoint x: 341, startPoint y: 302, endPoint x: 322, endPoint y: 301, distance: 19.4
click at [322, 301] on div "Accessibility testing Find guidance on how to test phone number inputs for trav…" at bounding box center [535, 63] width 564 height 1143
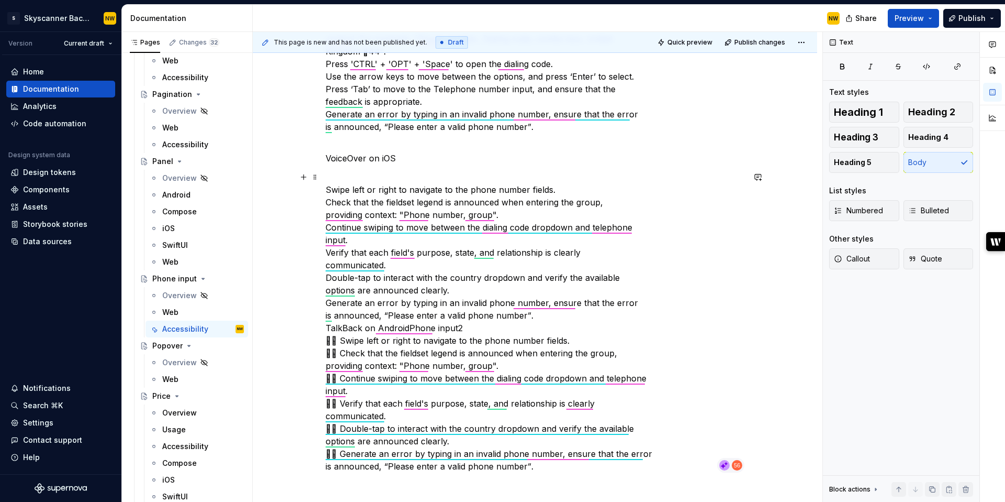
click at [330, 330] on p "Swipe left or right to navigate to the phone number fields. Check that the fiel…" at bounding box center [535, 322] width 419 height 302
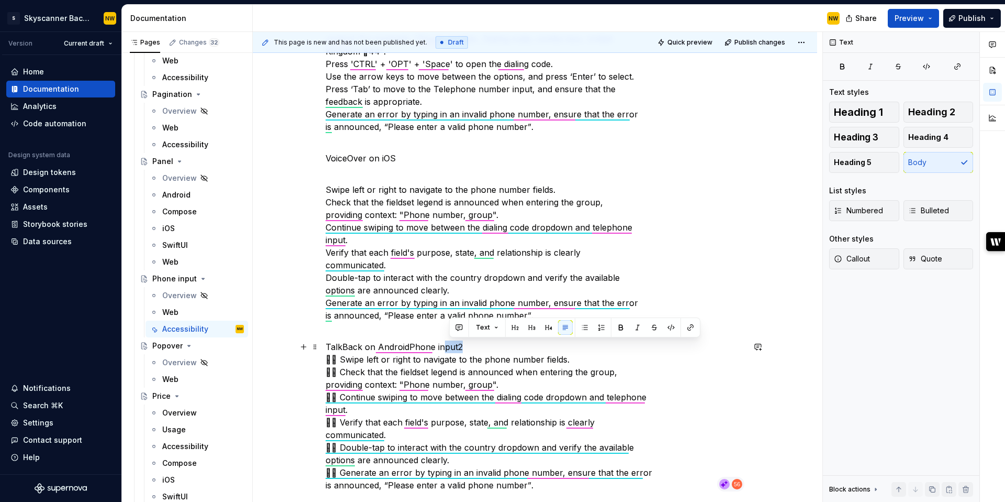
drag, startPoint x: 464, startPoint y: 348, endPoint x: 443, endPoint y: 348, distance: 20.4
click at [443, 348] on p "TalkBack on AndroidPhone input2  Swipe left or right to navigate to the phone…" at bounding box center [535, 415] width 419 height 151
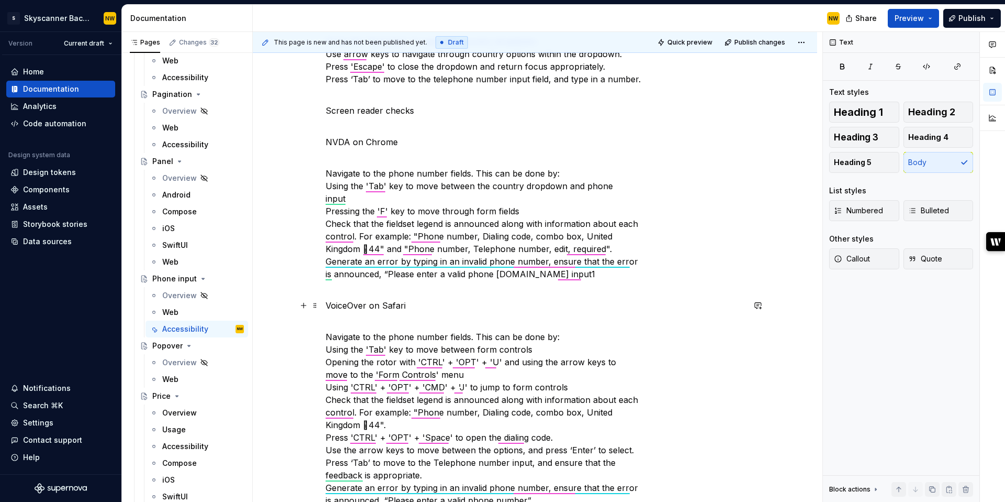
scroll to position [316, 0]
drag, startPoint x: 591, startPoint y: 277, endPoint x: 532, endPoint y: 276, distance: 58.6
click at [532, 276] on p "Navigate to the phone number fields. This can be done by: Using the 'Tab' key t…" at bounding box center [535, 224] width 419 height 138
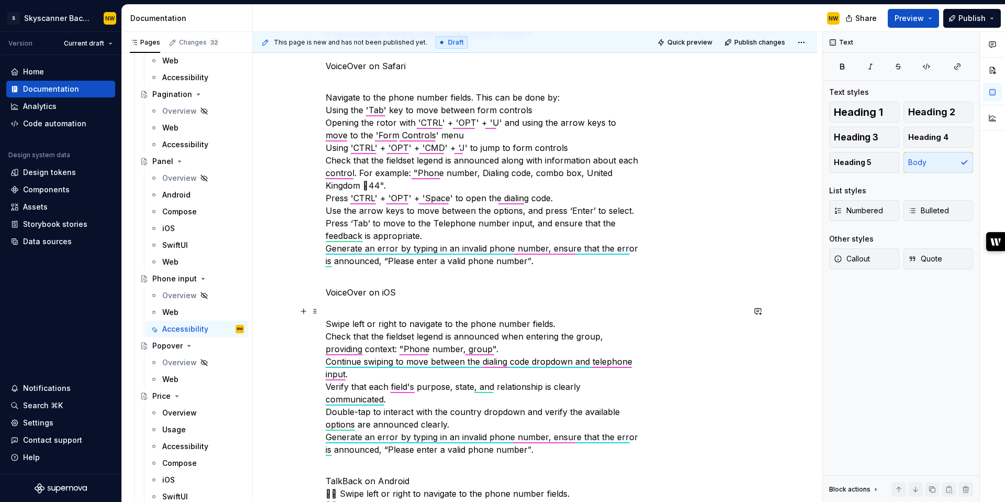
scroll to position [709, 0]
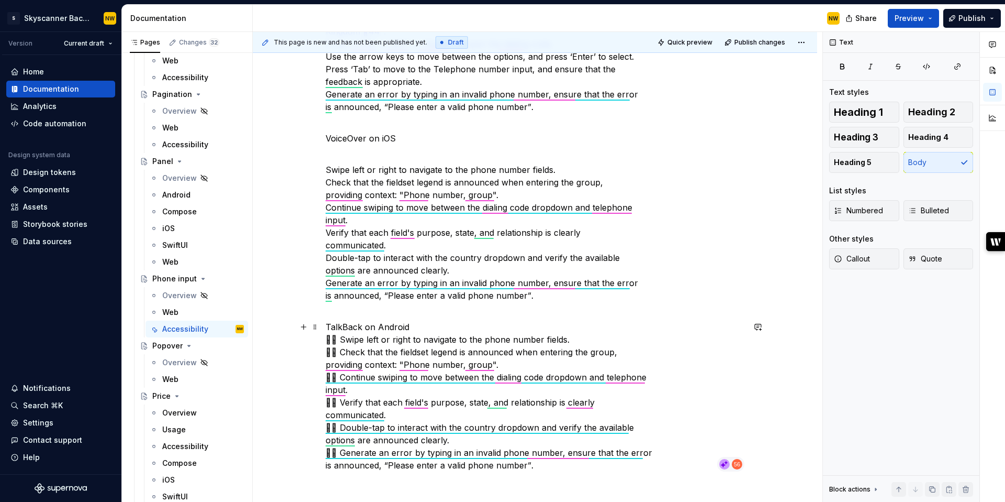
click at [431, 325] on p "TalkBack on Android  Swipe left or right to navigate to the phone number fiel…" at bounding box center [535, 395] width 419 height 151
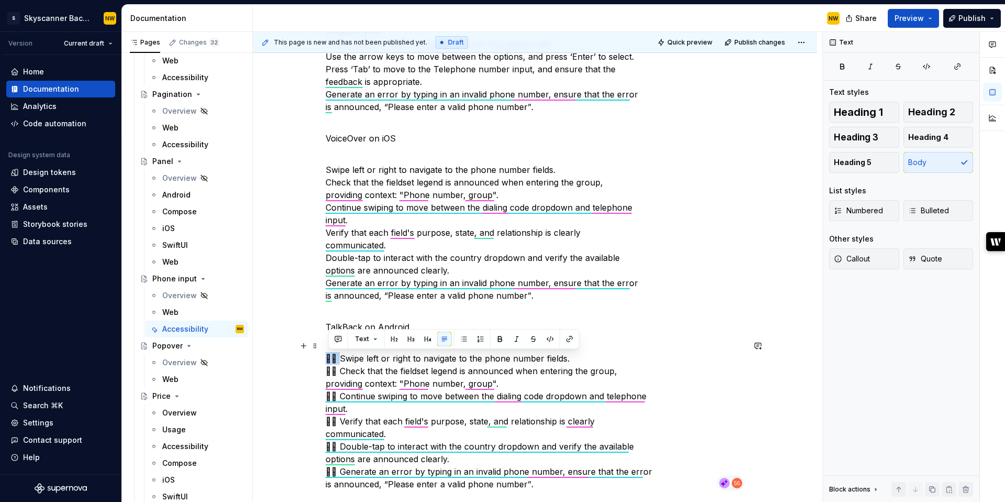
drag, startPoint x: 339, startPoint y: 359, endPoint x: 328, endPoint y: 359, distance: 10.5
click at [328, 359] on p " Swipe left or right to navigate to the phone number fields.  Check that th…" at bounding box center [535, 414] width 419 height 151
drag, startPoint x: 341, startPoint y: 373, endPoint x: 324, endPoint y: 372, distance: 17.3
click at [324, 372] on div "Accessibility testing Find guidance on how to test phone number inputs for trav…" at bounding box center [535, 62] width 564 height 1181
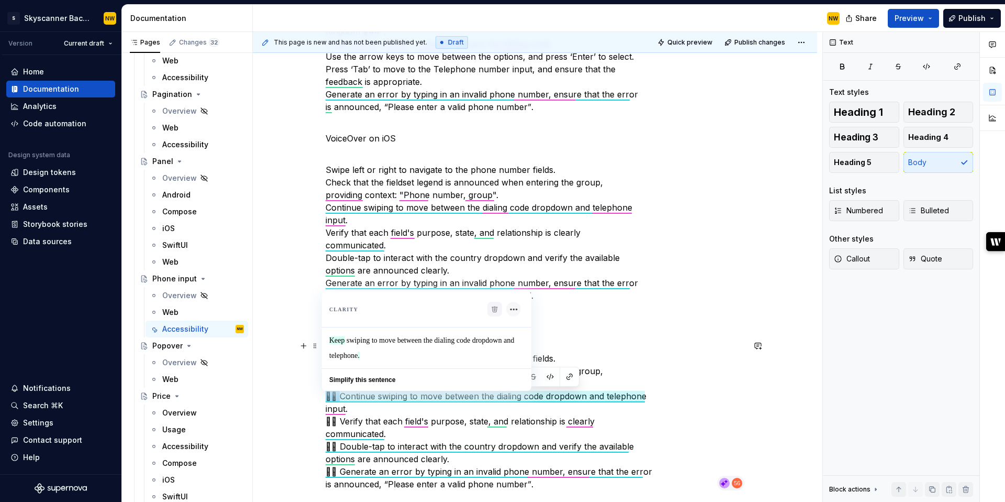
drag, startPoint x: 342, startPoint y: 396, endPoint x: 328, endPoint y: 396, distance: 14.1
click at [328, 396] on p "Swipe left or right to navigate to the phone number fields. Check that the fiel…" at bounding box center [535, 414] width 419 height 151
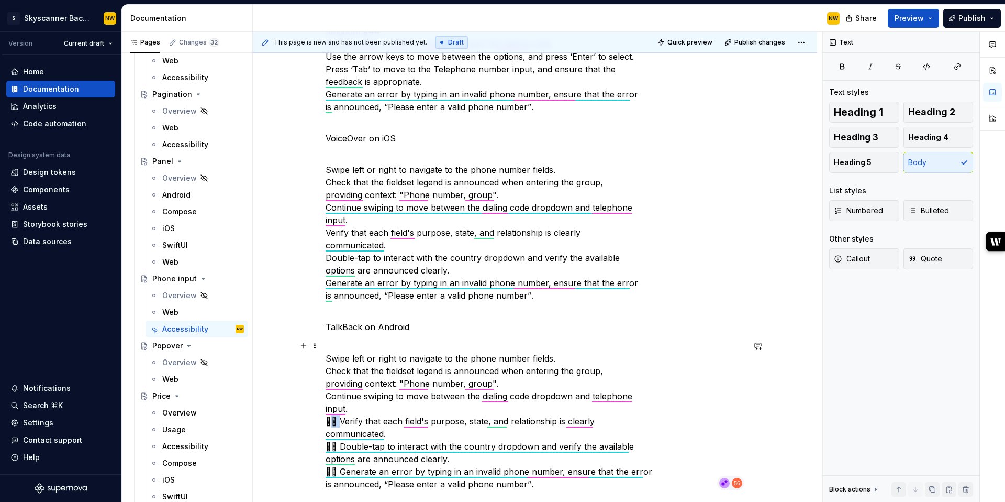
drag, startPoint x: 343, startPoint y: 424, endPoint x: 335, endPoint y: 424, distance: 7.9
click at [335, 424] on p "Swipe left or right to navigate to the phone number fields. Check that the fiel…" at bounding box center [535, 414] width 419 height 151
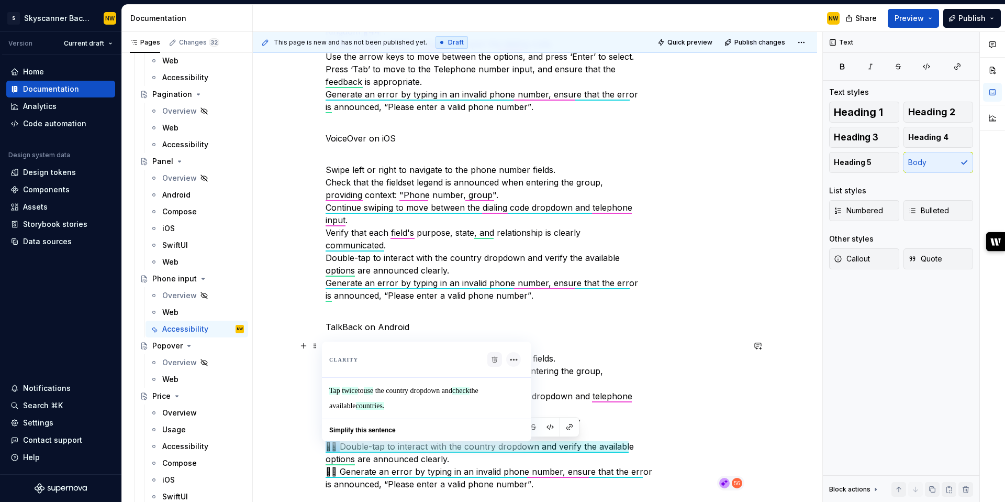
drag, startPoint x: 343, startPoint y: 445, endPoint x: 323, endPoint y: 445, distance: 20.4
click at [323, 445] on div "Accessibility testing Find guidance on how to test phone number inputs for trav…" at bounding box center [535, 62] width 564 height 1181
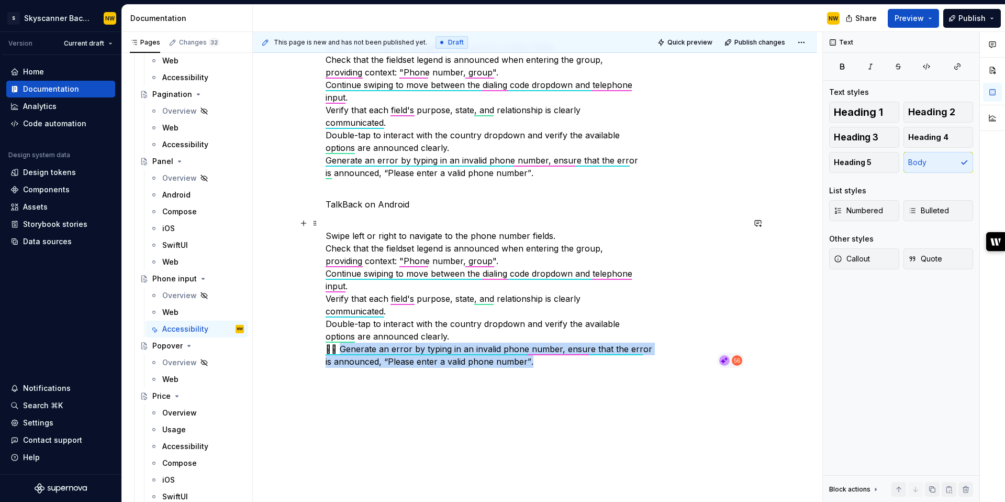
drag, startPoint x: 342, startPoint y: 474, endPoint x: 326, endPoint y: 472, distance: 16.9
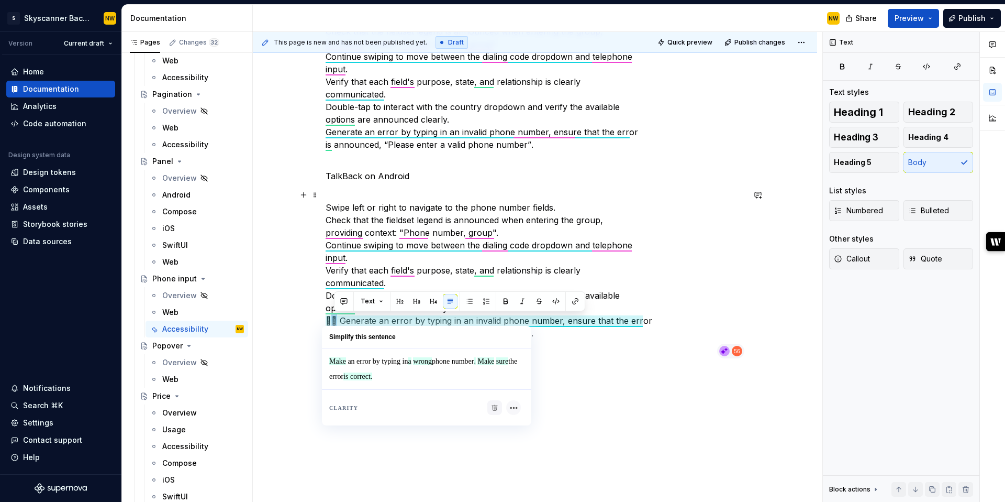
drag, startPoint x: 340, startPoint y: 319, endPoint x: 332, endPoint y: 319, distance: 7.9
click at [332, 319] on p "Swipe left or right to navigate to the phone number fields. Check that the fiel…" at bounding box center [535, 263] width 419 height 151
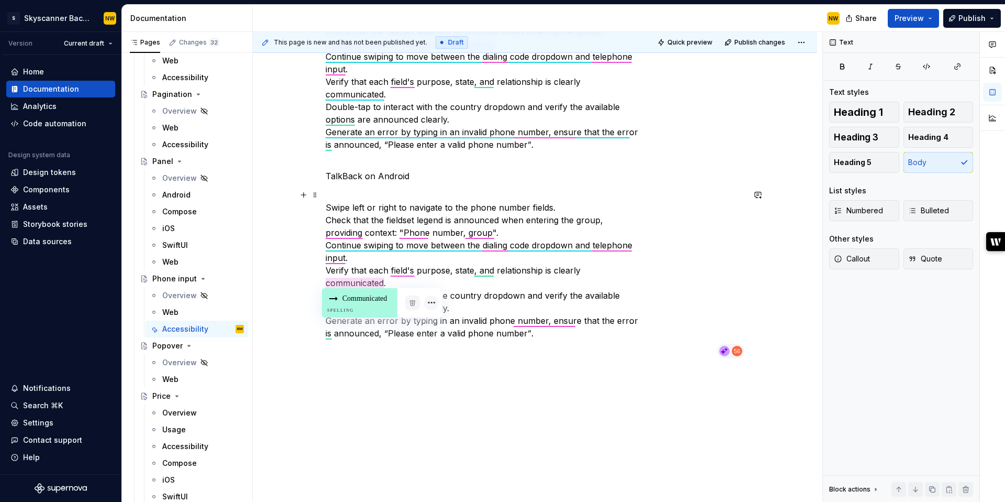
scroll to position [0, 0]
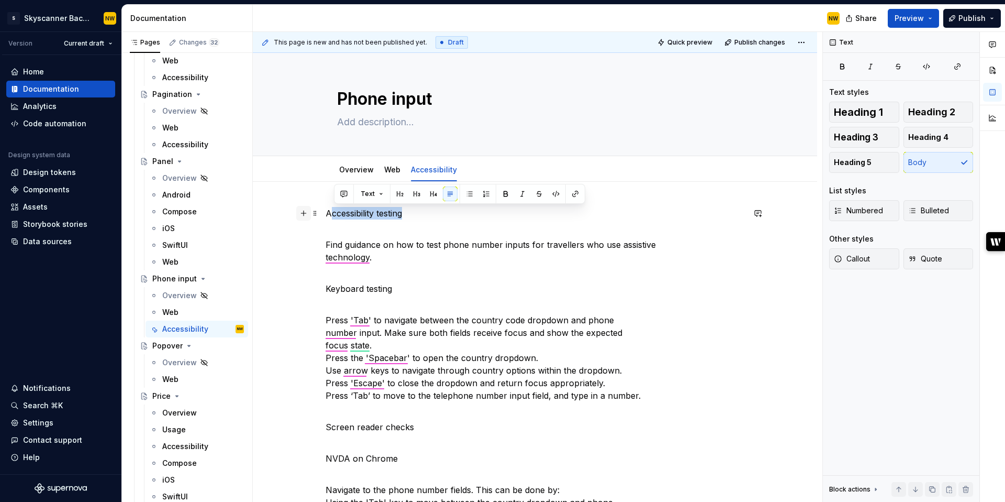
drag, startPoint x: 397, startPoint y: 209, endPoint x: 312, endPoint y: 218, distance: 85.8
click at [311, 218] on button "button" at bounding box center [303, 213] width 15 height 15
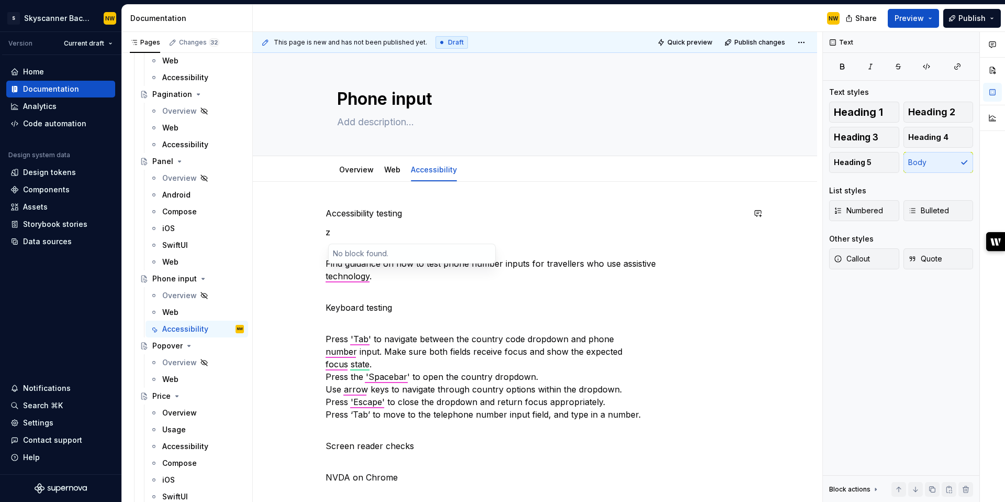
click at [459, 211] on p "Accessibility testing" at bounding box center [535, 213] width 419 height 13
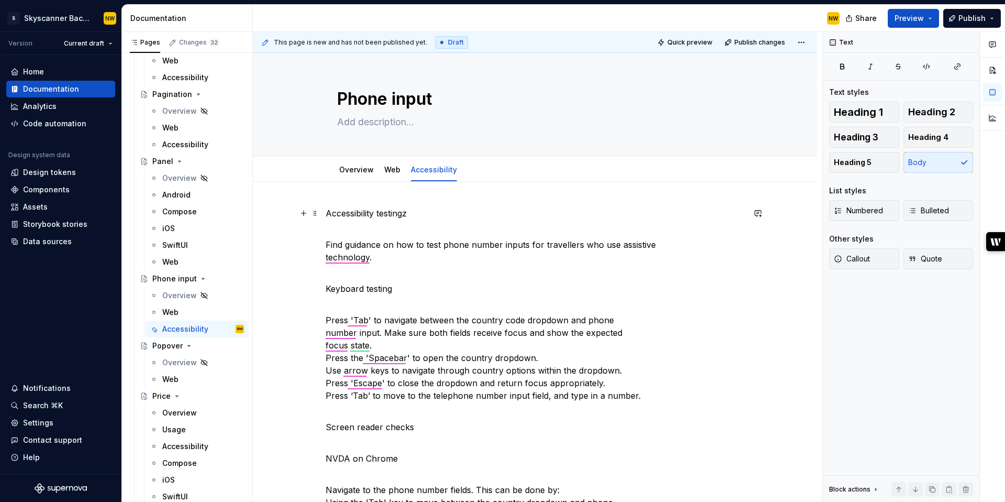
click at [421, 217] on p "Accessibility testingz" at bounding box center [535, 213] width 419 height 13
drag, startPoint x: 412, startPoint y: 216, endPoint x: 321, endPoint y: 216, distance: 90.1
drag, startPoint x: 409, startPoint y: 214, endPoint x: 326, endPoint y: 215, distance: 83.8
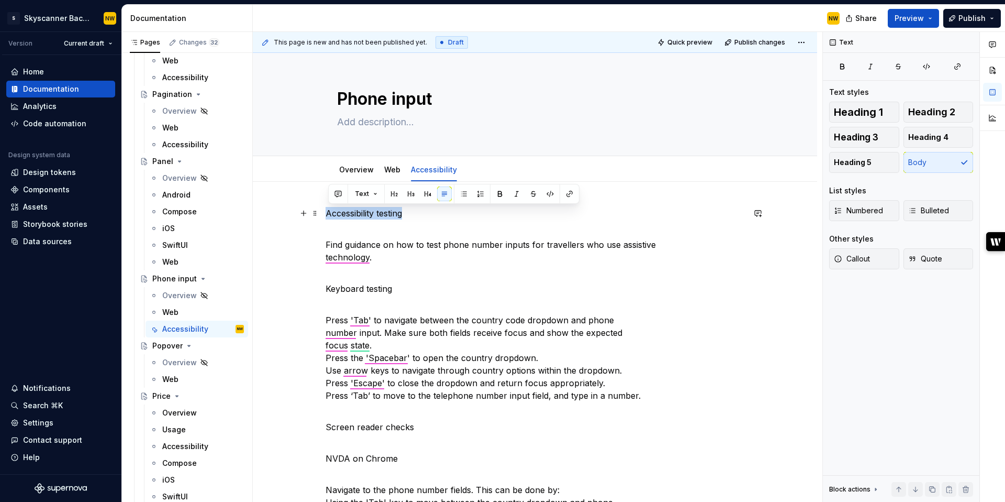
click at [841, 112] on span "Heading 1" at bounding box center [858, 112] width 49 height 10
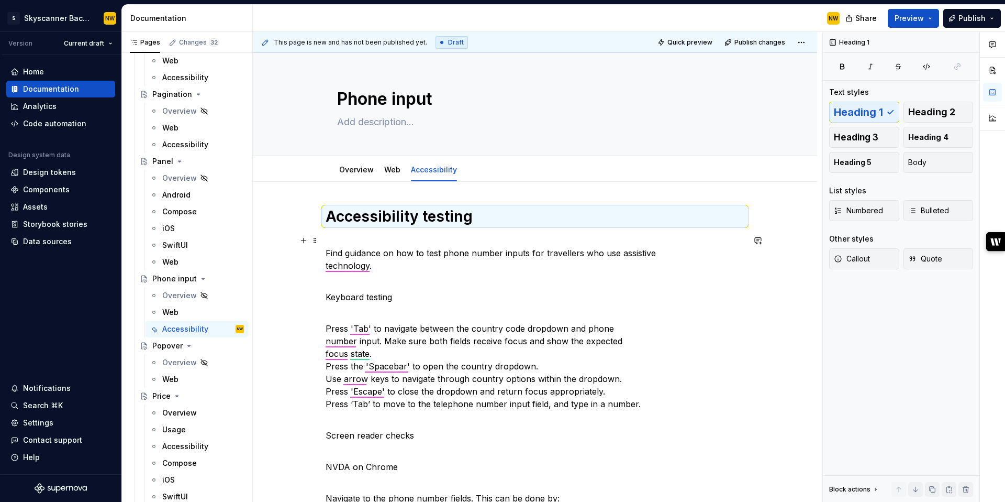
click at [371, 243] on p "Find guidance on how to test phone number inputs for travellers who use assisti…" at bounding box center [535, 253] width 419 height 38
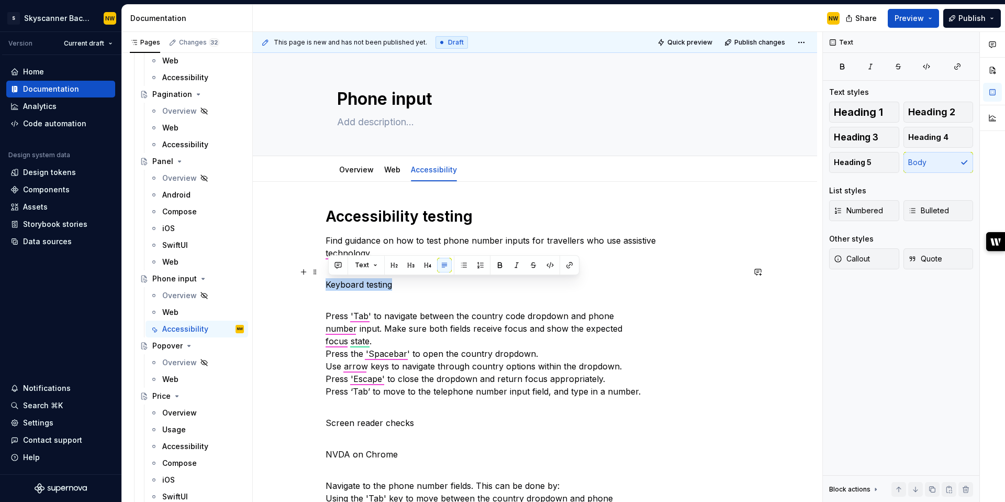
drag, startPoint x: 396, startPoint y: 285, endPoint x: 320, endPoint y: 285, distance: 76.4
click at [415, 261] on button "button" at bounding box center [411, 265] width 15 height 15
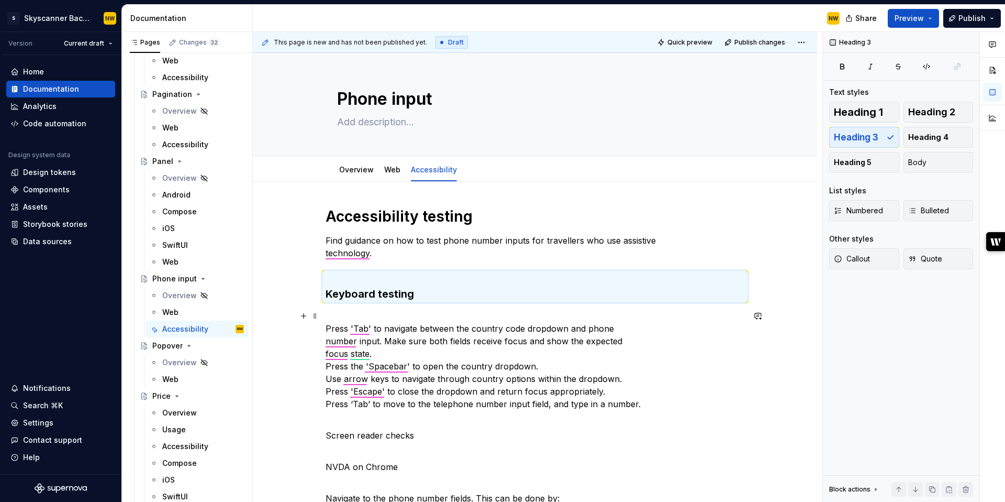
click at [354, 319] on p "Press 'Tab' to navigate between the country code dropdown and phone number inpu…" at bounding box center [535, 365] width 419 height 113
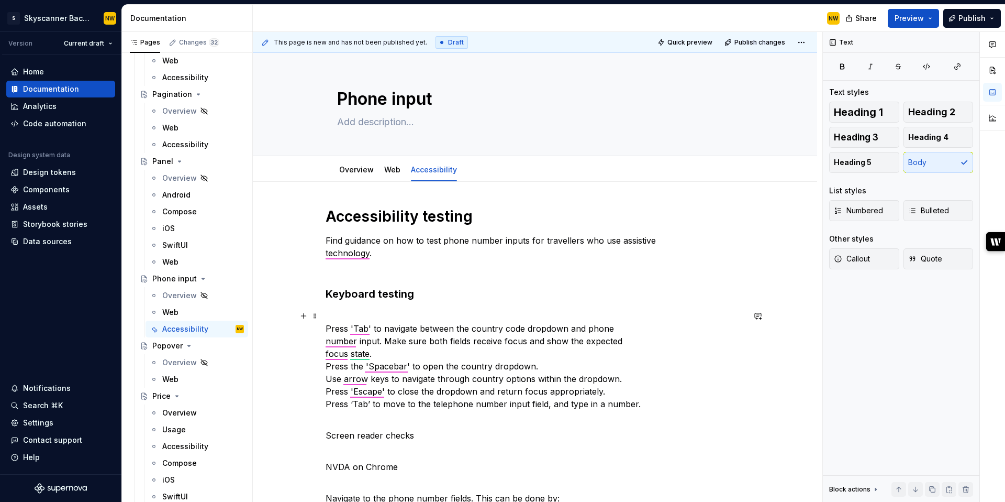
click at [329, 328] on p "Press 'Tab' to navigate between the country code dropdown and phone number inpu…" at bounding box center [535, 365] width 419 height 113
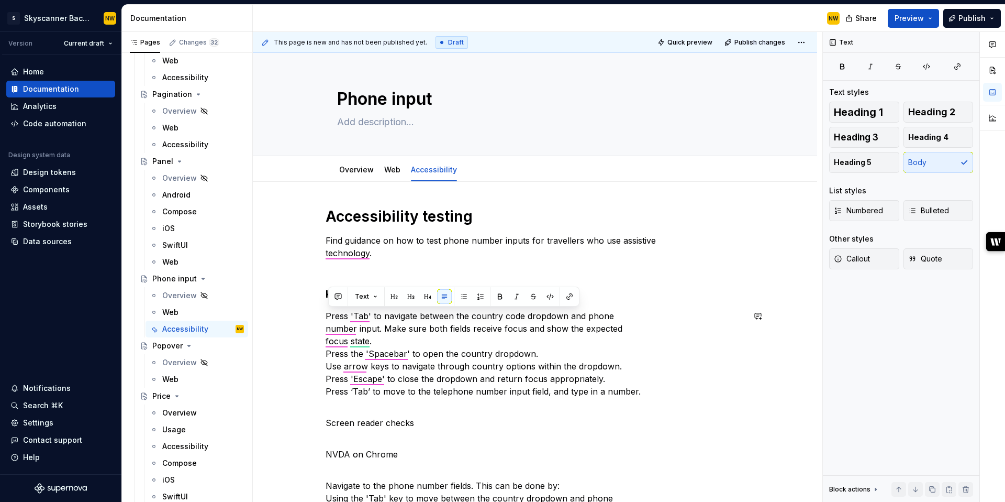
drag, startPoint x: 579, startPoint y: 392, endPoint x: 318, endPoint y: 304, distance: 275.2
click at [481, 292] on button "button" at bounding box center [480, 296] width 15 height 15
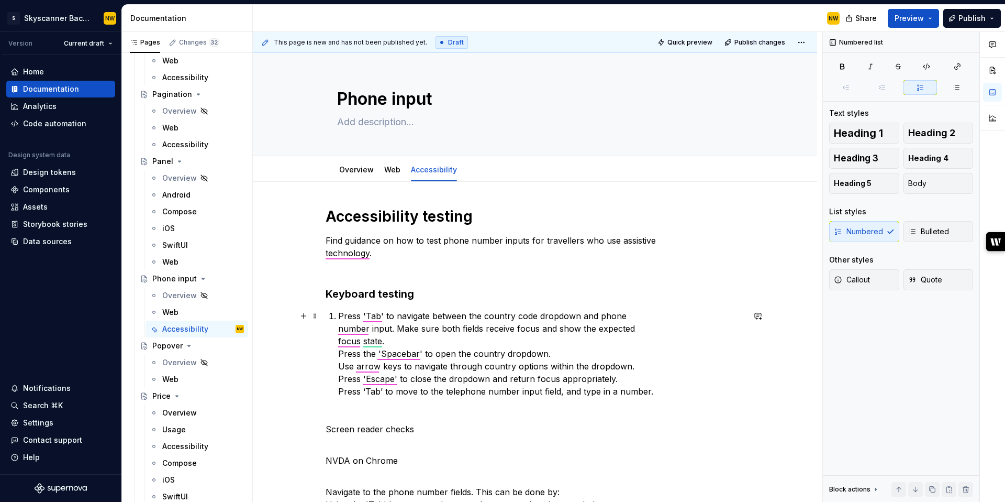
click at [343, 353] on p "Press 'Tab' to navigate between the country code dropdown and phone number inpu…" at bounding box center [541, 359] width 406 height 101
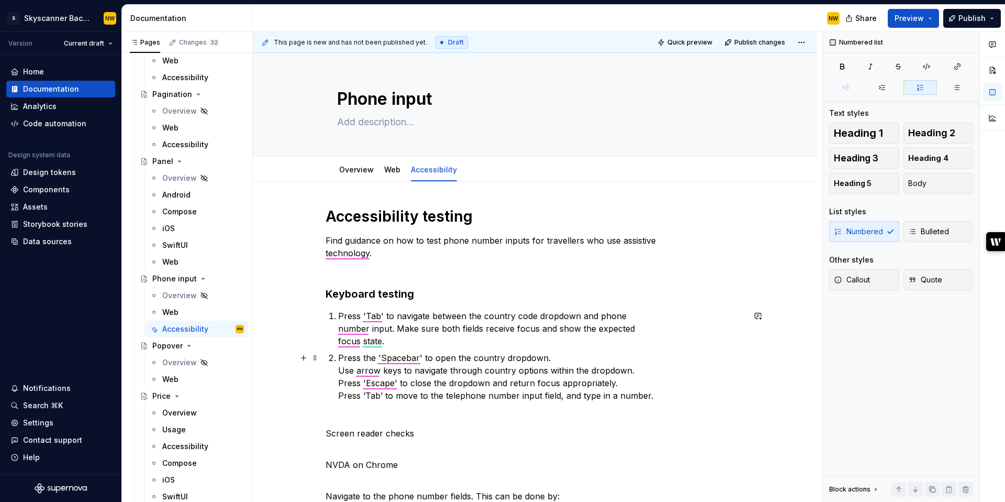
click at [341, 371] on p "Press the 'Spacebar' to open the country dropdown. Use arrow keys to navigate t…" at bounding box center [541, 382] width 406 height 63
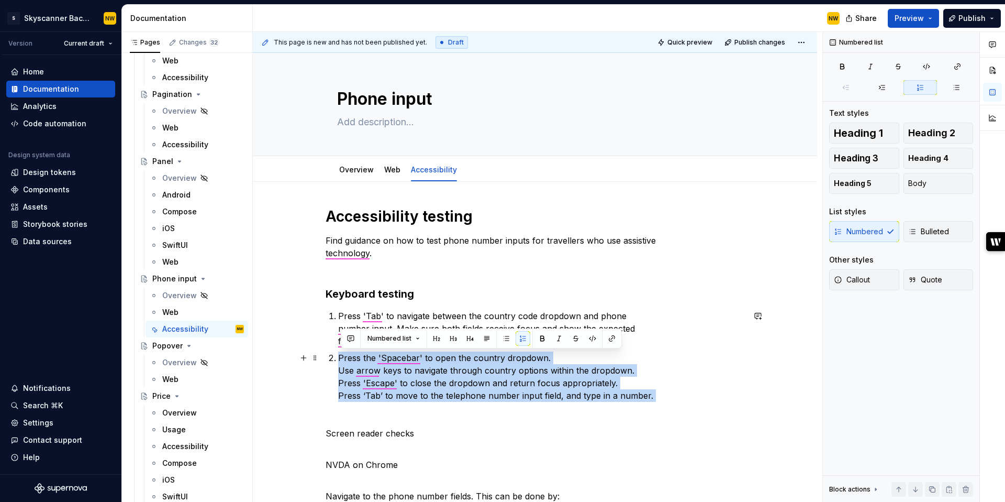
click at [341, 371] on p "Press the 'Spacebar' to open the country dropdown. Use arrow keys to navigate t…" at bounding box center [541, 382] width 406 height 63
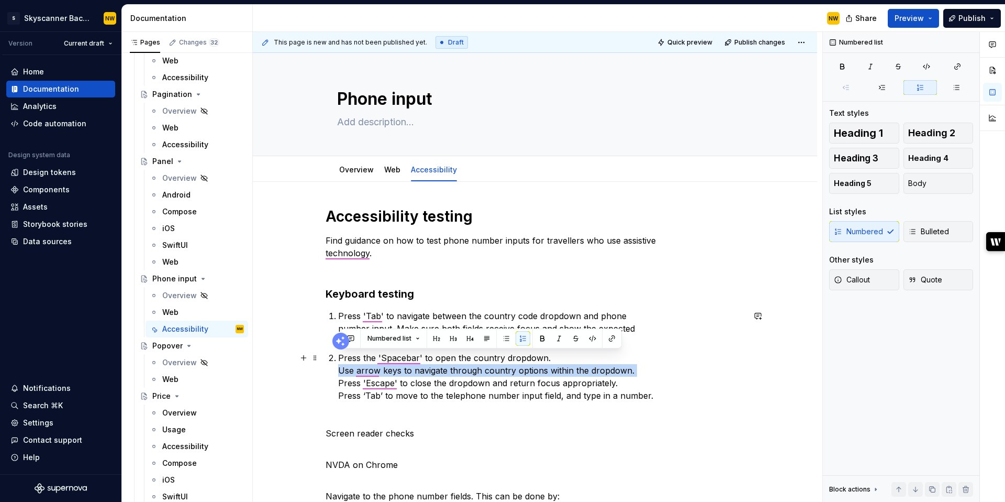
click at [341, 371] on p "Press the 'Spacebar' to open the country dropdown. Use arrow keys to navigate t…" at bounding box center [541, 382] width 406 height 63
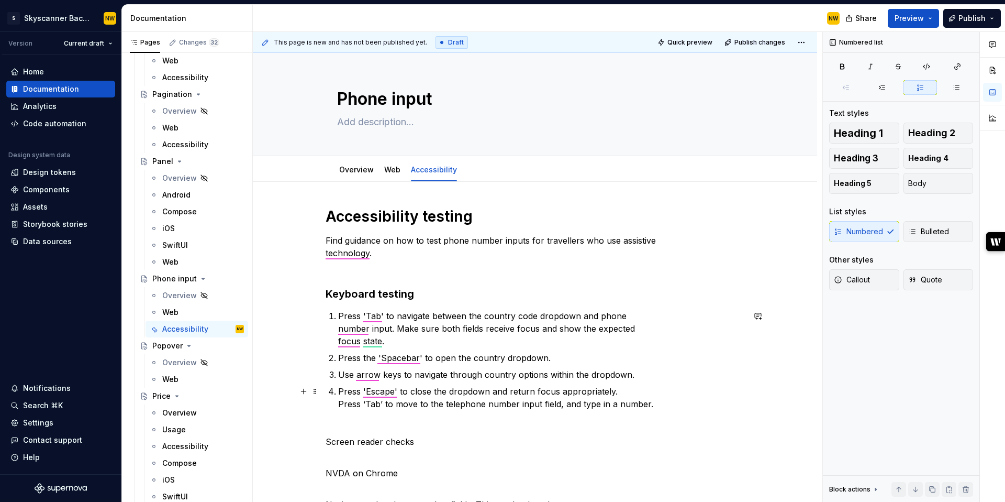
click at [342, 402] on p "Press 'Escape' to close the dropdown and return focus appropriately. Press ‘Tab…" at bounding box center [541, 404] width 406 height 38
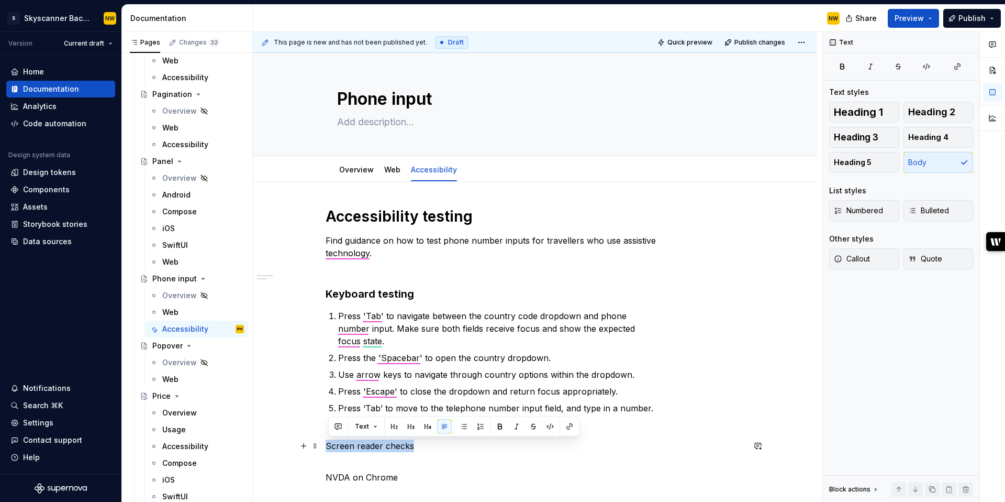
drag, startPoint x: 413, startPoint y: 446, endPoint x: 326, endPoint y: 442, distance: 87.5
click at [408, 424] on button "button" at bounding box center [411, 426] width 15 height 15
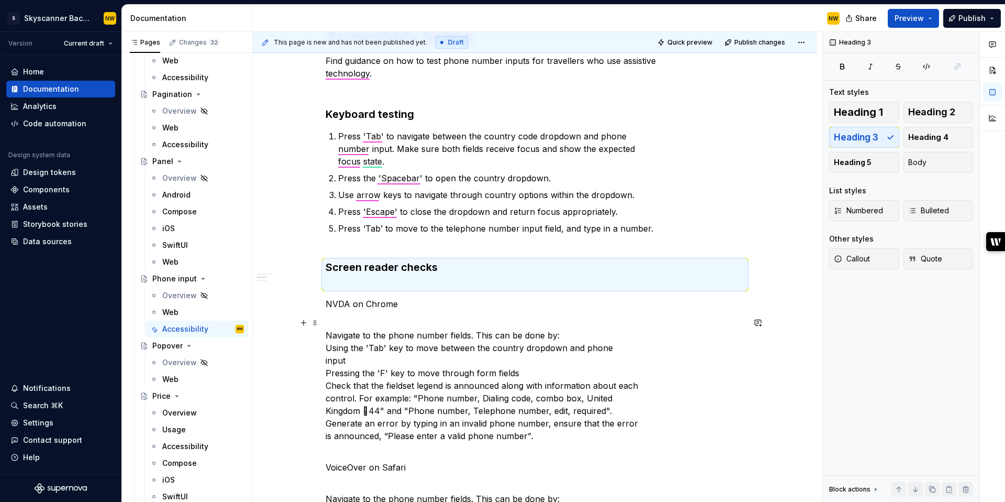
scroll to position [252, 0]
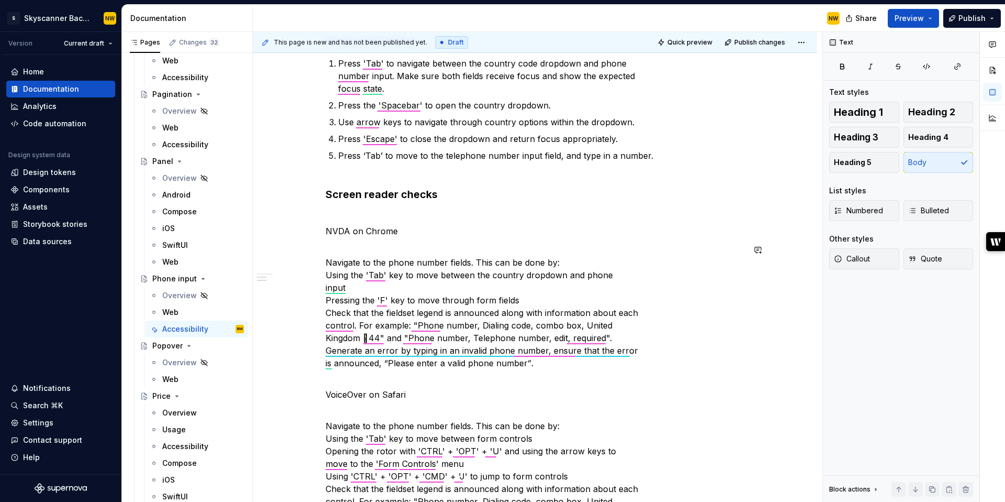
click at [328, 242] on div "Accessibility testing Find guidance on how to test phone number inputs for trav…" at bounding box center [535, 472] width 419 height 1037
drag, startPoint x: 402, startPoint y: 233, endPoint x: 324, endPoint y: 232, distance: 78.0
click at [531, 358] on p "Navigate to the phone number fields. This can be done by: Using the 'Tab' key t…" at bounding box center [535, 312] width 419 height 138
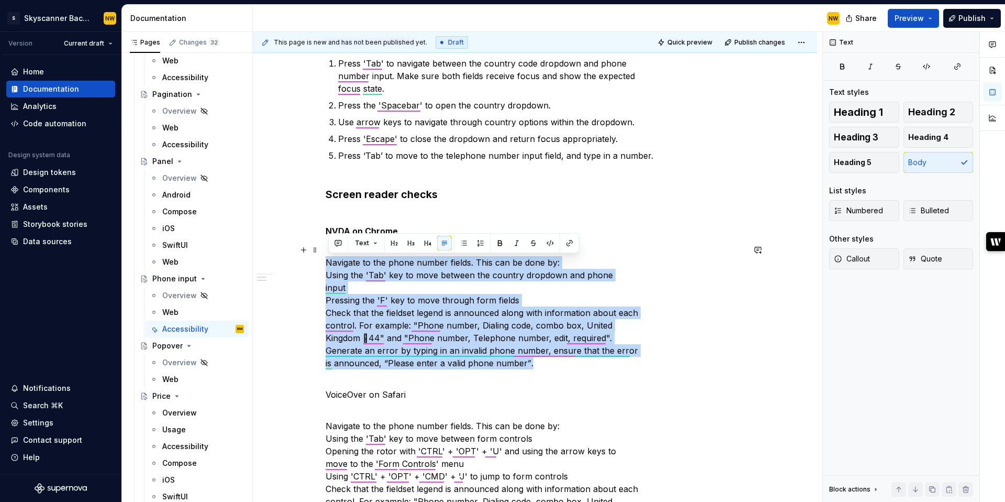
drag, startPoint x: 538, startPoint y: 362, endPoint x: 310, endPoint y: 265, distance: 248.0
click at [481, 247] on button "button" at bounding box center [480, 243] width 15 height 15
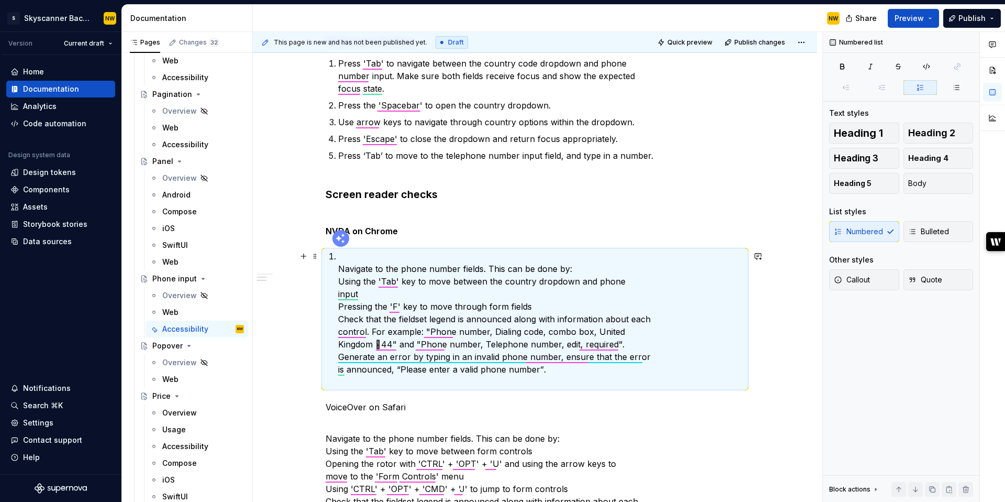
click at [339, 269] on div "Accessibility testing Find guidance on how to test phone number inputs for trav…" at bounding box center [535, 478] width 419 height 1049
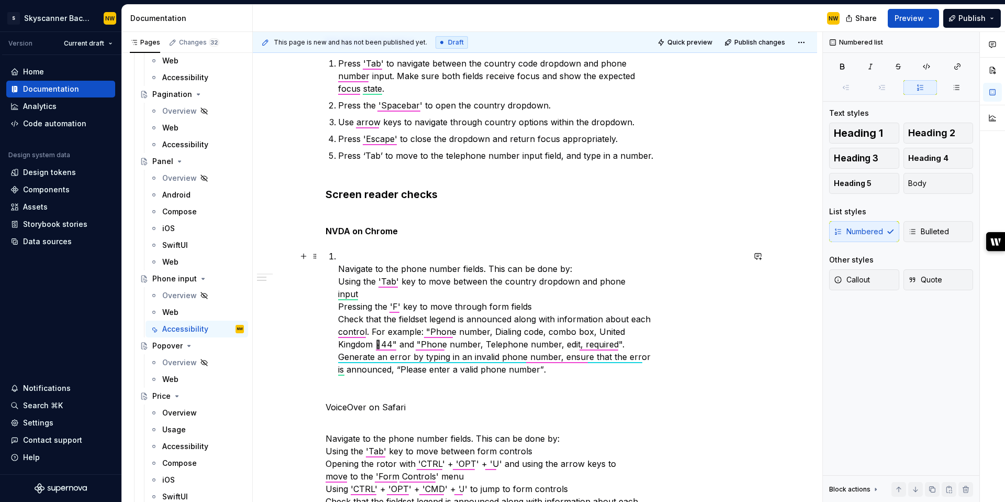
click at [339, 269] on div "Accessibility testing Find guidance on how to test phone number inputs for trav…" at bounding box center [535, 478] width 419 height 1049
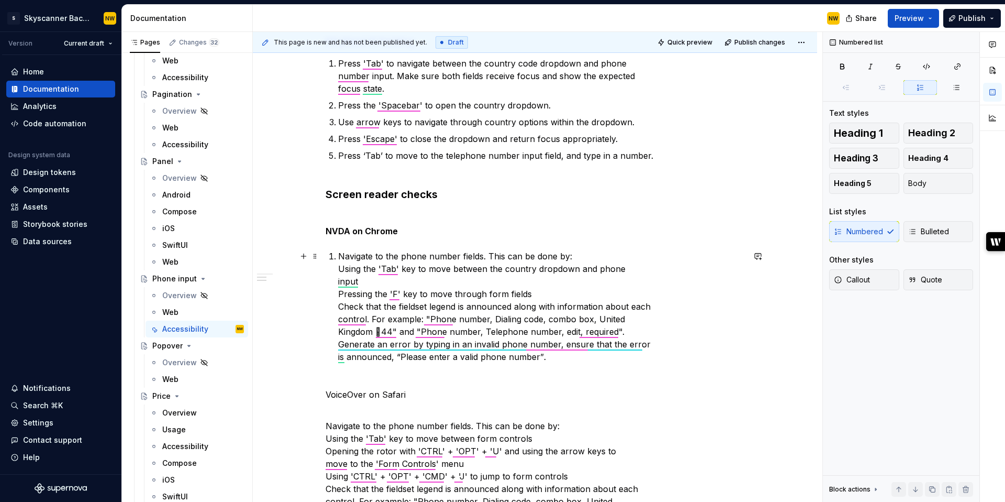
click at [339, 270] on div "Accessibility testing Find guidance on how to test phone number inputs for trav…" at bounding box center [535, 472] width 419 height 1037
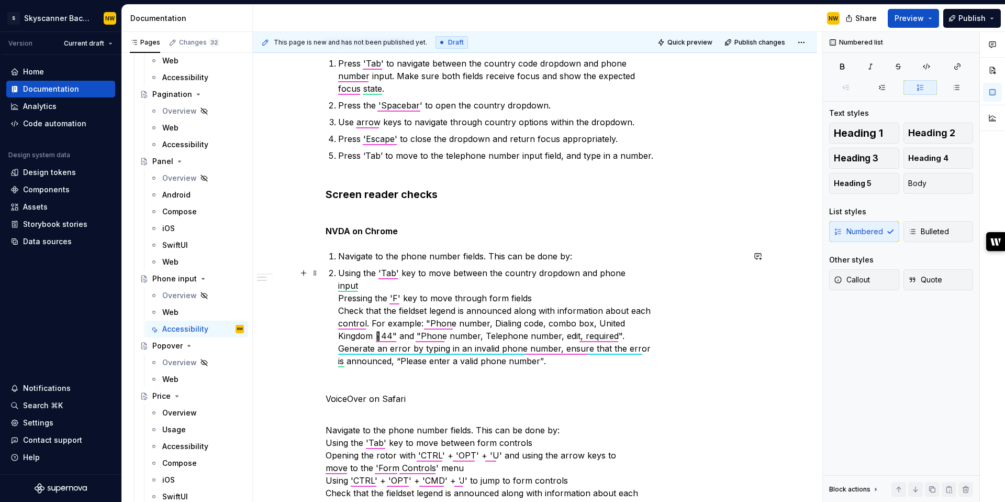
click at [339, 297] on div "Accessibility testing Find guidance on how to test phone number inputs for trav…" at bounding box center [535, 474] width 419 height 1041
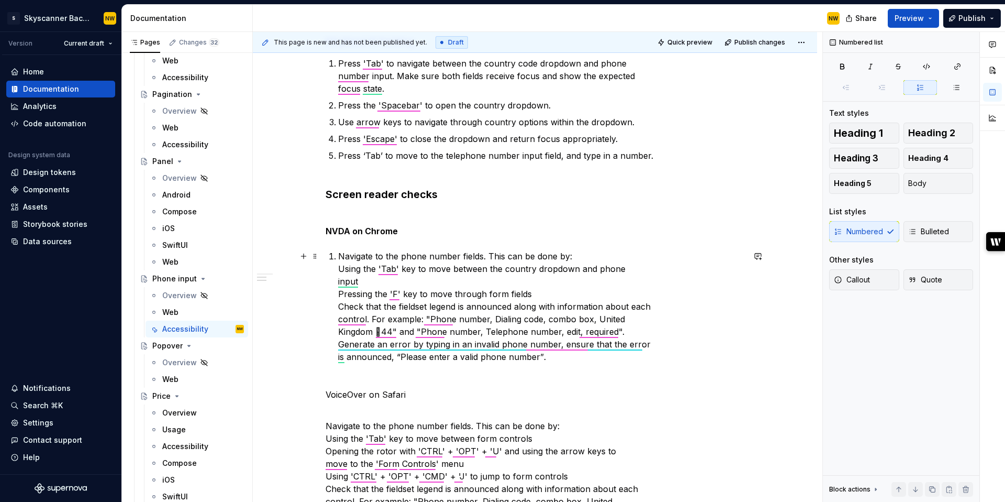
click at [336, 293] on div "Accessibility testing Find guidance on how to test phone number inputs for trav…" at bounding box center [535, 472] width 419 height 1037
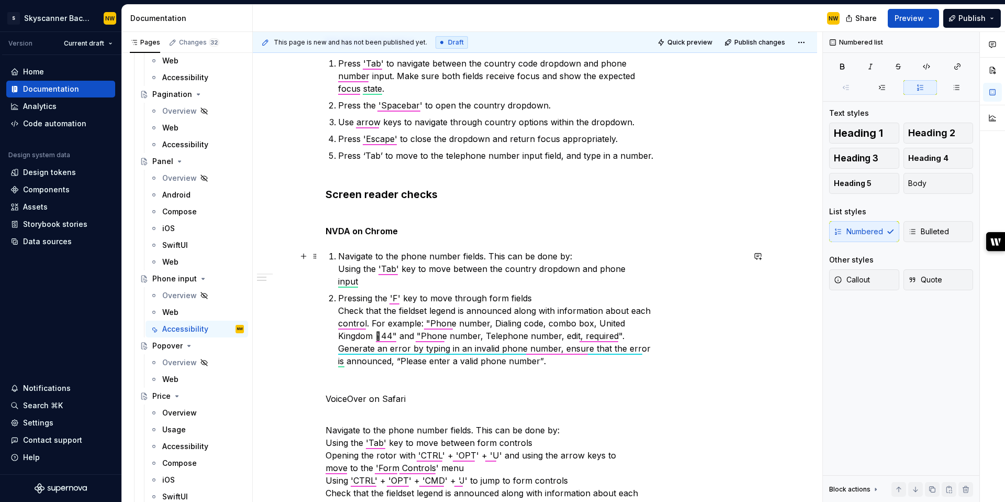
click at [339, 265] on div "Accessibility testing Find guidance on how to test phone number inputs for trav…" at bounding box center [535, 474] width 419 height 1041
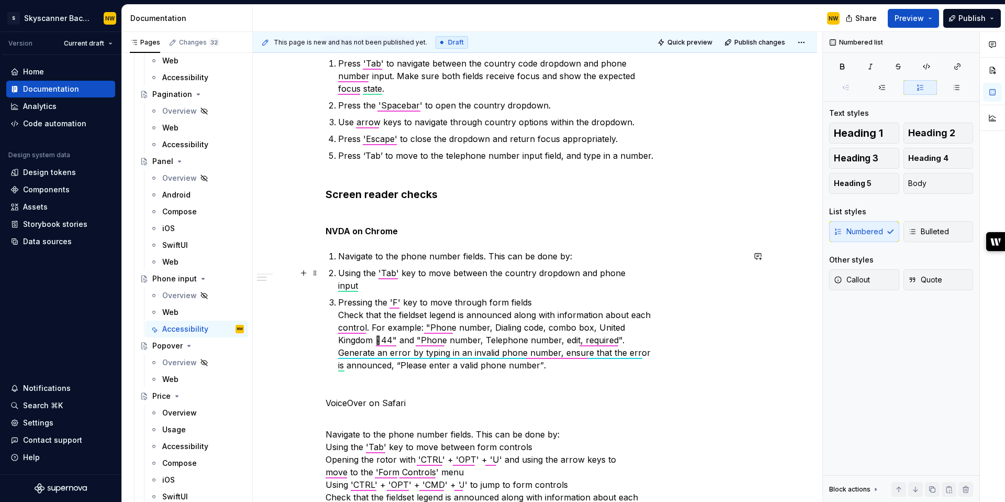
click at [371, 287] on p "Using the 'Tab' key to move between the country dropdown and phone input" at bounding box center [541, 278] width 406 height 25
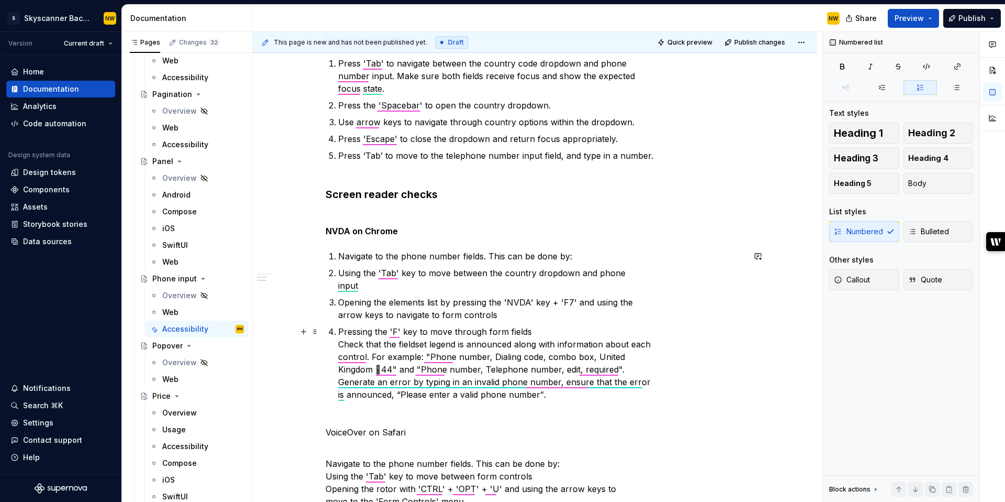
click at [338, 342] on div "Accessibility testing Find guidance on how to test phone number inputs for trav…" at bounding box center [535, 491] width 419 height 1074
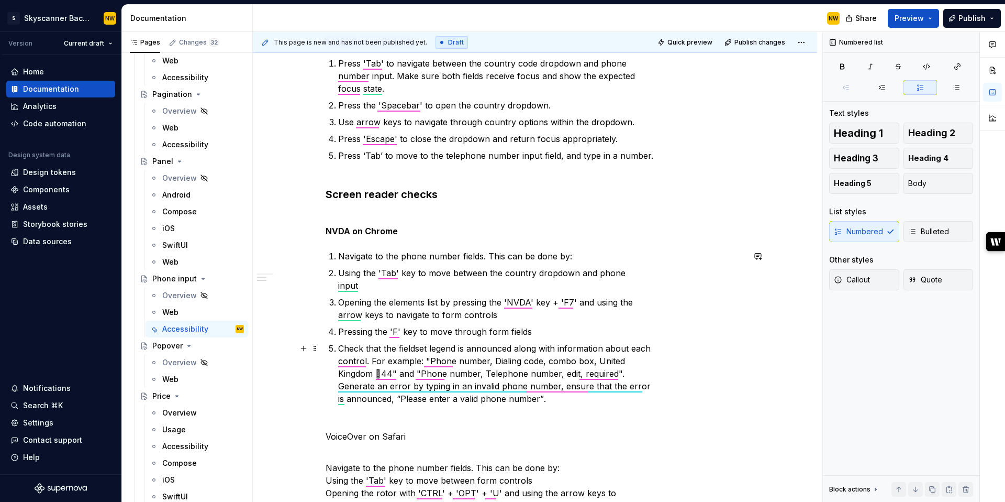
click at [385, 371] on p "Check that the fieldset legend is announced along with information about each c…" at bounding box center [541, 379] width 406 height 75
click at [338, 387] on div "Accessibility testing Find guidance on how to test phone number inputs for trav…" at bounding box center [535, 493] width 419 height 1079
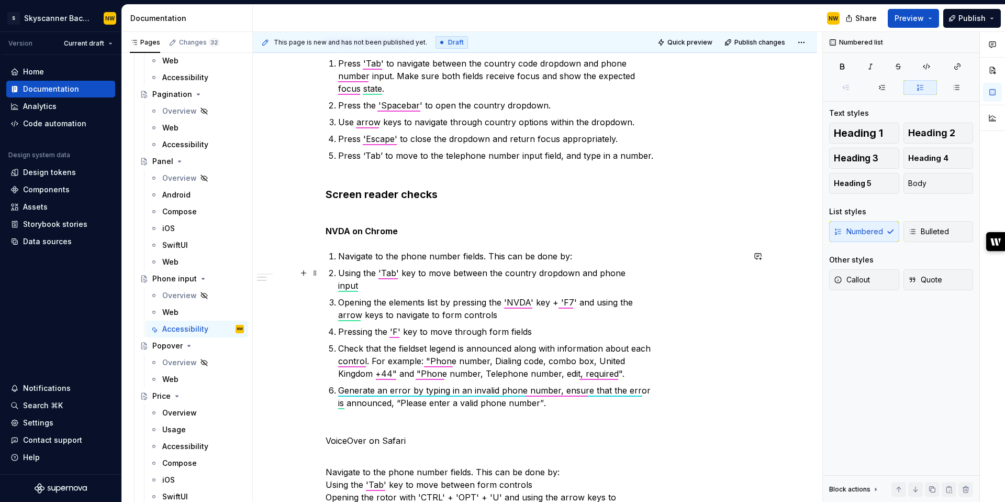
click at [340, 271] on p "Using the 'Tab' key to move between the country dropdown and phone input" at bounding box center [541, 278] width 406 height 25
click at [342, 304] on p "Opening the elements list by pressing the 'NVDA' key + 'F7' and using the arrow…" at bounding box center [541, 308] width 406 height 25
click at [343, 328] on p "Pressing the 'F' key to move through form fields" at bounding box center [541, 331] width 406 height 13
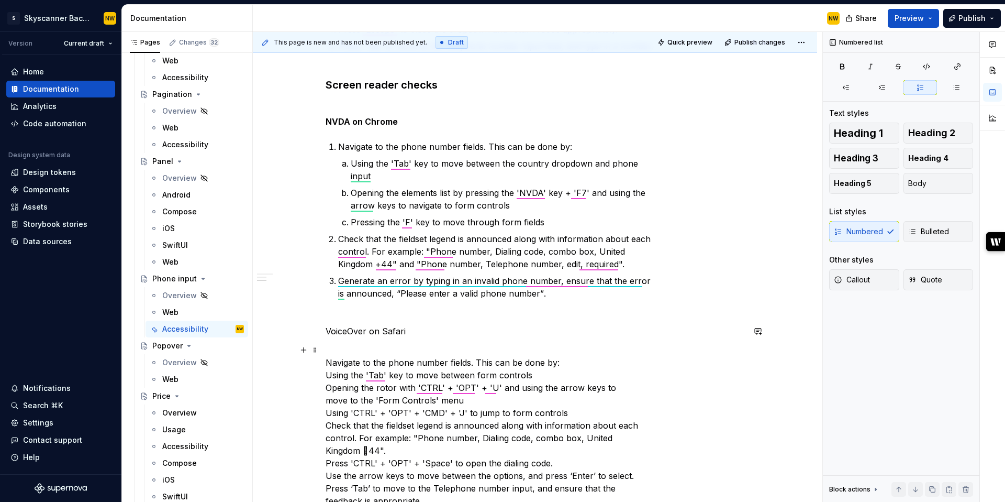
scroll to position [393, 0]
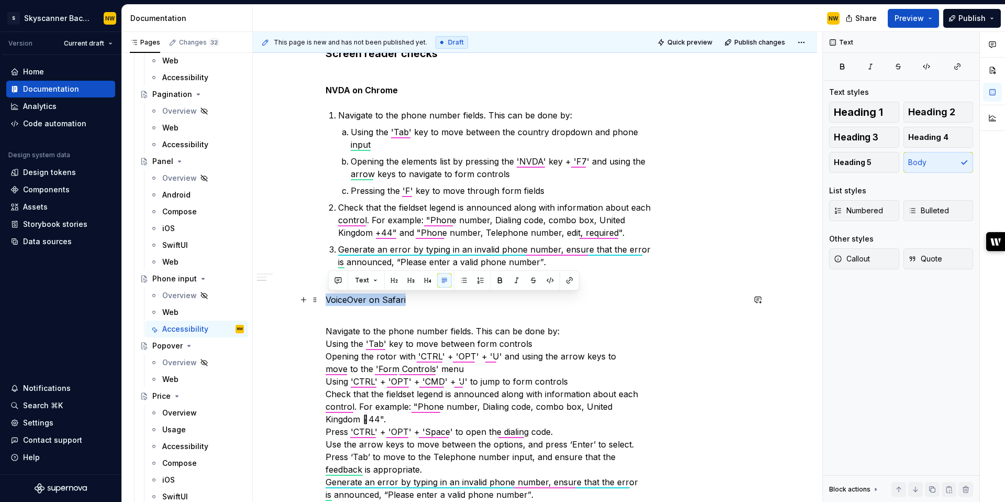
drag, startPoint x: 409, startPoint y: 295, endPoint x: 323, endPoint y: 295, distance: 86.4
click at [323, 295] on div "Accessibility testing Find guidance on how to test phone number inputs for trav…" at bounding box center [535, 423] width 564 height 1271
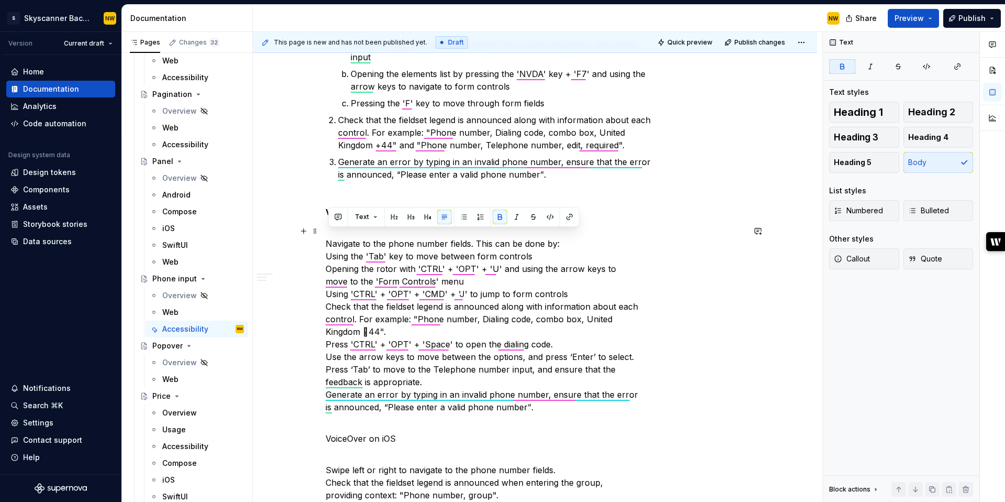
scroll to position [504, 0]
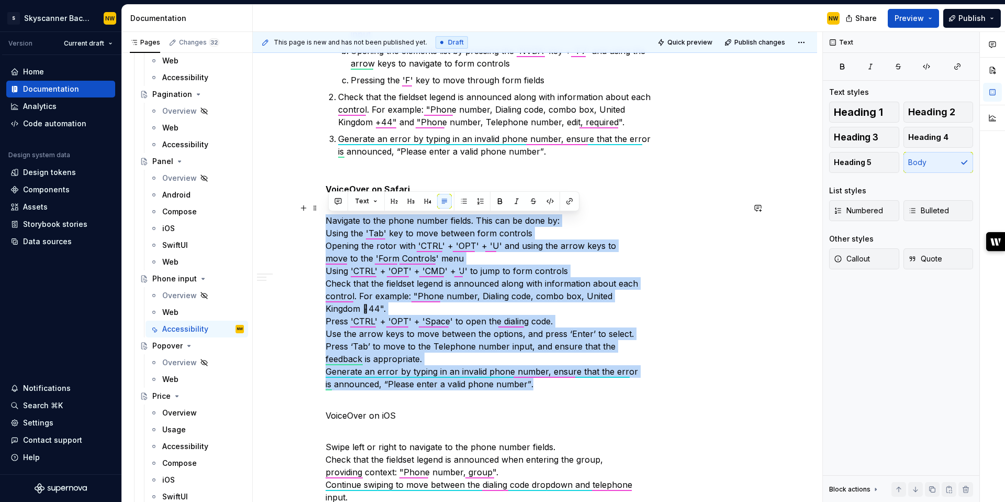
drag, startPoint x: 541, startPoint y: 382, endPoint x: 315, endPoint y: 221, distance: 277.0
click at [315, 221] on div "Accessibility testing Find guidance on how to test phone number inputs for trav…" at bounding box center [535, 313] width 564 height 1271
click at [480, 204] on button "button" at bounding box center [480, 201] width 15 height 15
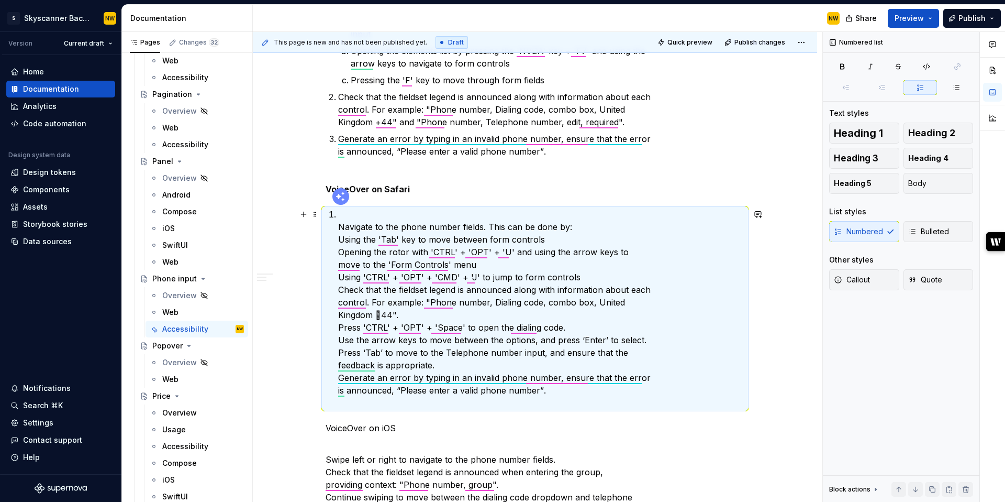
click at [339, 227] on div "Accessibility testing Find guidance on how to test phone number inputs for trav…" at bounding box center [535, 250] width 419 height 1095
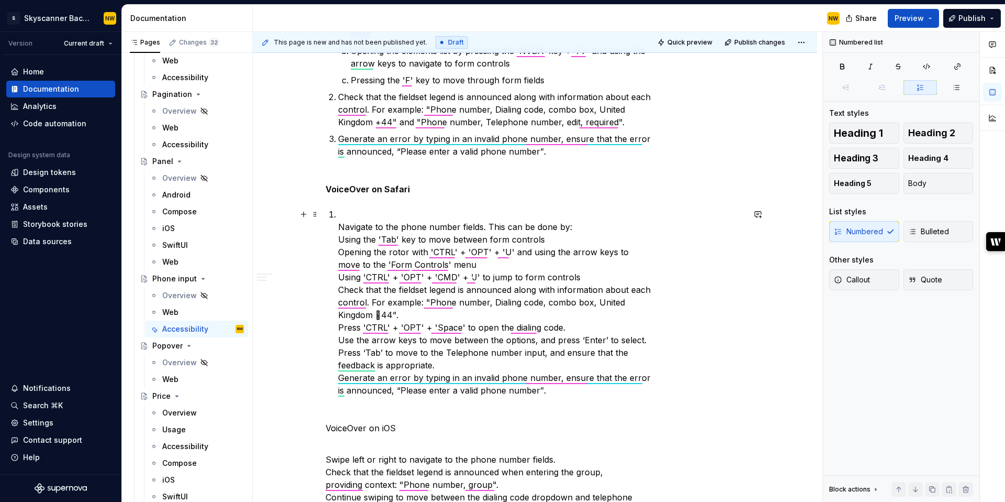
click at [349, 225] on p "Navigate to the phone number fields. This can be done by: Using the 'Tab' key t…" at bounding box center [541, 308] width 406 height 201
click at [342, 226] on p "Navigate to the phone number fields. This can be done by: Using the 'Tab' key t…" at bounding box center [541, 308] width 406 height 201
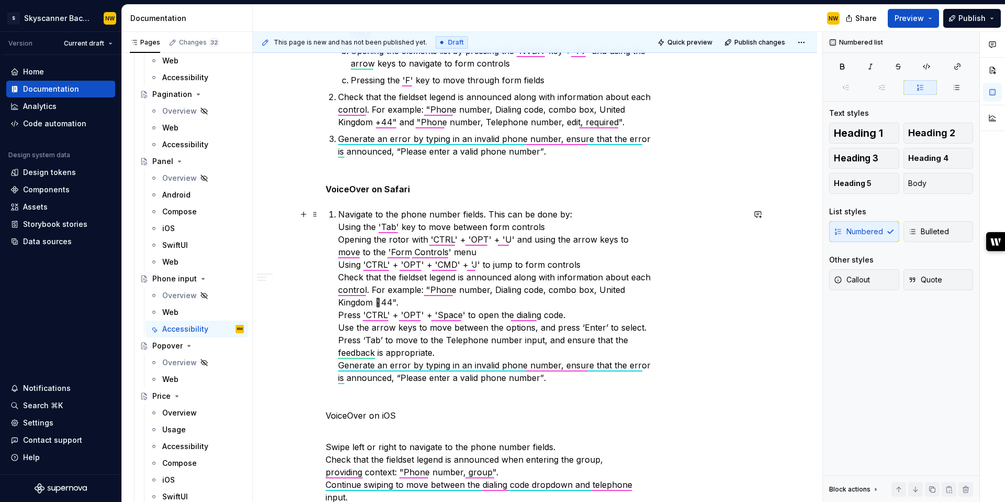
click at [346, 219] on p "Navigate to the phone number fields. This can be done by: Using the 'Tab' key t…" at bounding box center [541, 302] width 406 height 188
click at [340, 224] on div "Accessibility testing Find guidance on how to test phone number inputs for trav…" at bounding box center [535, 244] width 419 height 1083
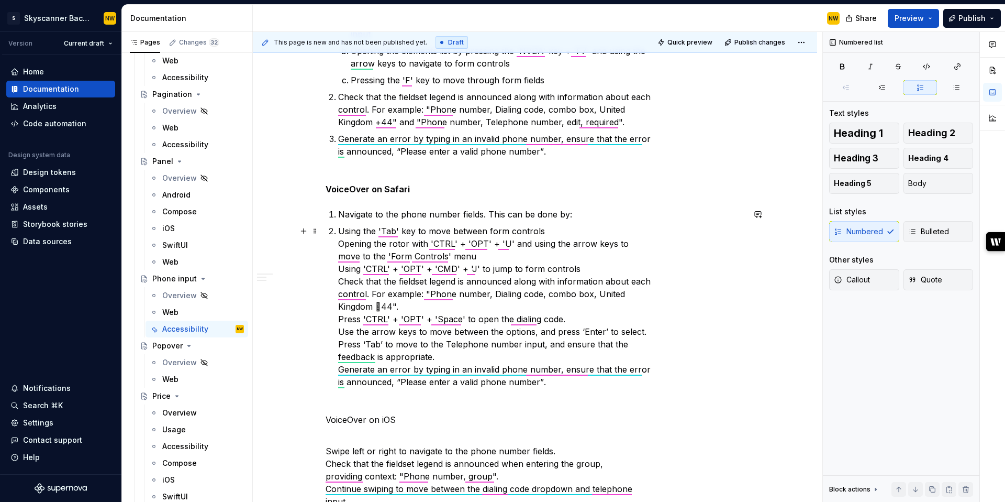
click at [337, 241] on div "Accessibility testing Find guidance on how to test phone number inputs for trav…" at bounding box center [535, 246] width 419 height 1087
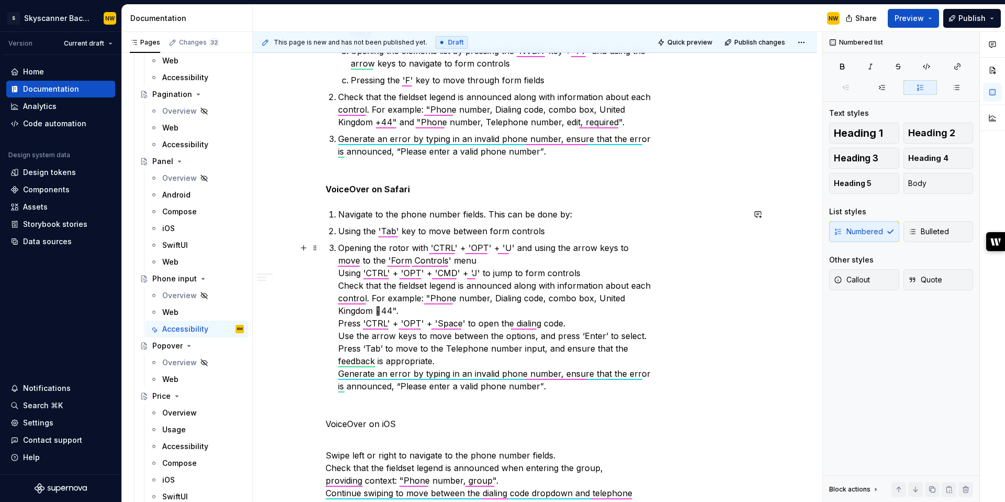
click at [337, 271] on div "Accessibility testing Find guidance on how to test phone number inputs for trav…" at bounding box center [535, 248] width 419 height 1091
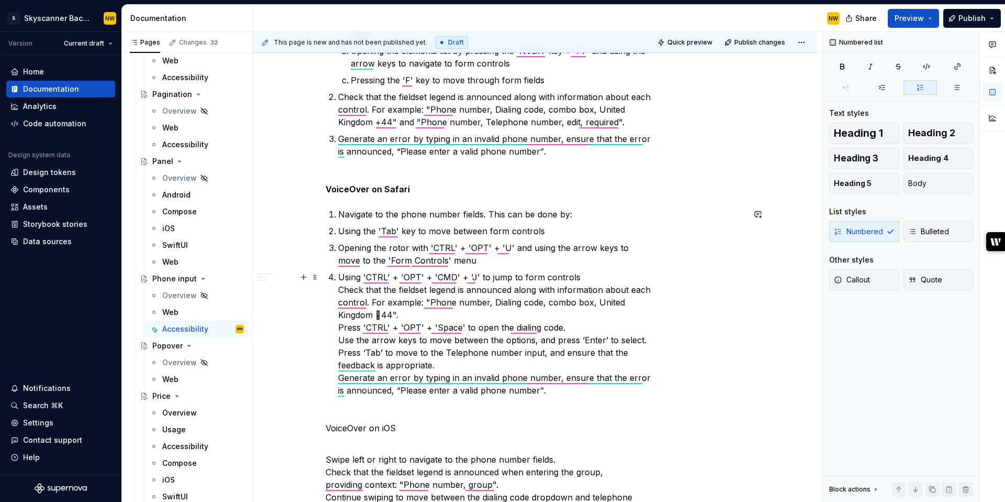
click at [338, 287] on div "Accessibility testing Find guidance on how to test phone number inputs for trav…" at bounding box center [535, 250] width 419 height 1095
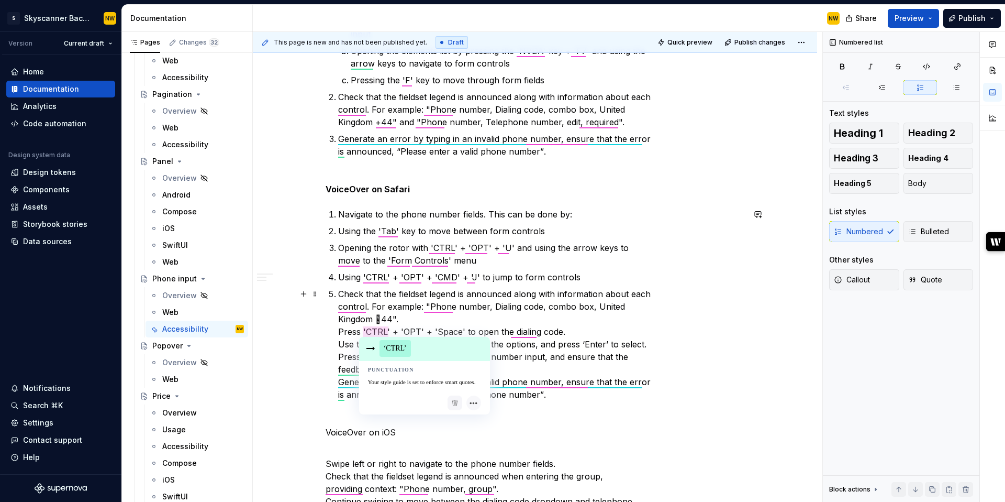
click at [385, 319] on p "Check that the fieldset legend is announced along with information about each c…" at bounding box center [541, 350] width 406 height 126
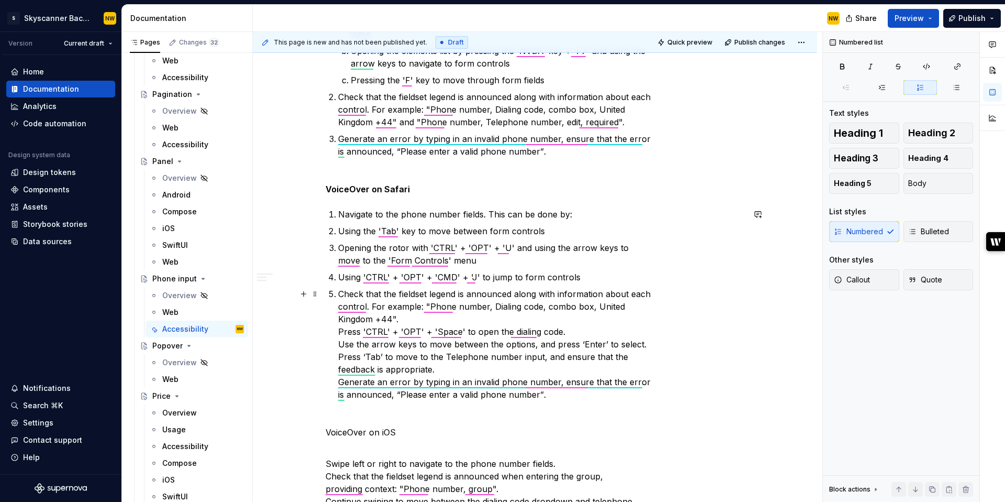
click at [340, 330] on p "Check that the fieldset legend is announced along with information about each c…" at bounding box center [541, 350] width 406 height 126
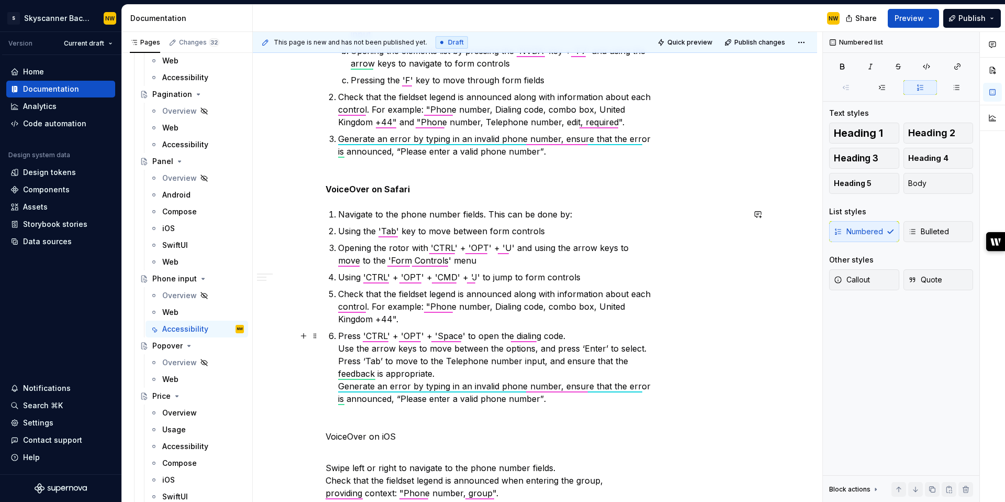
click at [338, 347] on div "Accessibility testing Find guidance on how to test phone number inputs for trav…" at bounding box center [535, 255] width 419 height 1104
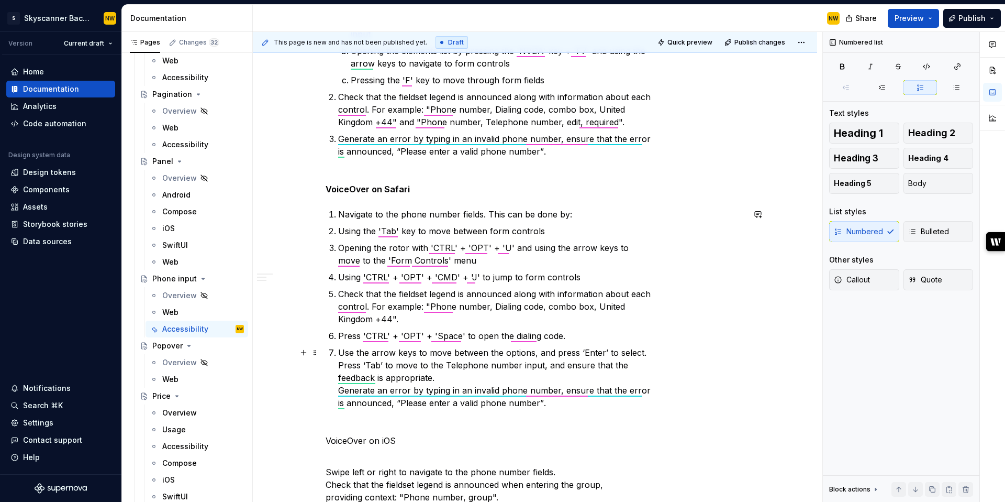
click at [339, 364] on div "Accessibility testing Find guidance on how to test phone number inputs for trav…" at bounding box center [535, 257] width 419 height 1108
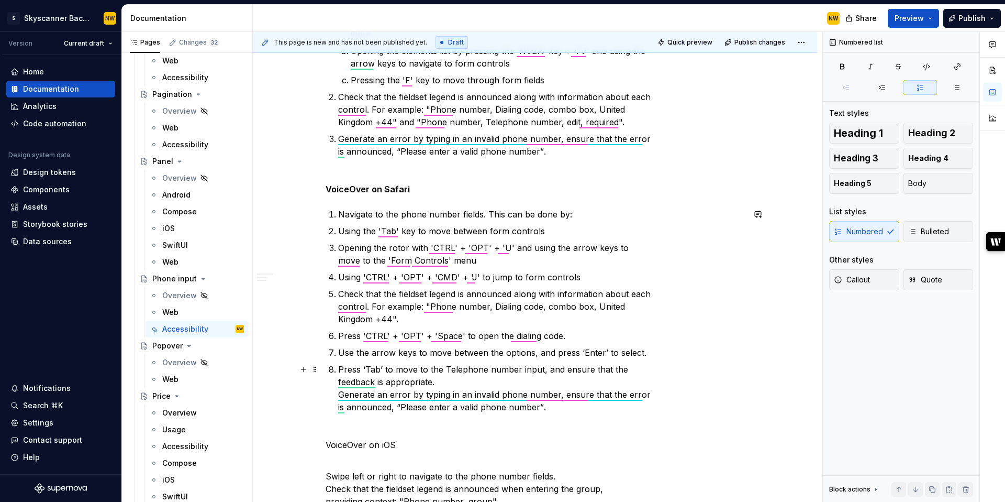
click at [339, 399] on div "Accessibility testing Find guidance on how to test phone number inputs for trav…" at bounding box center [535, 259] width 419 height 1112
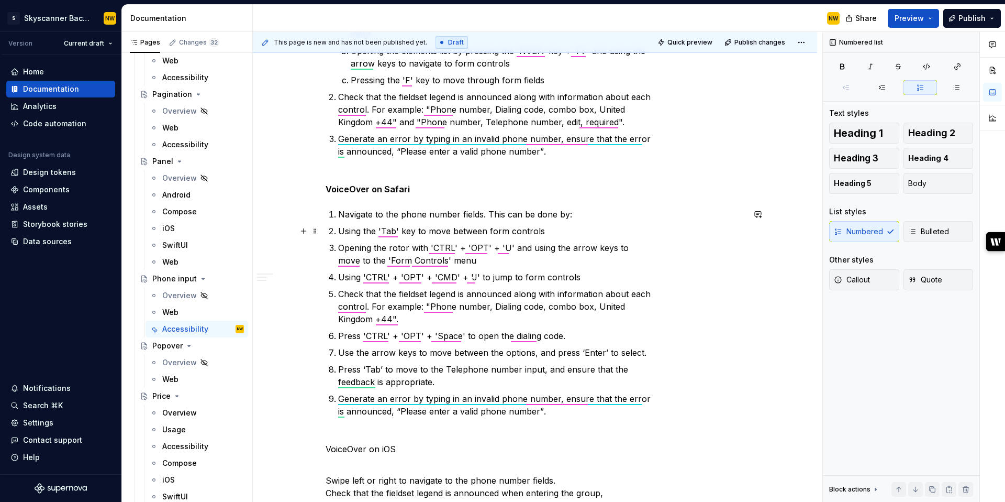
click at [343, 231] on p "Using the 'Tab' key to move between form controls" at bounding box center [541, 231] width 406 height 13
click at [340, 245] on p "Opening the rotor with 'CTRL' + 'OPT' + 'U' and using the arrow keys to move to…" at bounding box center [541, 253] width 406 height 25
click at [342, 278] on p "Using 'CTRL' + 'OPT' + 'CMD' + 'J' to jump to form controls" at bounding box center [541, 277] width 406 height 13
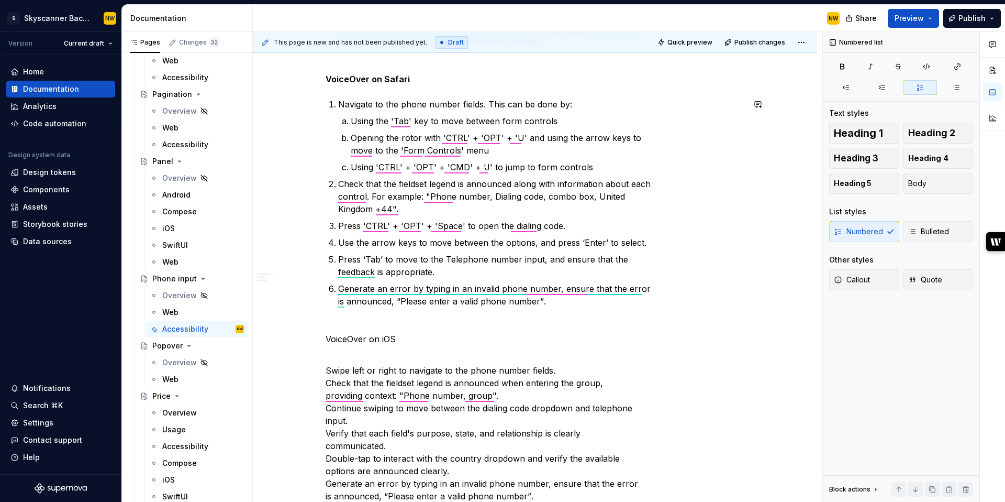
scroll to position [744, 0]
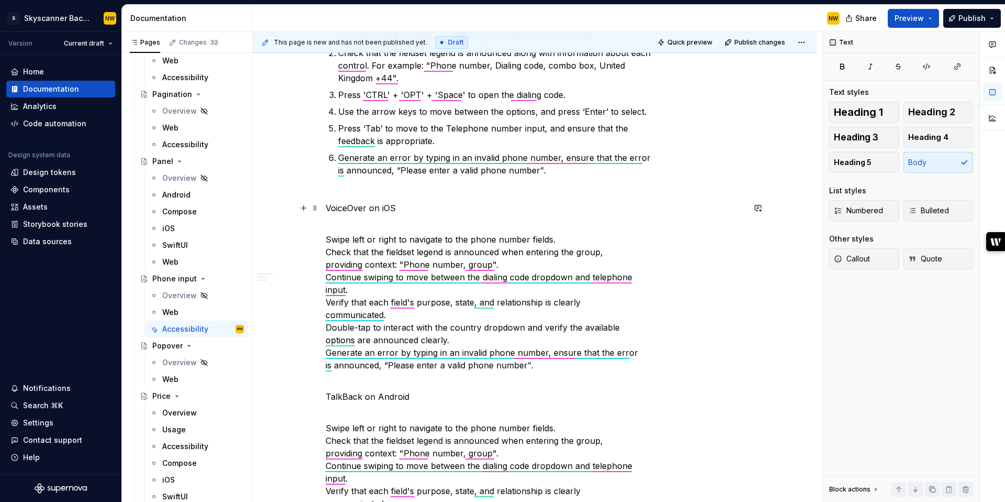
click at [364, 212] on p "VoiceOver on iOS" at bounding box center [535, 208] width 419 height 13
click at [551, 369] on p "Swipe left or right to navigate to the phone number fields. Check that the fiel…" at bounding box center [535, 301] width 419 height 163
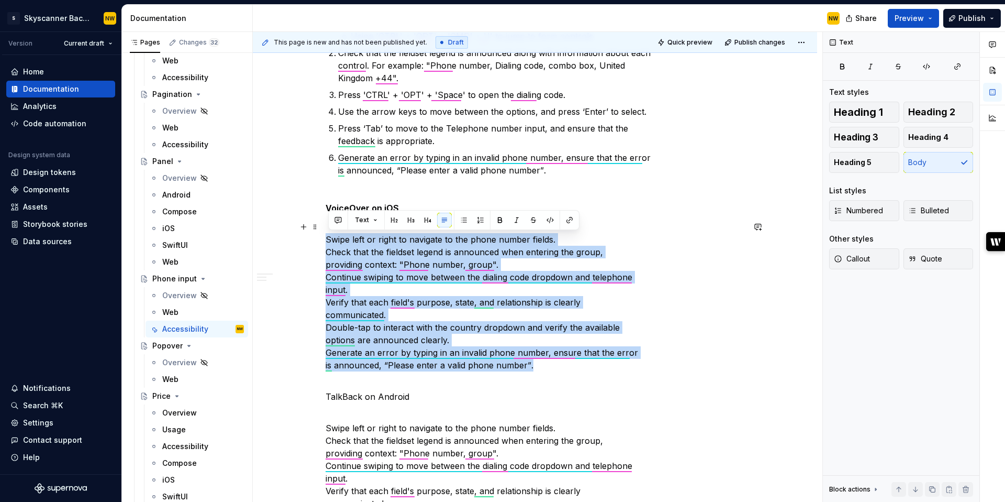
drag, startPoint x: 540, startPoint y: 368, endPoint x: 300, endPoint y: 239, distance: 272.2
click at [300, 239] on div "Accessibility testing Find guidance on how to test phone number inputs for trav…" at bounding box center [535, 89] width 564 height 1304
click at [480, 218] on button "button" at bounding box center [480, 220] width 15 height 15
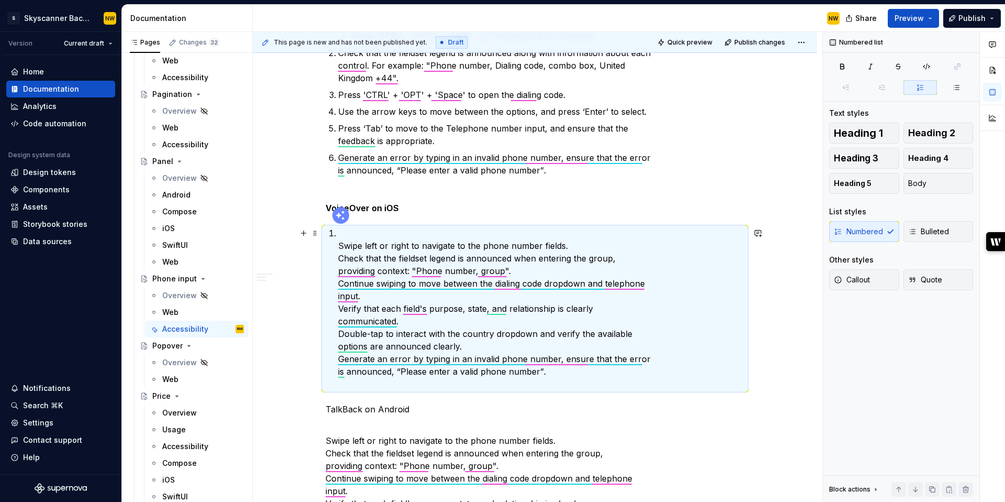
click at [338, 246] on div "Accessibility testing Find guidance on how to test phone number inputs for trav…" at bounding box center [535, 26] width 419 height 1129
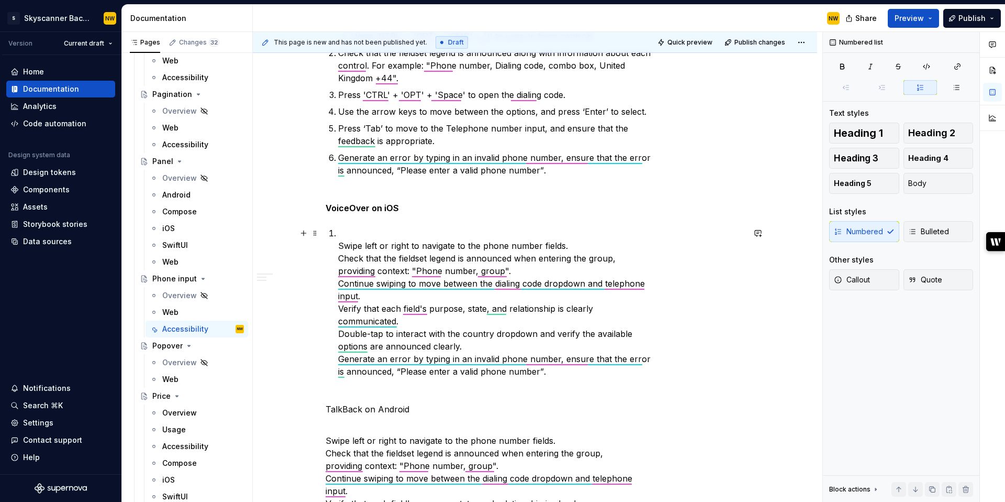
click at [341, 247] on p "Swipe left or right to navigate to the phone number fields. Check that the fiel…" at bounding box center [541, 308] width 406 height 163
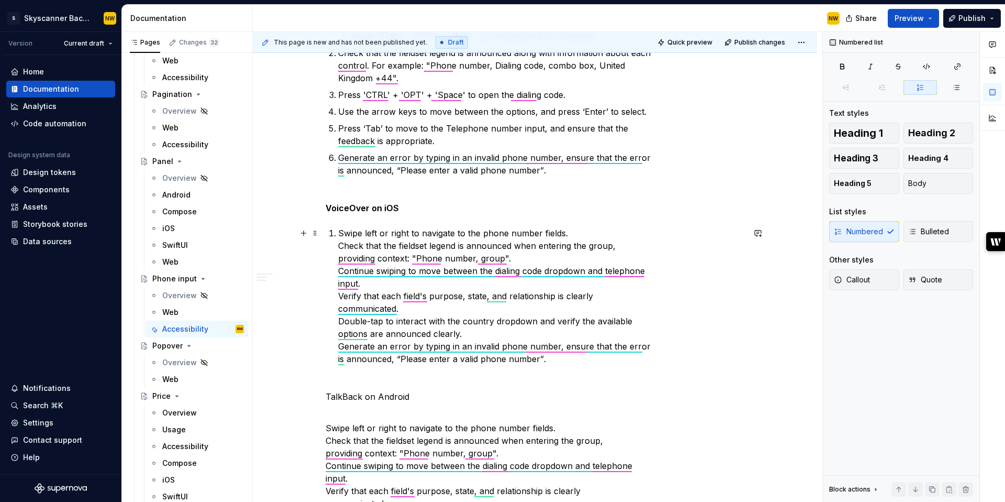
click at [341, 252] on p "Swipe left or right to navigate to the phone number fields. Check that the fiel…" at bounding box center [541, 302] width 406 height 151
click at [341, 243] on p "Swipe left or right to navigate to the phone number fields. Check that the fiel…" at bounding box center [541, 302] width 406 height 151
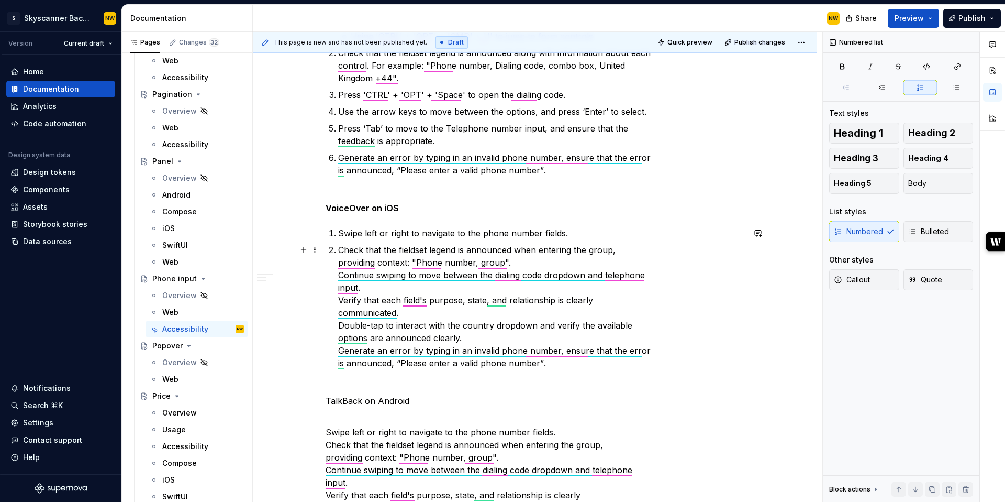
click at [336, 275] on div "Accessibility testing Find guidance on how to test phone number inputs for trav…" at bounding box center [535, 22] width 419 height 1120
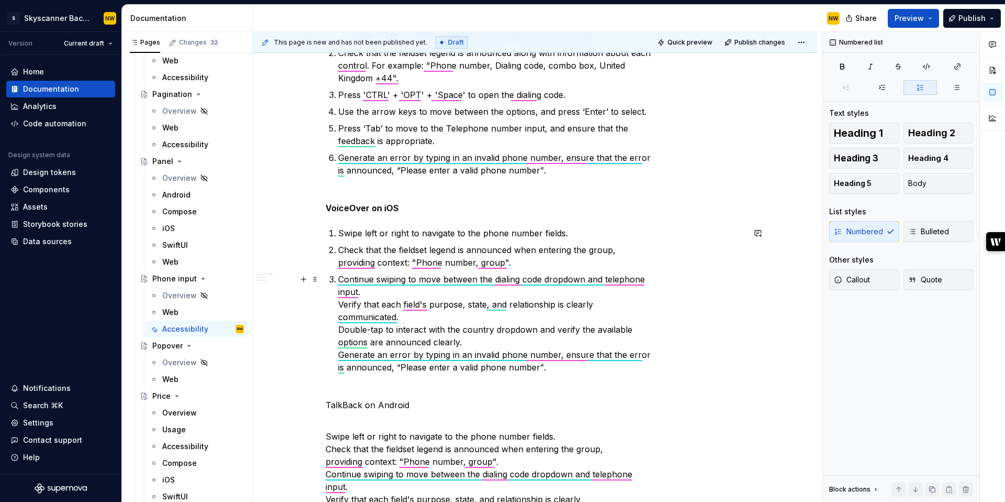
click at [343, 305] on p "Continue swiping to move between the dialing code dropdown and telephone input.…" at bounding box center [541, 329] width 406 height 113
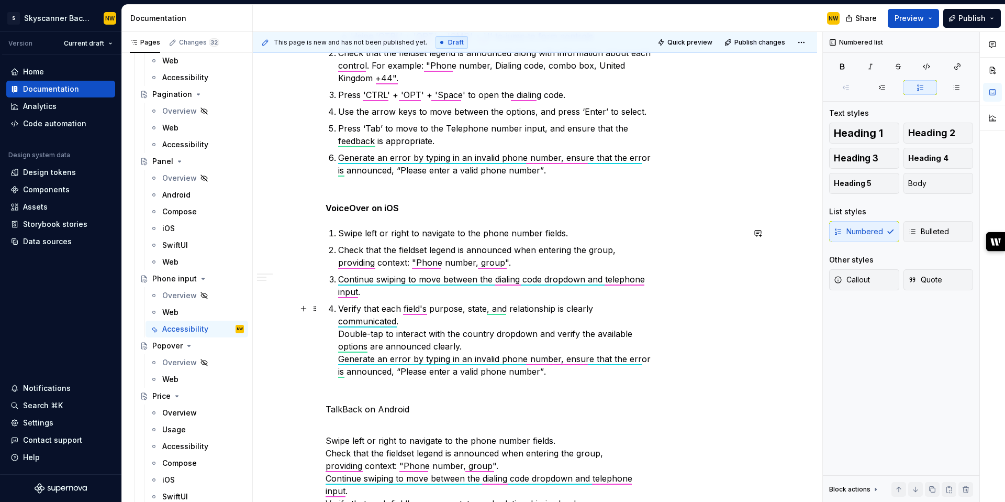
click at [340, 333] on div "Accessibility testing Find guidance on how to test phone number inputs for trav…" at bounding box center [535, 26] width 419 height 1129
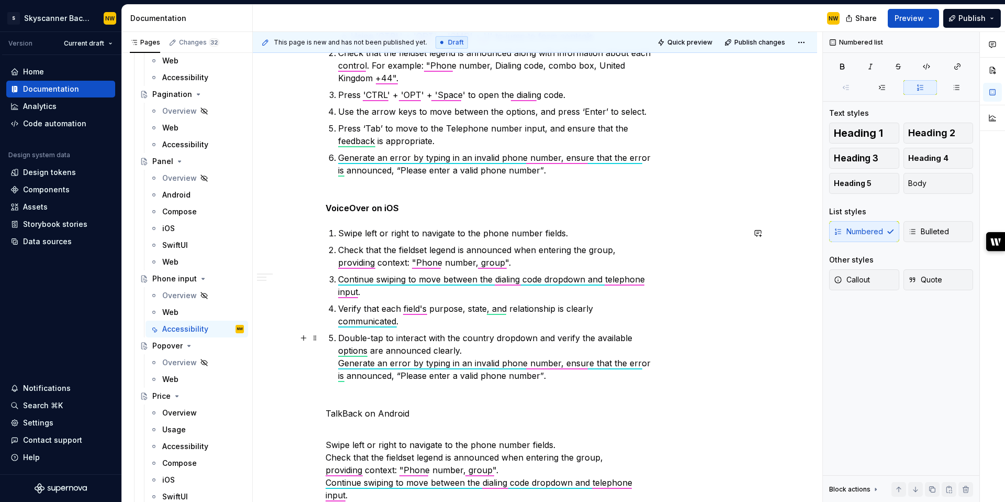
click at [338, 365] on div "Accessibility testing Find guidance on how to test phone number inputs for trav…" at bounding box center [535, 28] width 419 height 1133
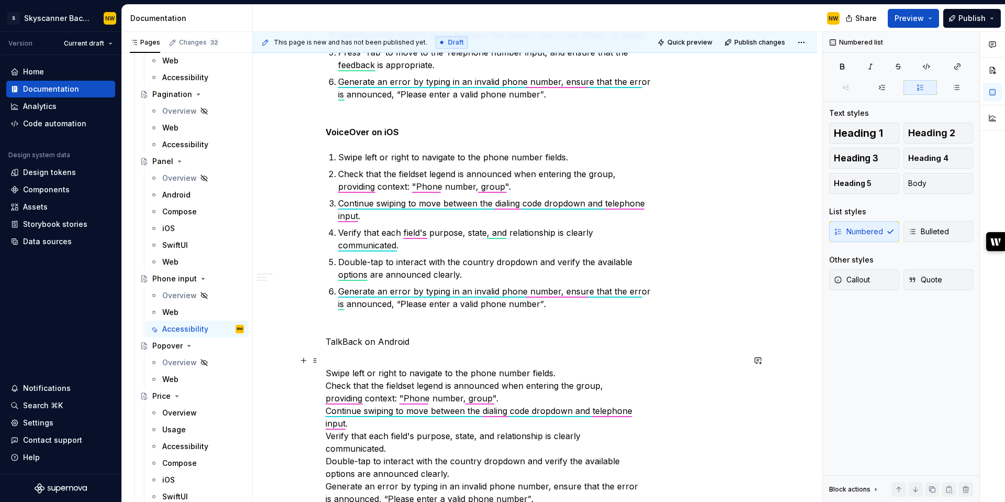
scroll to position [827, 0]
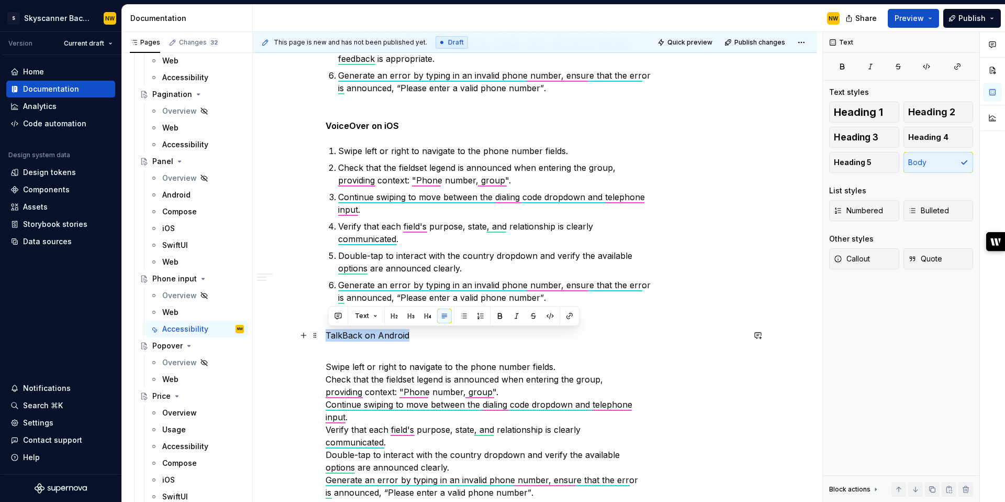
drag, startPoint x: 415, startPoint y: 333, endPoint x: 328, endPoint y: 333, distance: 87.4
click at [328, 333] on p "TalkBack on Android" at bounding box center [535, 335] width 419 height 13
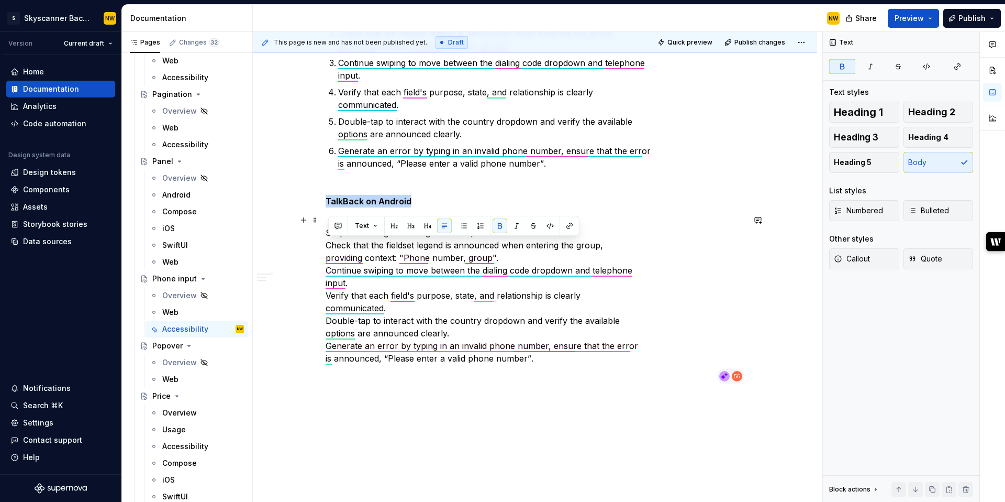
scroll to position [977, 0]
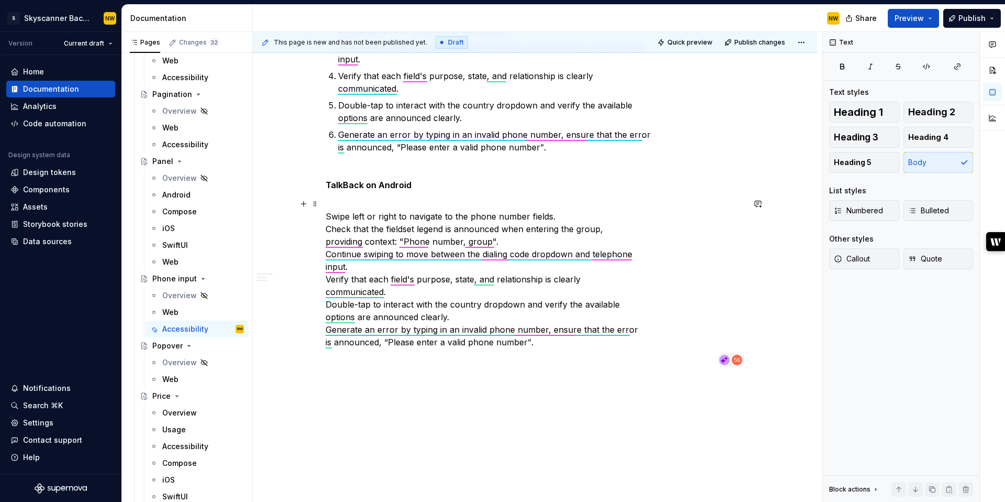
click at [544, 338] on p "Swipe left or right to navigate to the phone number fields. Check that the fiel…" at bounding box center [535, 272] width 419 height 151
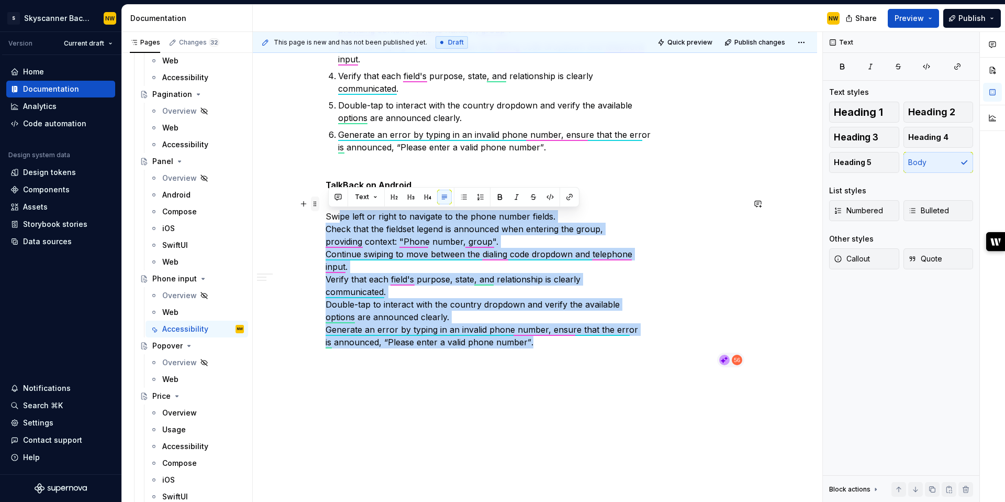
drag, startPoint x: 497, startPoint y: 340, endPoint x: 319, endPoint y: 210, distance: 220.8
click at [497, 194] on button "button" at bounding box center [494, 197] width 15 height 15
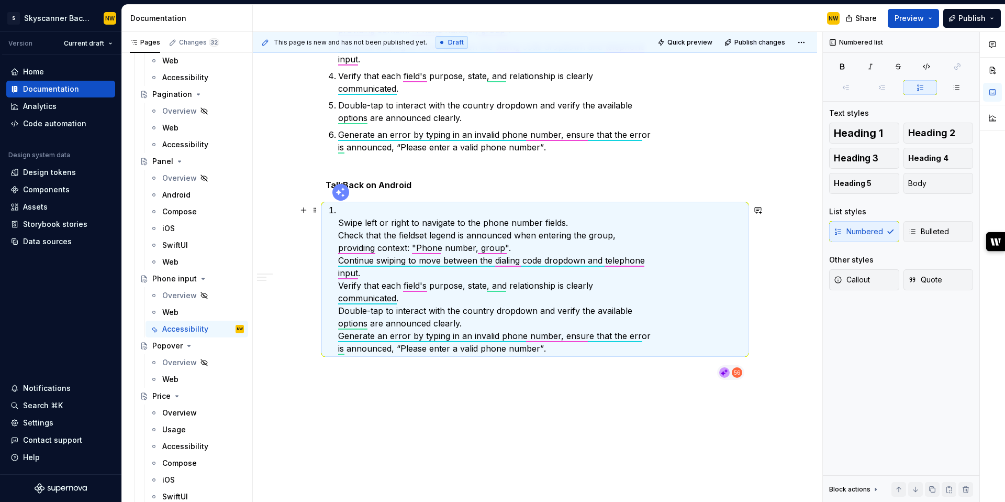
click at [341, 225] on p "Swipe left or right to navigate to the phone number fields. Check that the fiel…" at bounding box center [541, 279] width 406 height 151
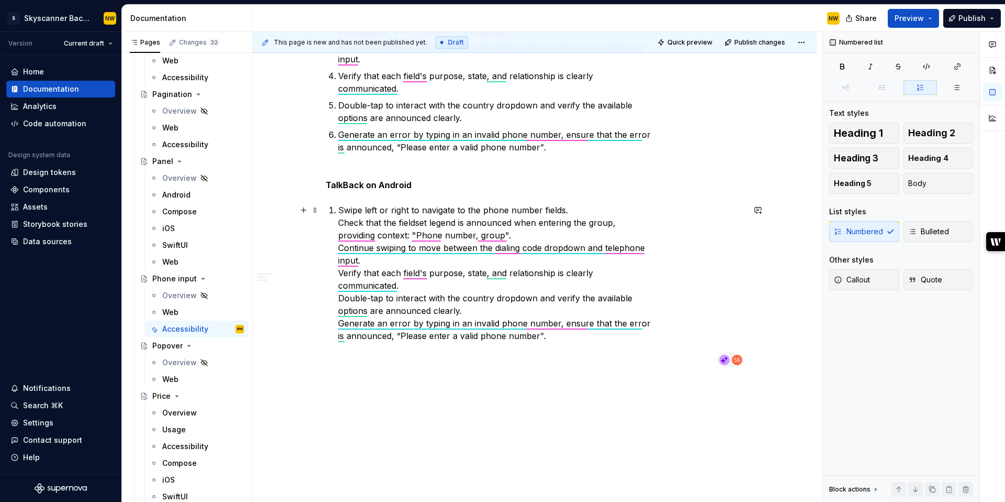
click at [343, 218] on p "Swipe left or right to navigate to the phone number fields. Check that the fiel…" at bounding box center [541, 273] width 406 height 138
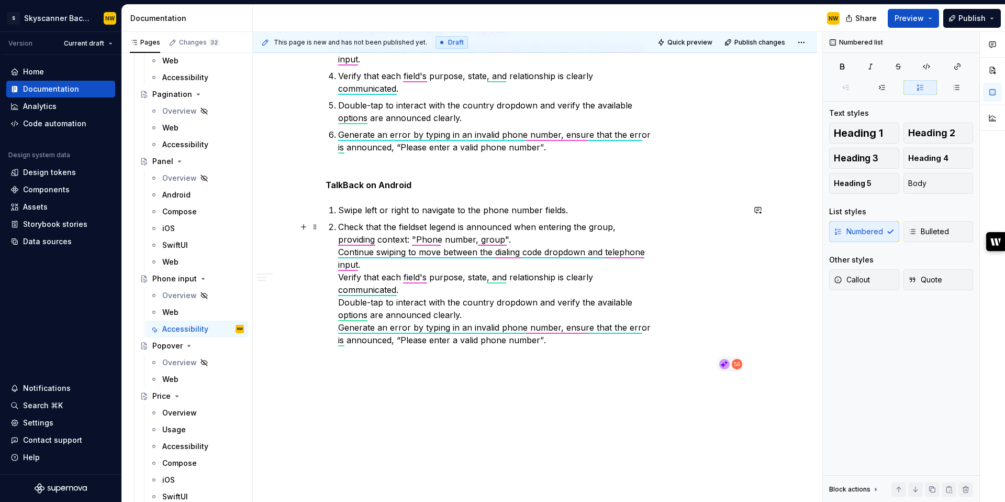
click at [342, 251] on p "Check that the fieldset legend is announced when entering the group, providing …" at bounding box center [541, 283] width 406 height 126
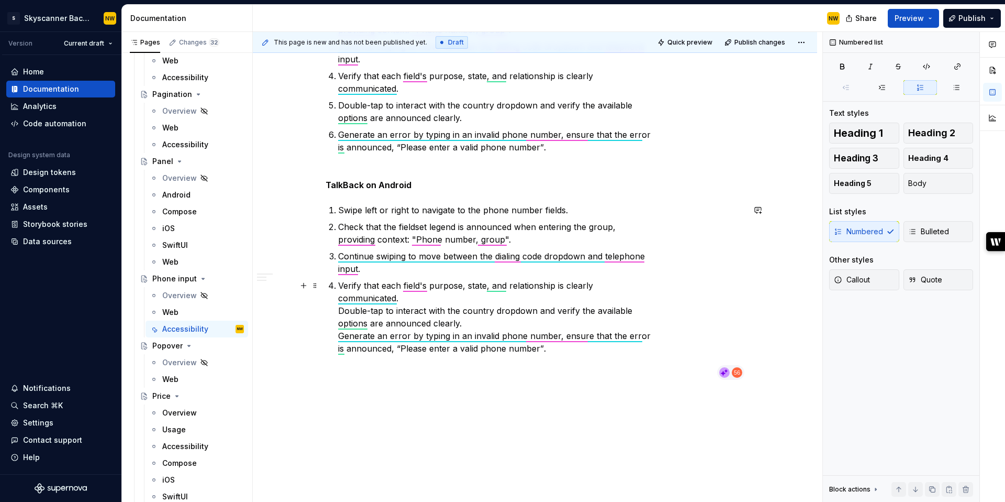
click at [340, 311] on p "Verify that each field's purpose, state, and relationship is clearly communicat…" at bounding box center [541, 316] width 406 height 75
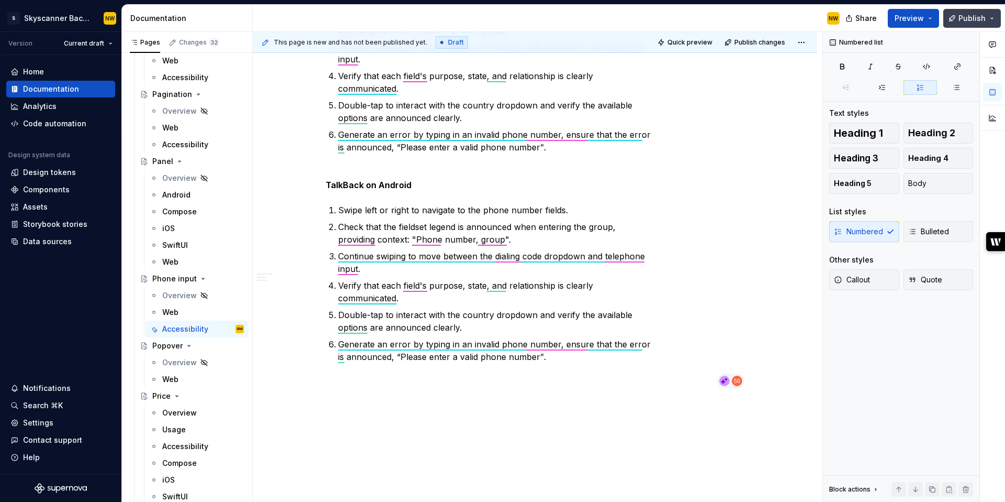
click at [973, 26] on button "Publish" at bounding box center [972, 18] width 58 height 19
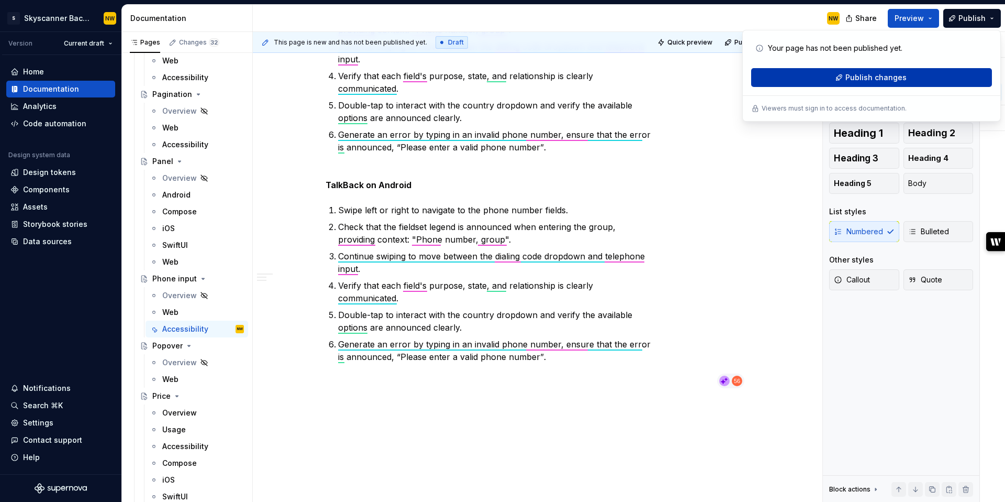
click at [918, 72] on button "Publish changes" at bounding box center [871, 77] width 241 height 19
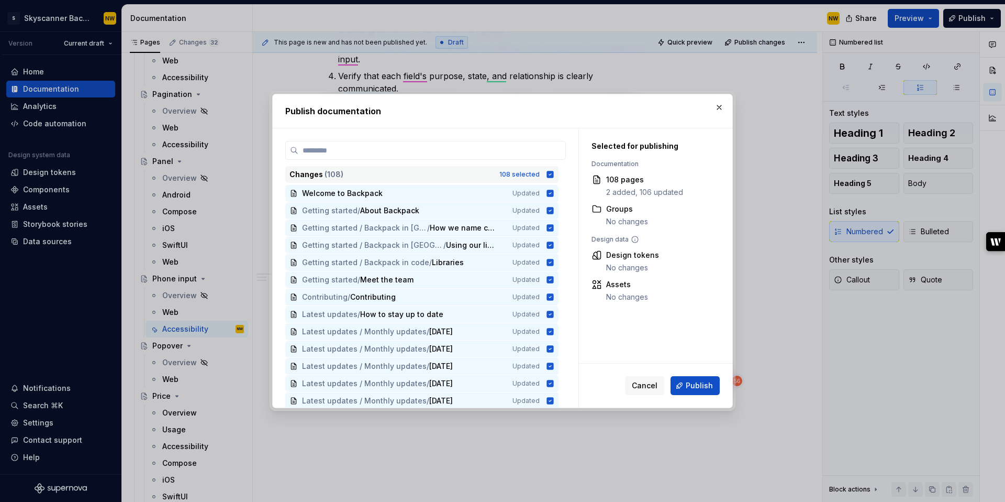
click at [554, 173] on icon at bounding box center [550, 174] width 7 height 7
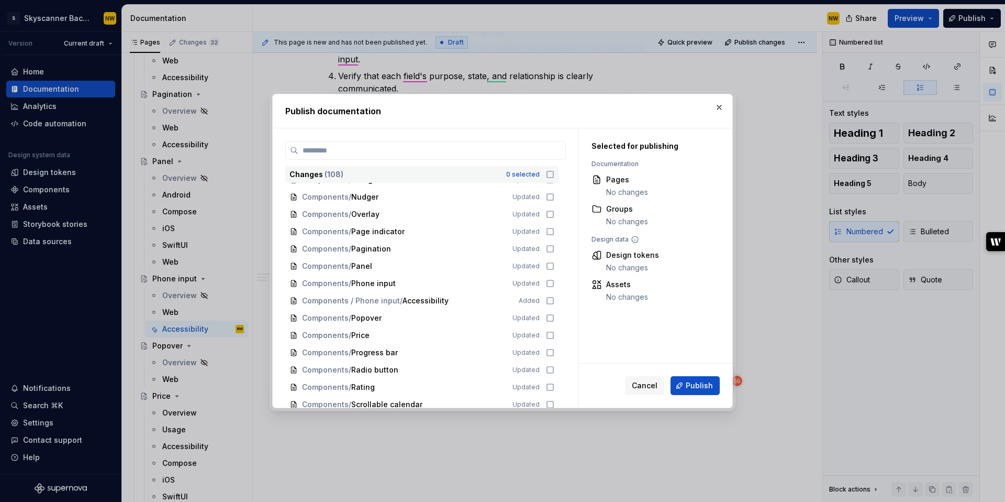
scroll to position [1235, 0]
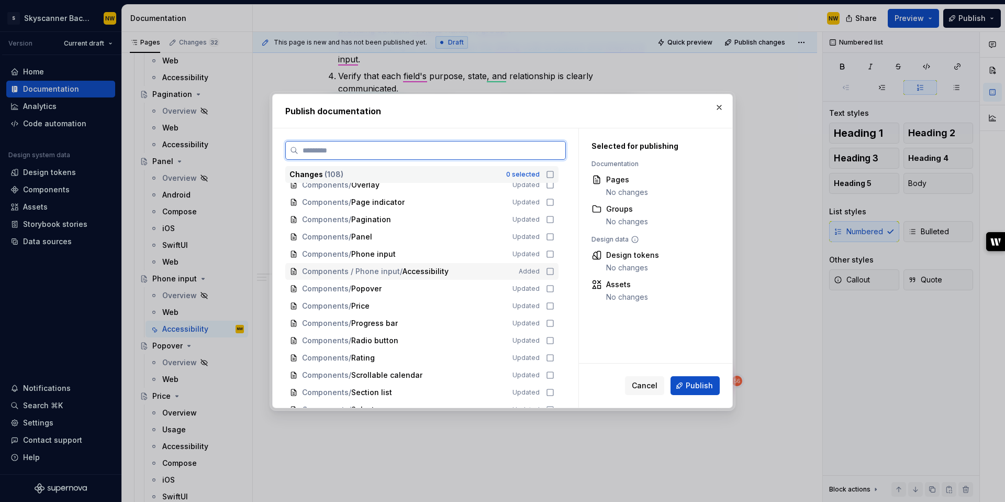
click at [554, 270] on icon at bounding box center [550, 271] width 8 height 8
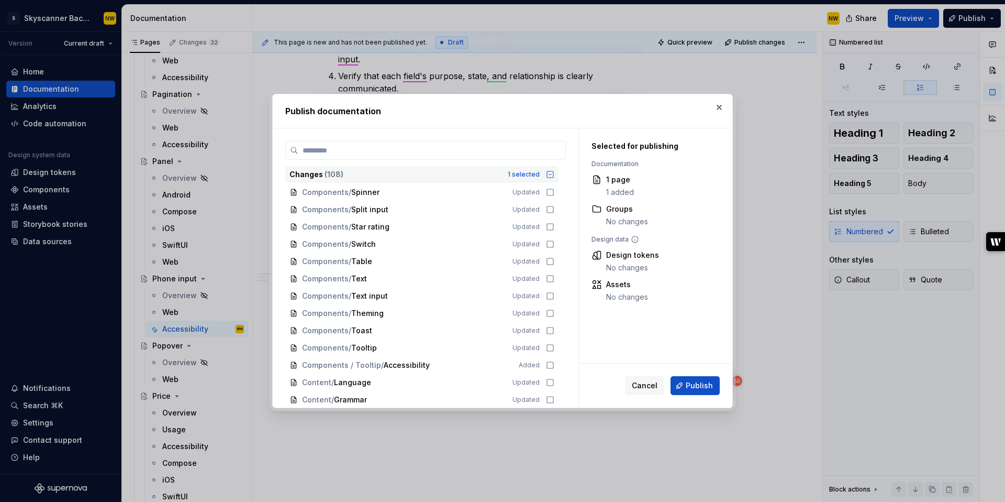
scroll to position [1535, 0]
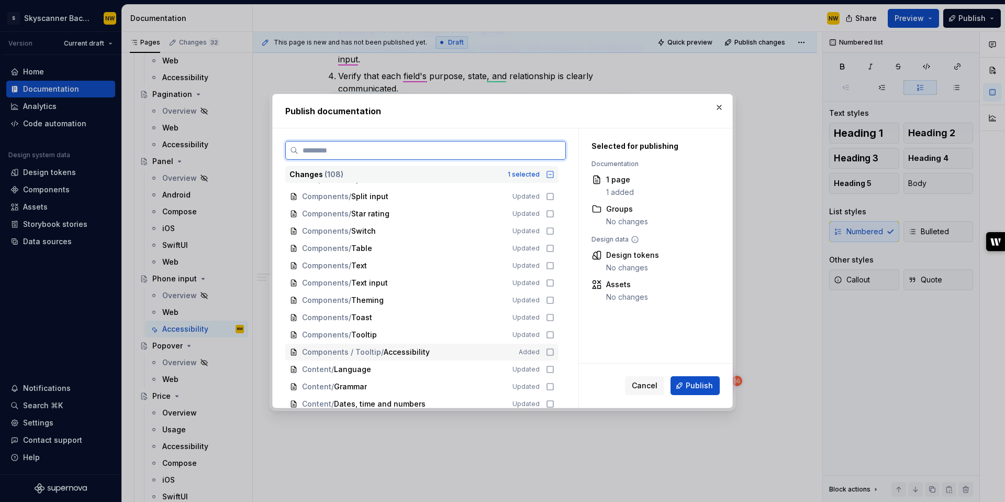
click at [554, 352] on icon at bounding box center [550, 352] width 8 height 8
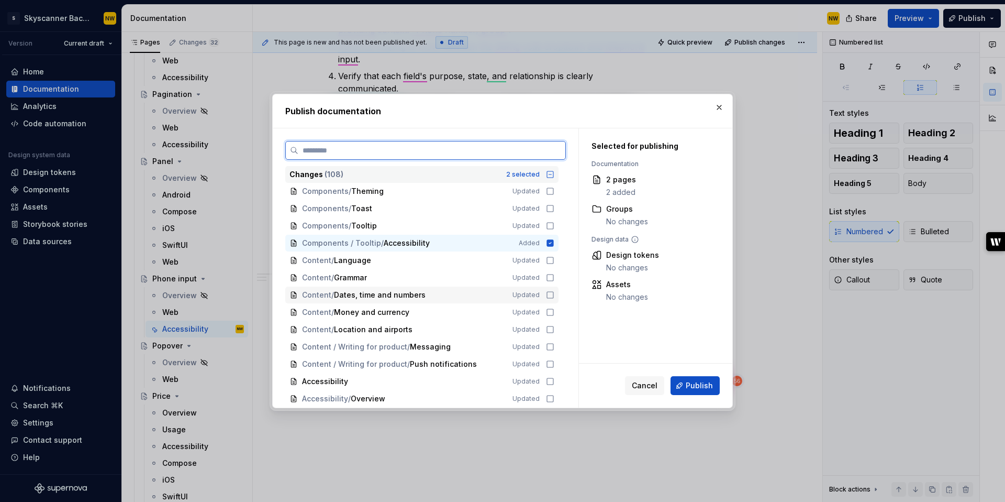
click at [554, 297] on icon at bounding box center [550, 295] width 8 height 8
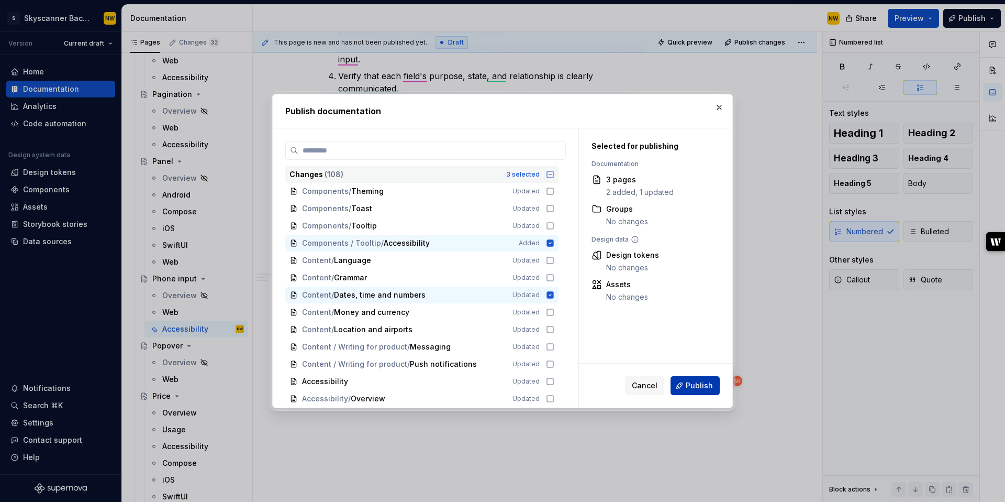
click at [692, 386] on span "Publish" at bounding box center [699, 385] width 27 height 10
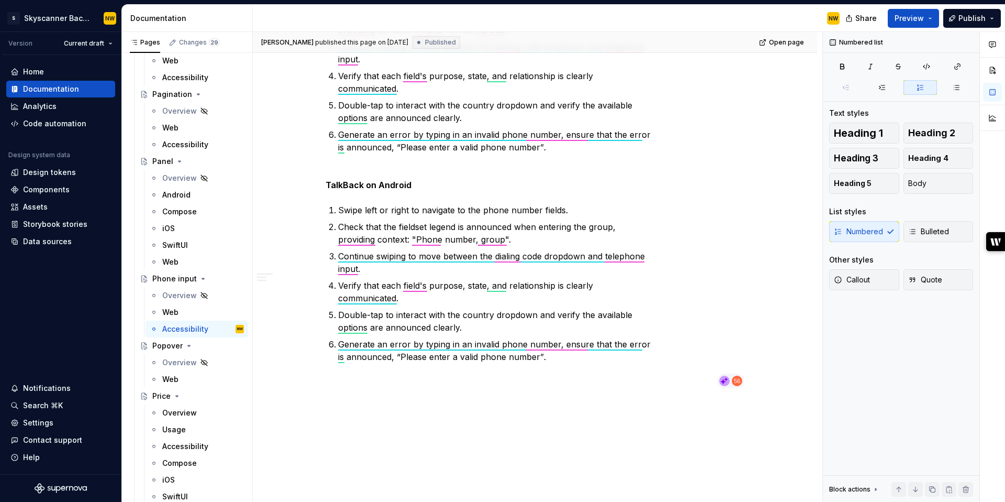
type textarea "*"
